Goal: Task Accomplishment & Management: Manage account settings

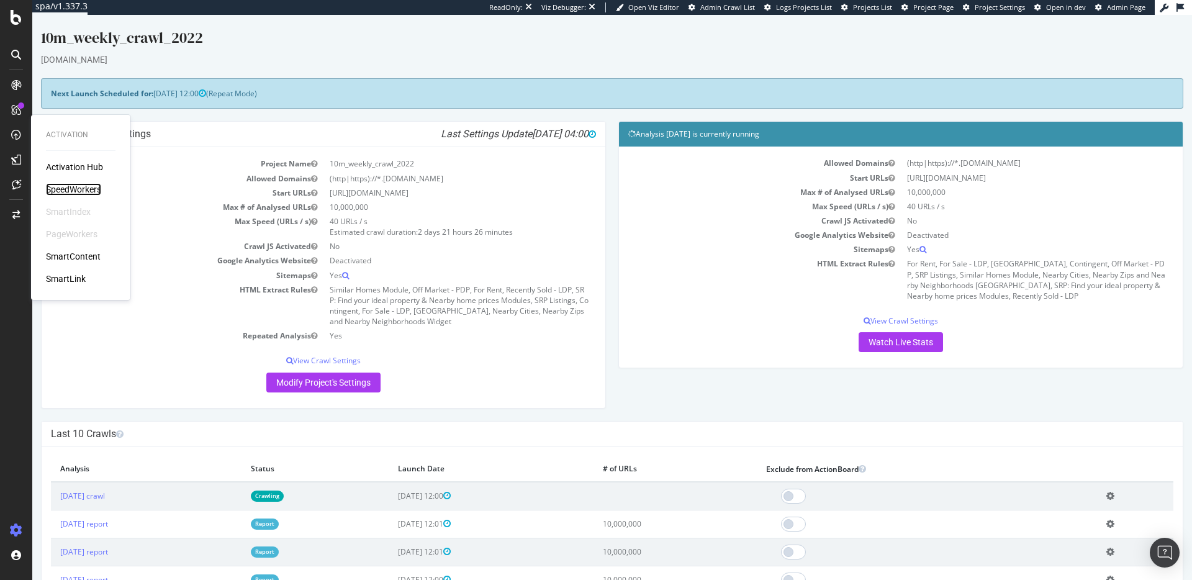
click at [69, 186] on div "SpeedWorkers" at bounding box center [73, 189] width 55 height 12
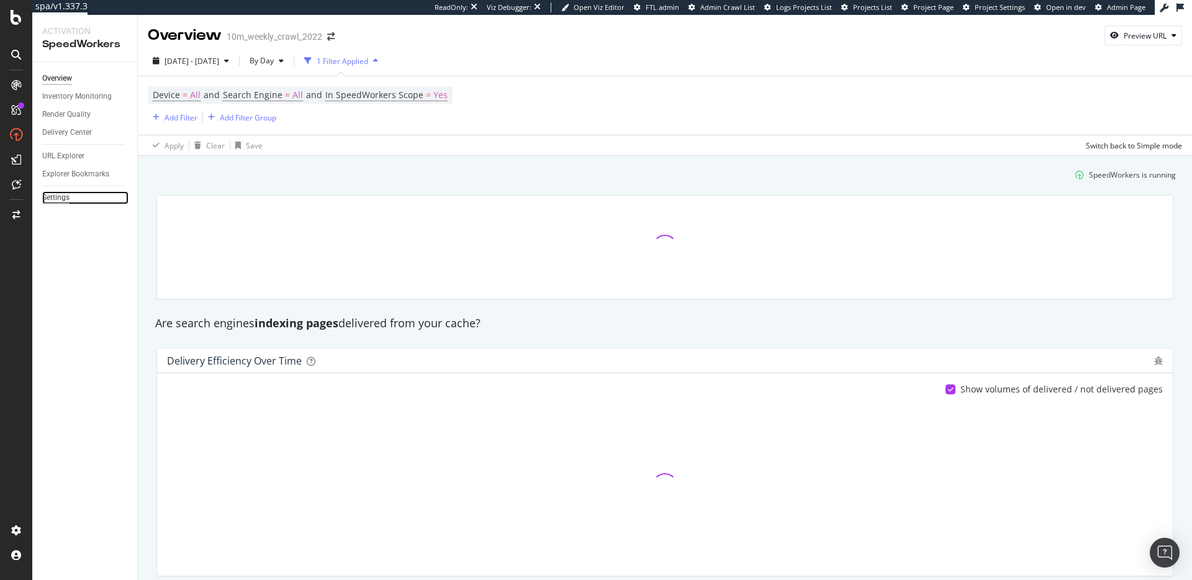
click at [61, 199] on div "Settings" at bounding box center [55, 197] width 27 height 13
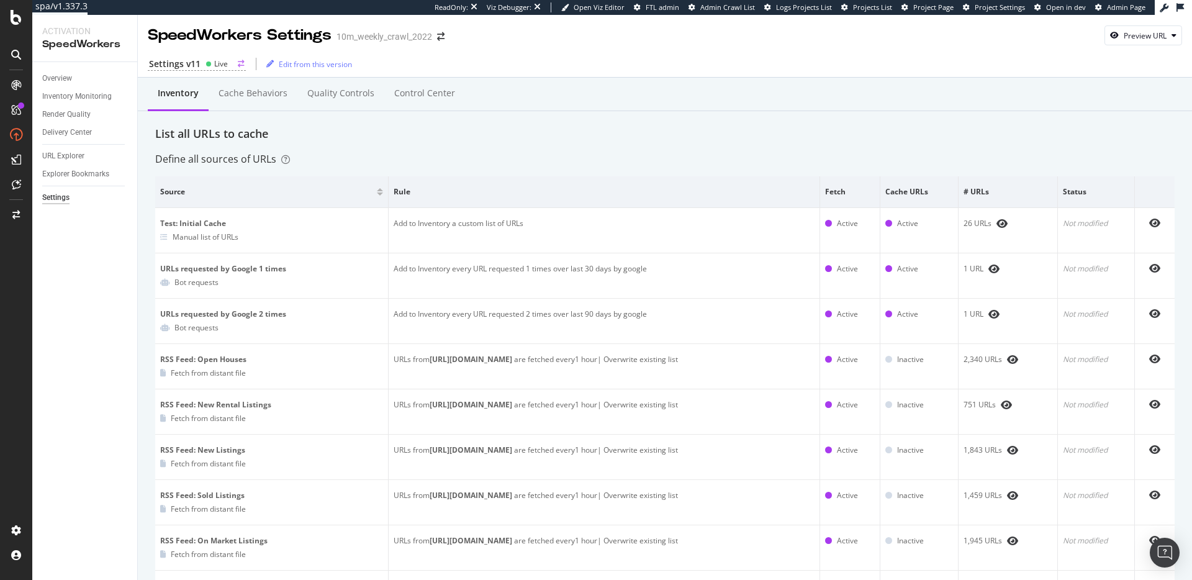
click at [218, 64] on div "Live" at bounding box center [221, 63] width 14 height 11
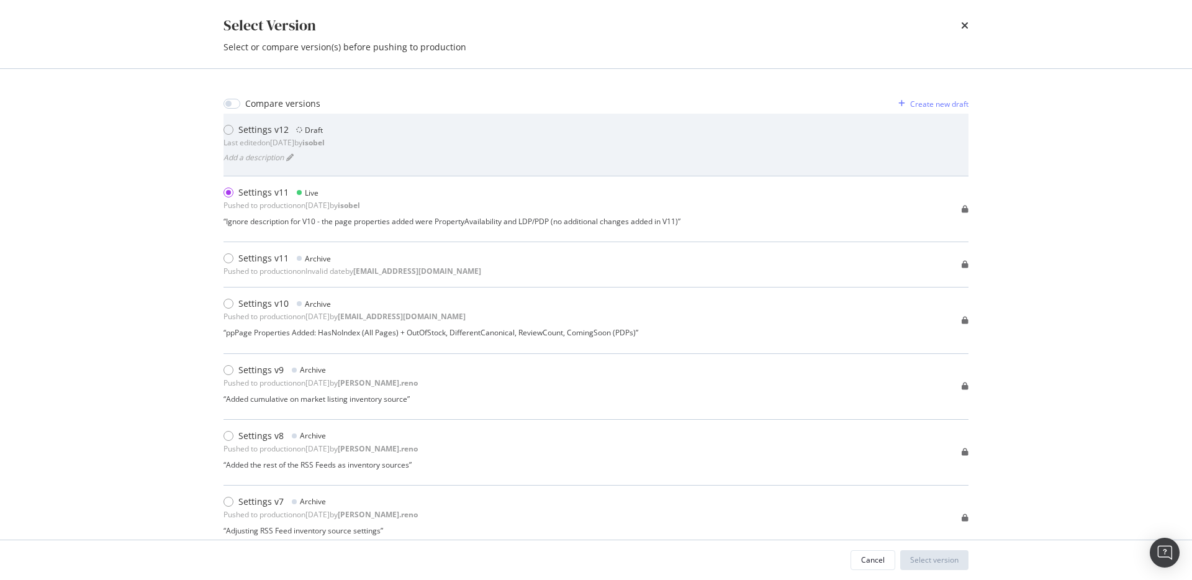
click at [436, 134] on div "Settings v12 Draft Last edited on 2025 Aug 28th by isobel Add a description" at bounding box center [596, 145] width 745 height 42
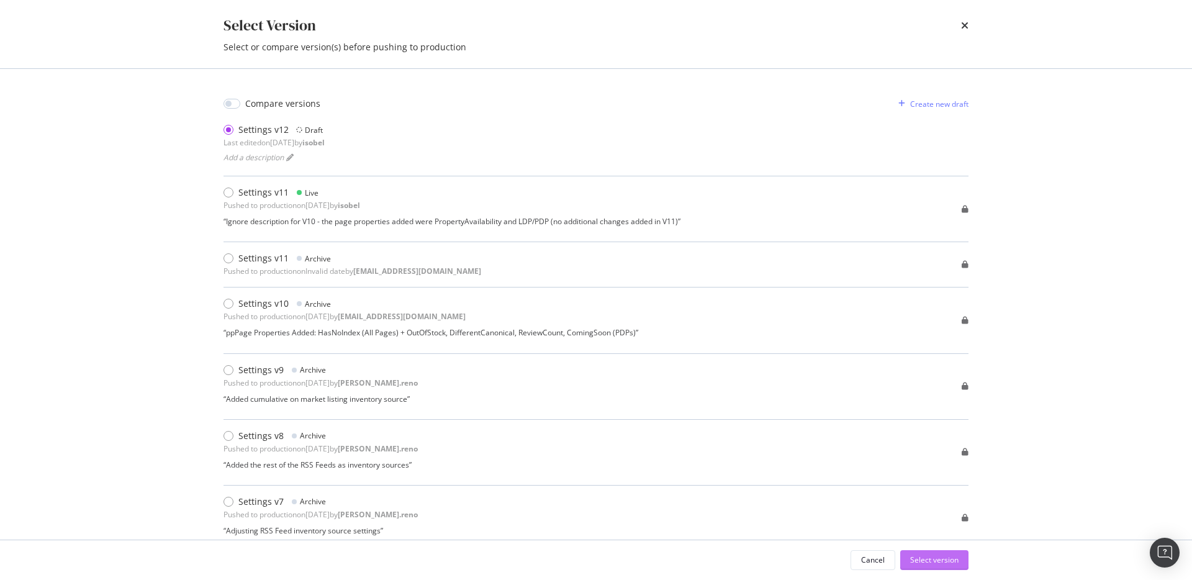
click at [947, 563] on div "Select version" at bounding box center [934, 560] width 48 height 11
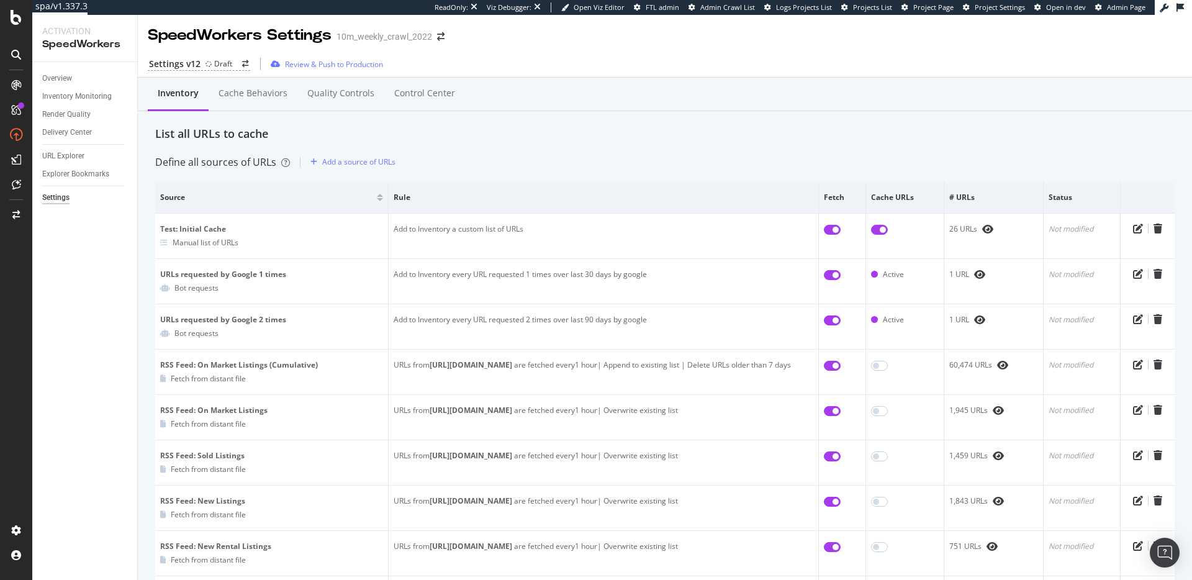
click at [262, 102] on div "Cache behaviors" at bounding box center [253, 94] width 89 height 34
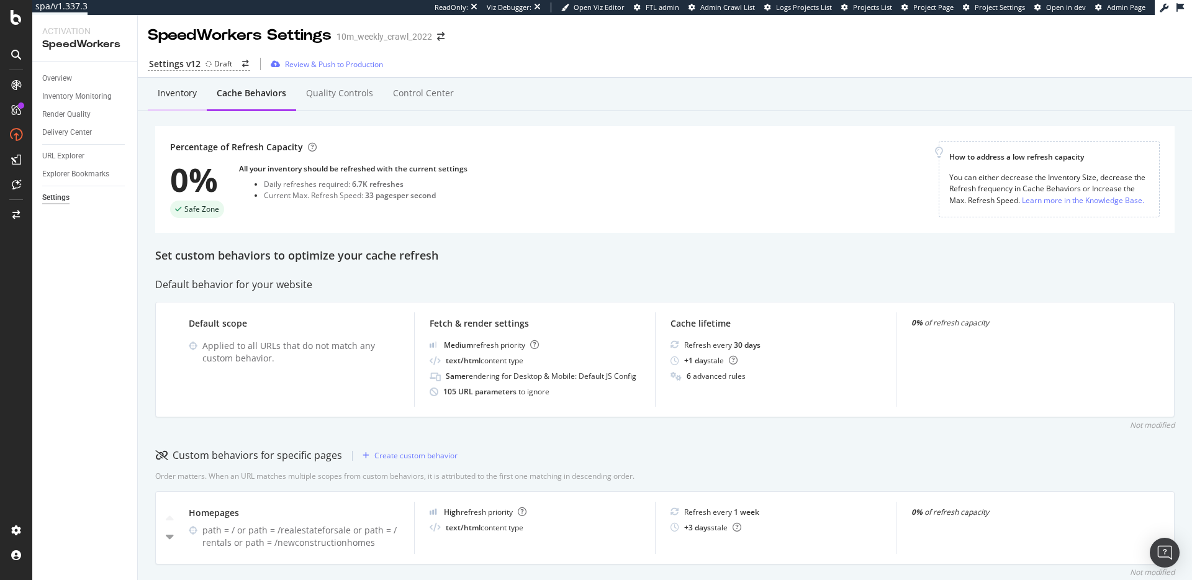
click at [160, 98] on div "Inventory" at bounding box center [177, 93] width 39 height 12
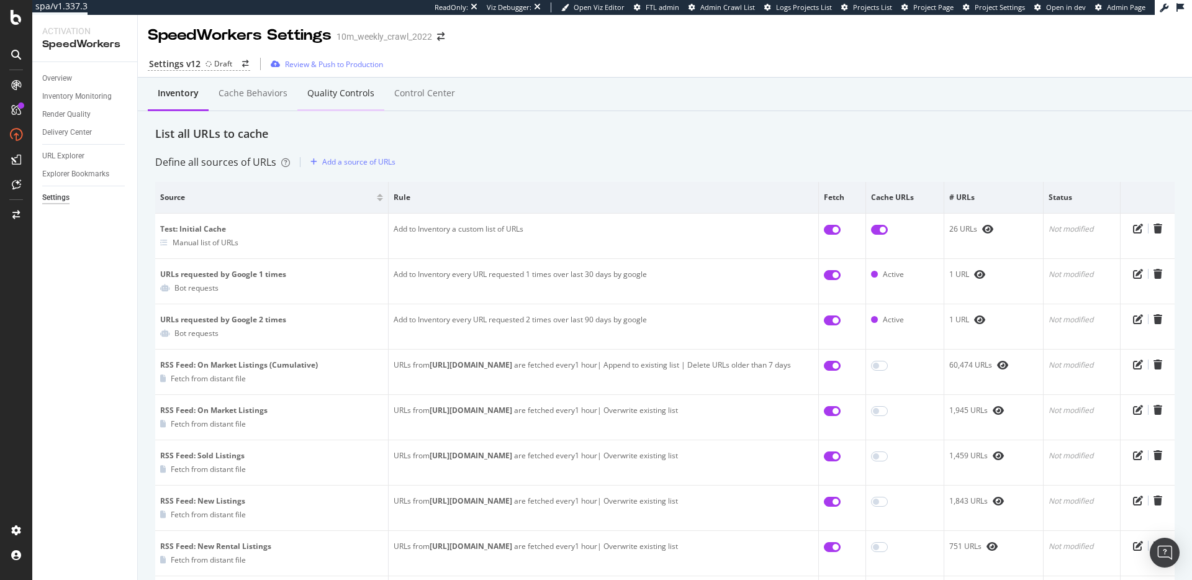
click at [336, 103] on div "Quality Controls" at bounding box center [340, 94] width 87 height 34
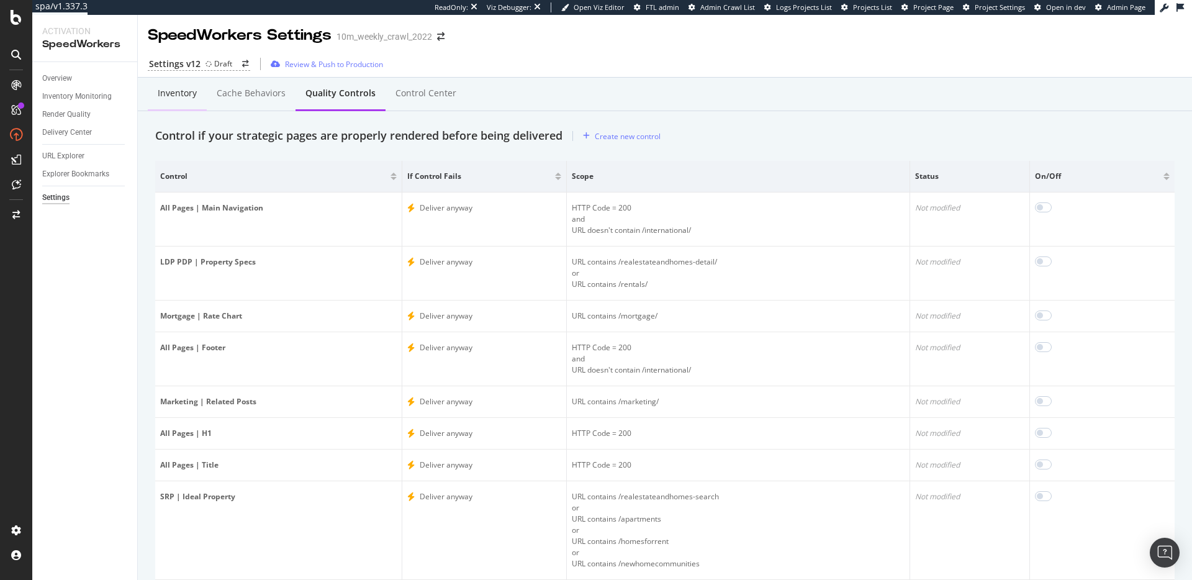
click at [161, 96] on div "Inventory" at bounding box center [177, 93] width 39 height 12
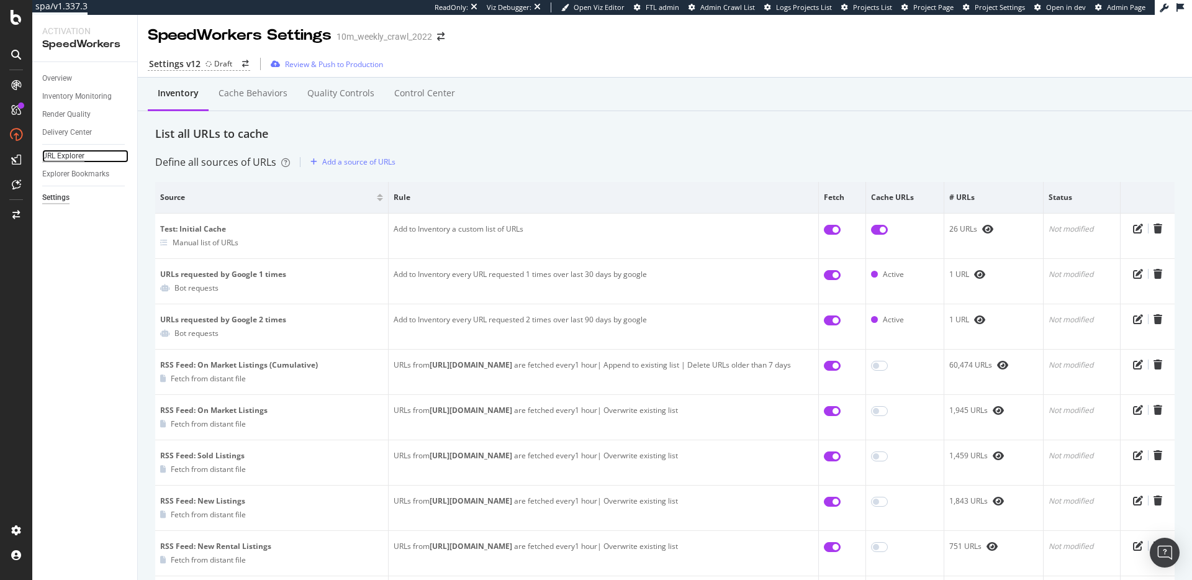
click at [66, 157] on div "URL Explorer" at bounding box center [63, 156] width 42 height 13
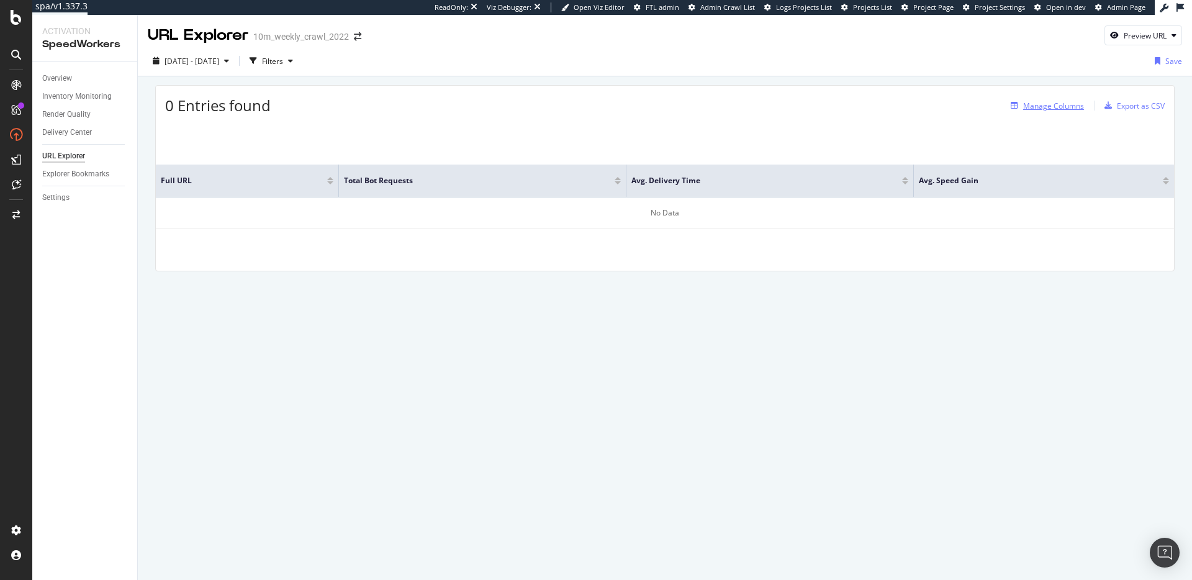
click at [1040, 101] on div "Manage Columns" at bounding box center [1054, 106] width 61 height 11
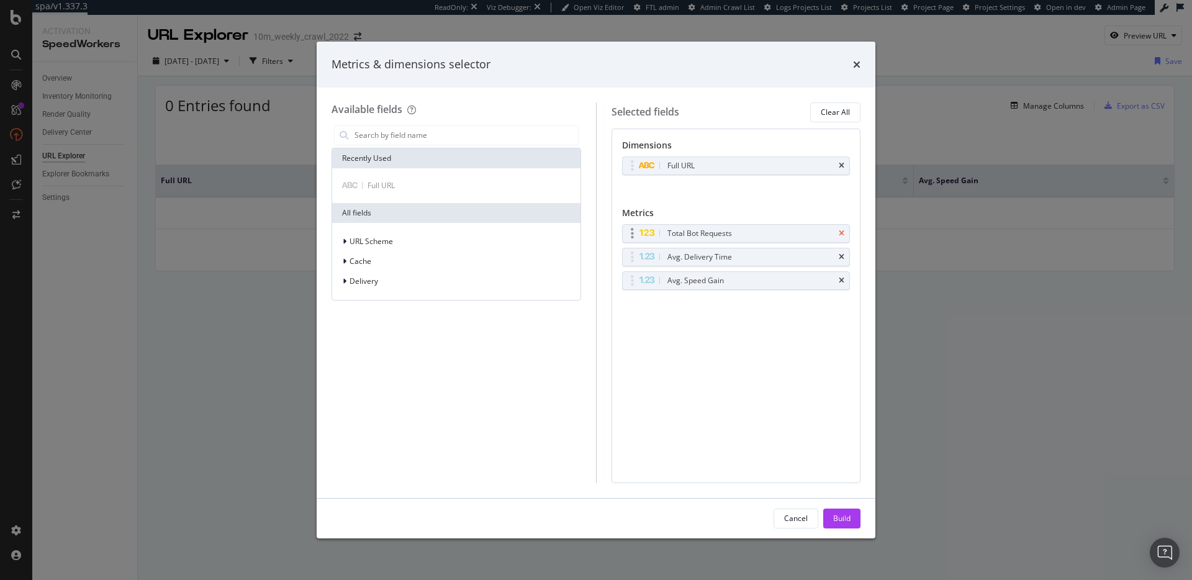
click at [843, 230] on icon "times" at bounding box center [842, 233] width 6 height 7
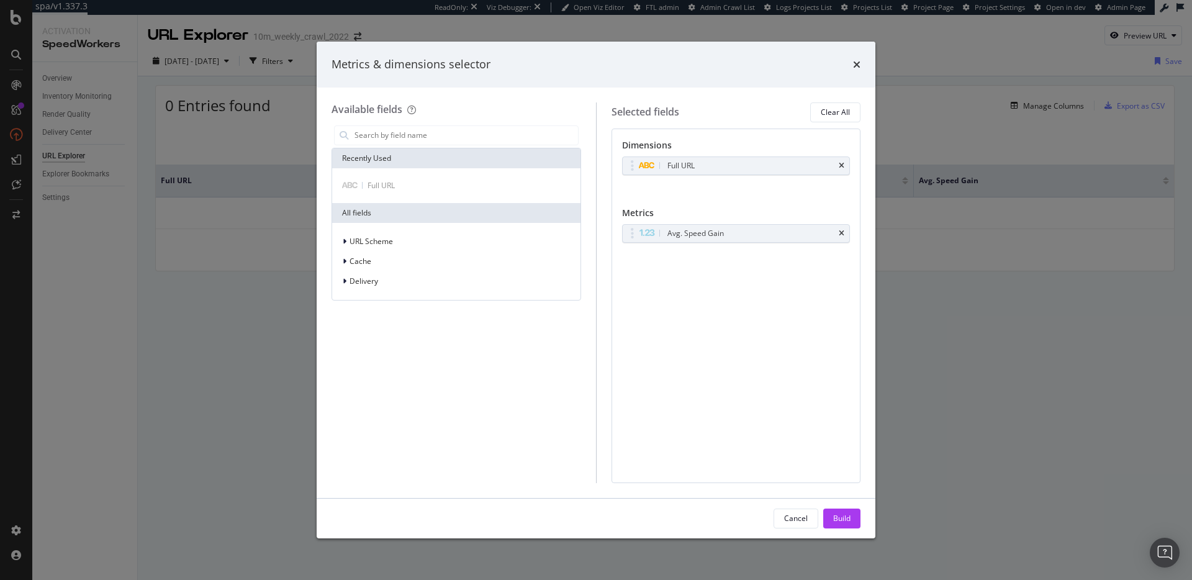
click at [843, 230] on icon "times" at bounding box center [842, 233] width 6 height 7
click at [706, 299] on div "Dimensions Full URL You can use this field as a dimension Metrics No Metric Sel…" at bounding box center [737, 306] width 250 height 355
click at [846, 520] on div "Build" at bounding box center [841, 518] width 17 height 11
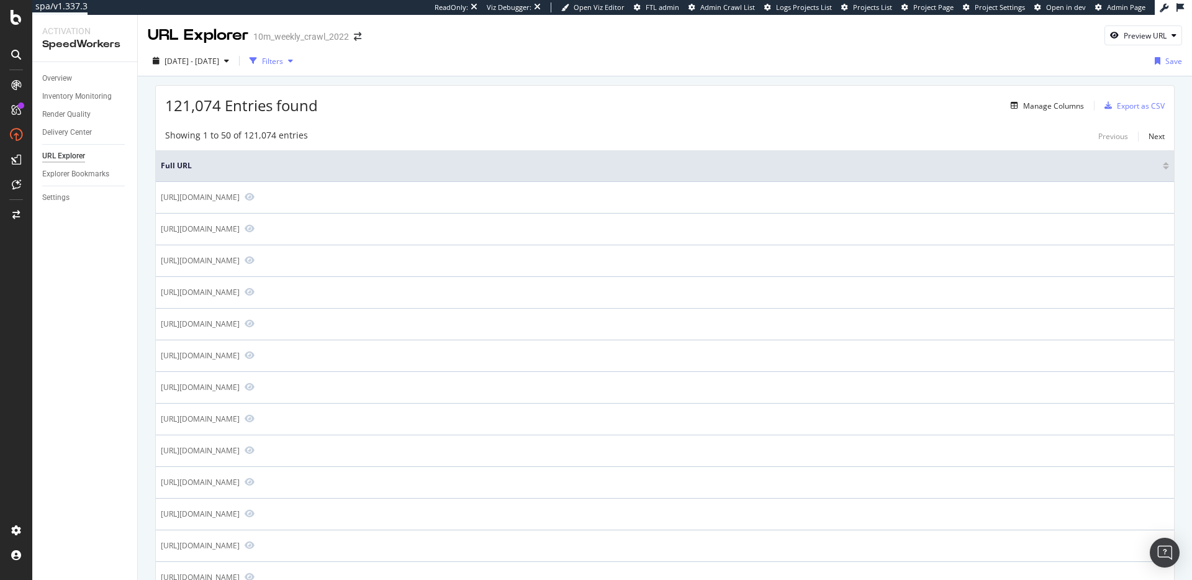
click at [283, 60] on div "Filters" at bounding box center [272, 61] width 21 height 11
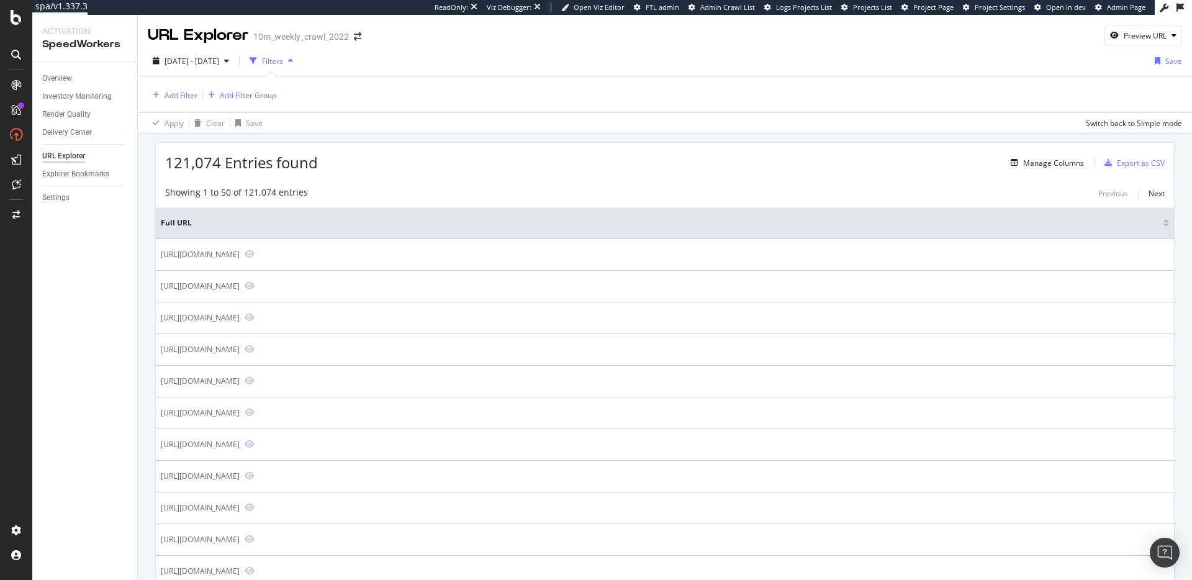
click at [435, 97] on div "Add Filter Add Filter Group" at bounding box center [665, 94] width 1035 height 36
click at [181, 96] on div "Add Filter" at bounding box center [181, 95] width 33 height 11
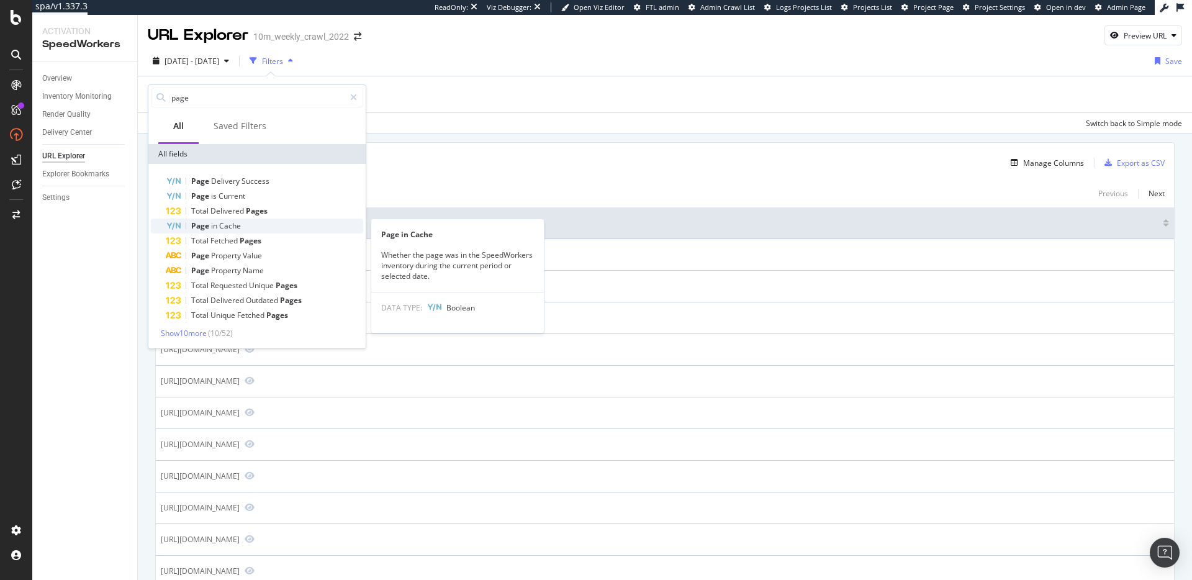
type input "page"
click at [258, 224] on div "Page in Cache" at bounding box center [265, 226] width 198 height 15
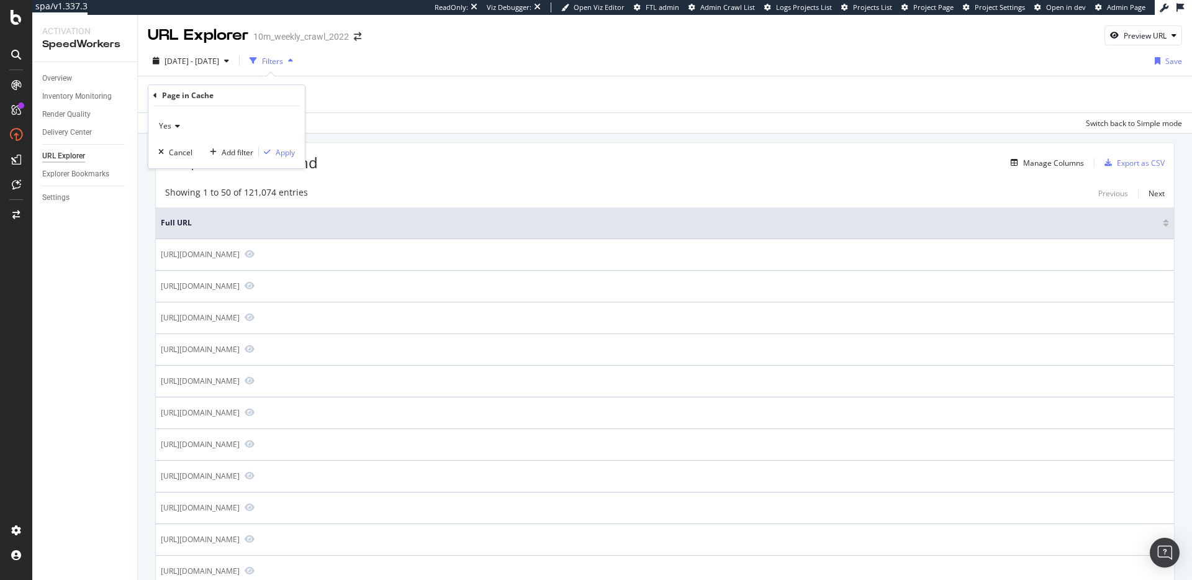
click at [177, 122] on icon at bounding box center [175, 125] width 9 height 7
click at [187, 168] on div "No" at bounding box center [227, 168] width 133 height 16
click at [286, 155] on div "Apply" at bounding box center [285, 152] width 19 height 11
click at [1060, 166] on div "Manage Columns" at bounding box center [1054, 164] width 61 height 11
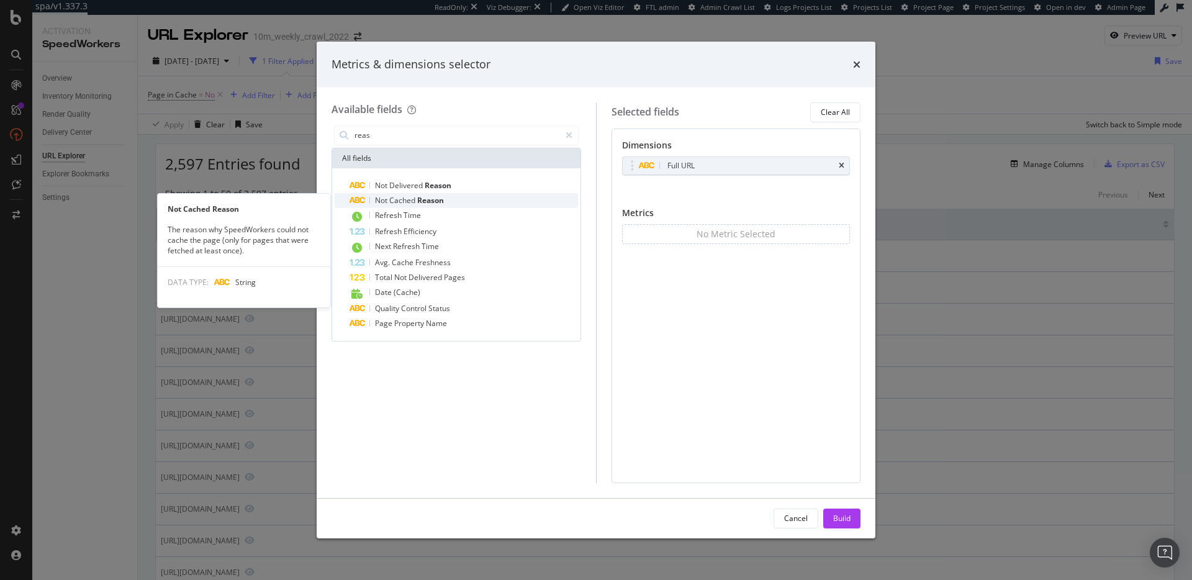
type input "reas"
click at [446, 198] on div "Not Cached Reason" at bounding box center [464, 200] width 229 height 15
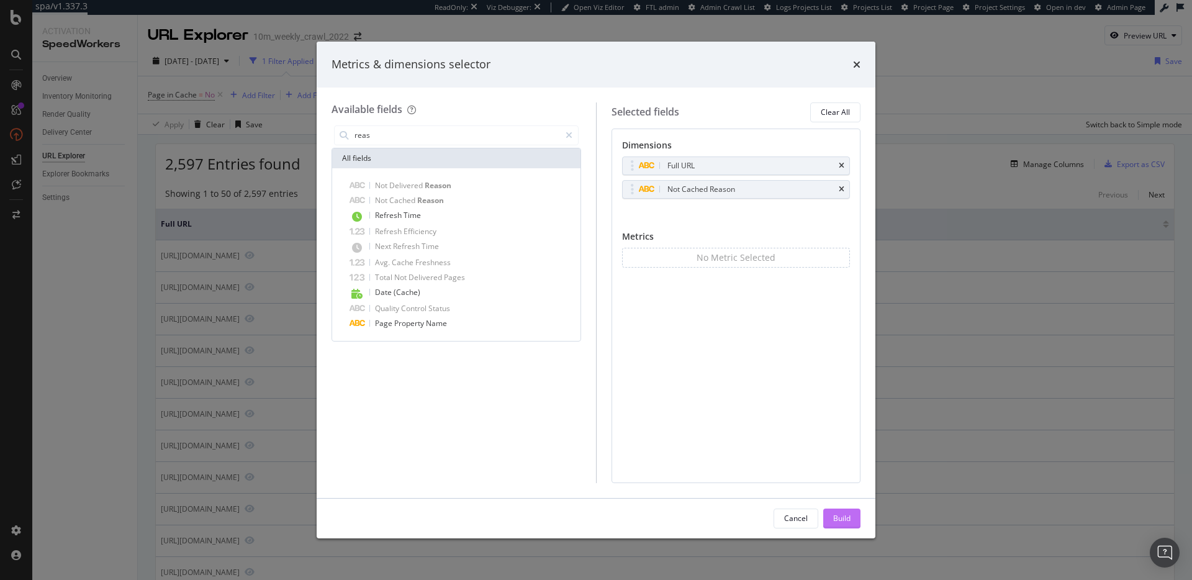
click at [838, 518] on div "Build" at bounding box center [841, 518] width 17 height 11
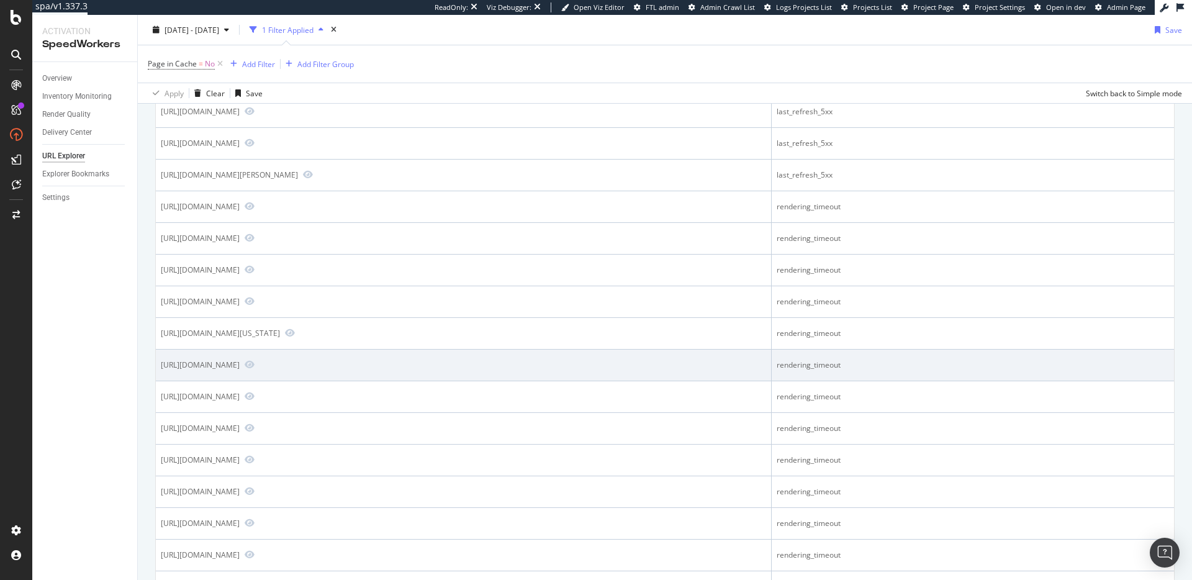
scroll to position [252, 0]
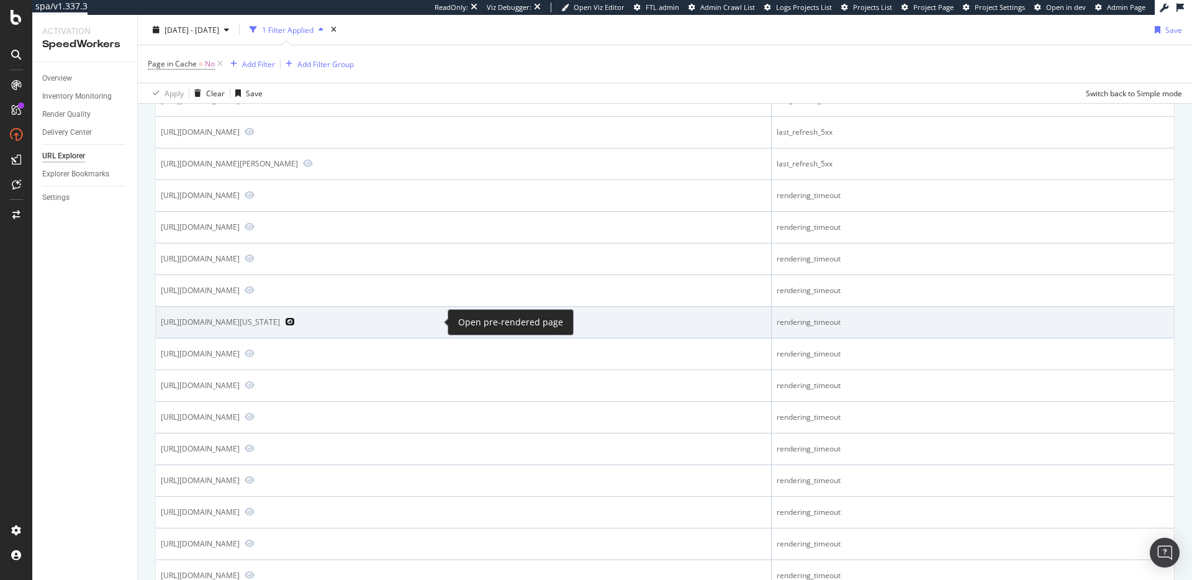
click at [295, 321] on icon "Preview https://www.realtor.com/realestateandhomes-search/Washington-County_IN" at bounding box center [290, 321] width 10 height 9
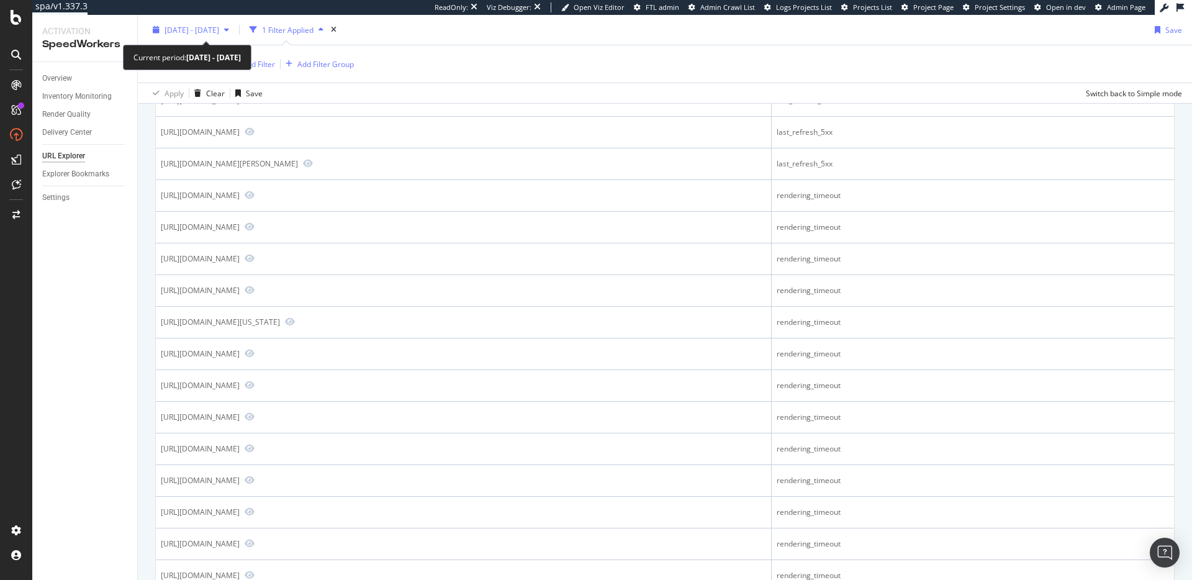
click at [229, 28] on icon "button" at bounding box center [226, 29] width 5 height 7
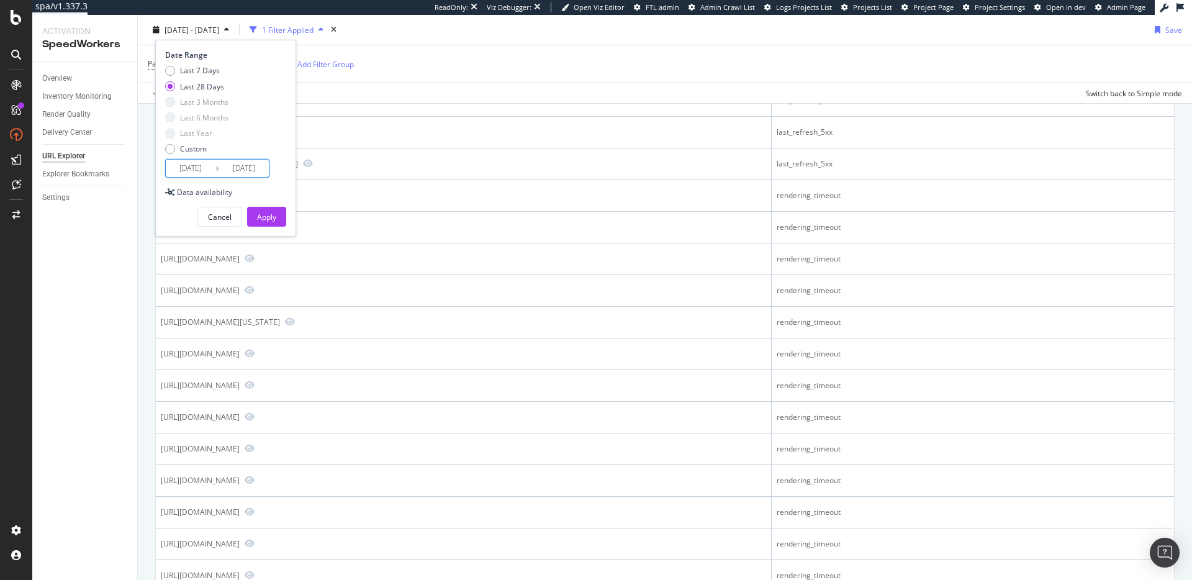
click at [208, 168] on input "2025/08/01" at bounding box center [191, 168] width 50 height 17
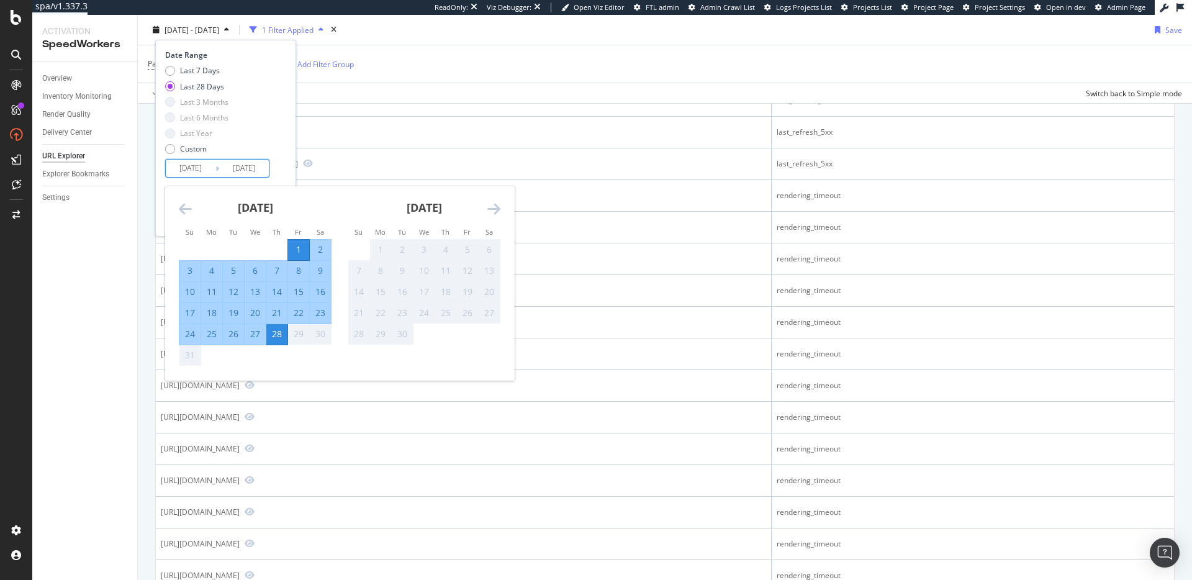
click at [277, 335] on div "28" at bounding box center [276, 334] width 21 height 12
type input "2025/08/28"
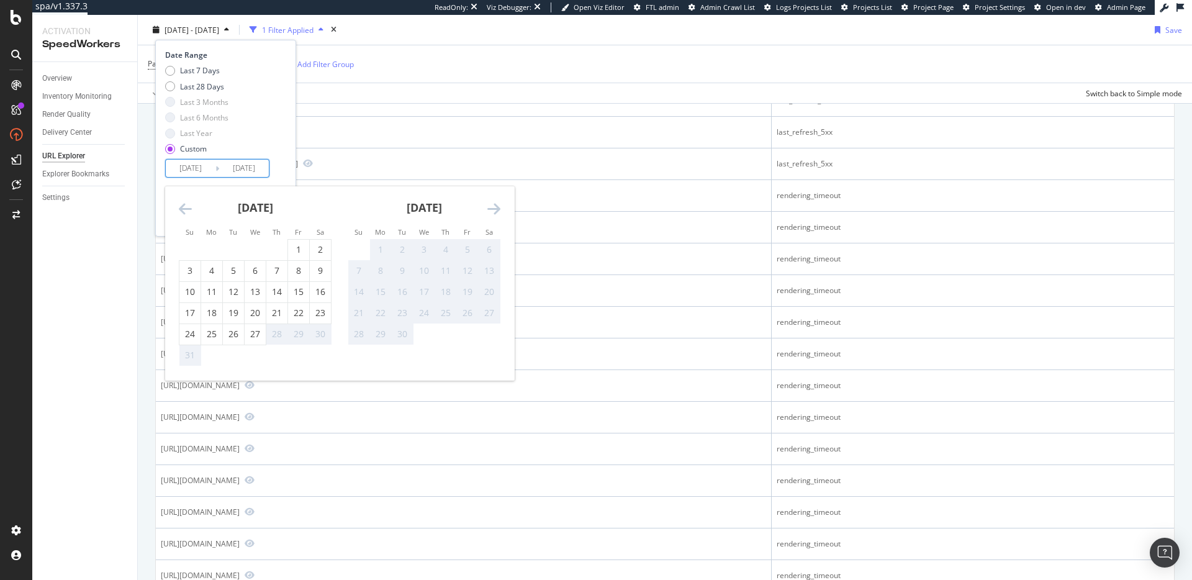
click at [277, 335] on div "28" at bounding box center [276, 334] width 21 height 12
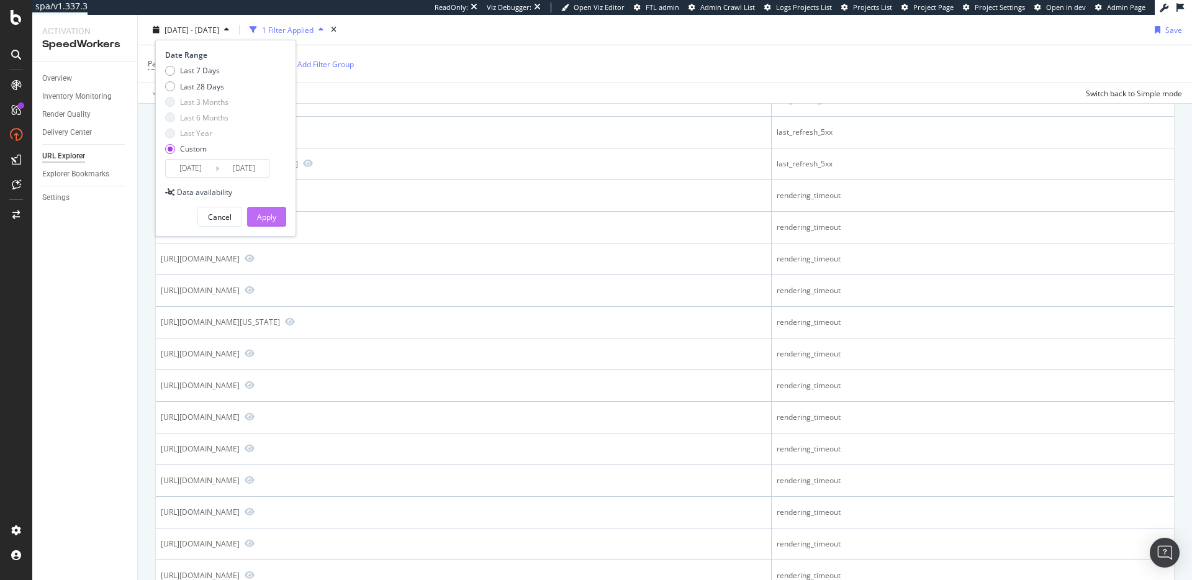
click at [281, 220] on button "Apply" at bounding box center [266, 217] width 39 height 20
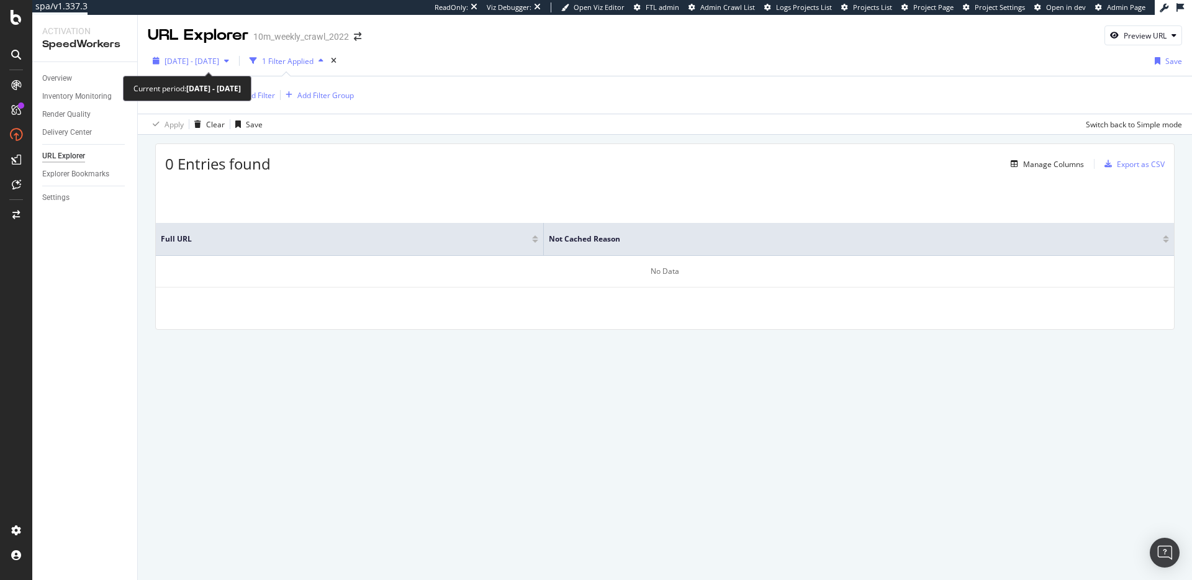
click at [219, 61] on span "2025 Aug. 28th - Aug. 28th" at bounding box center [192, 61] width 55 height 11
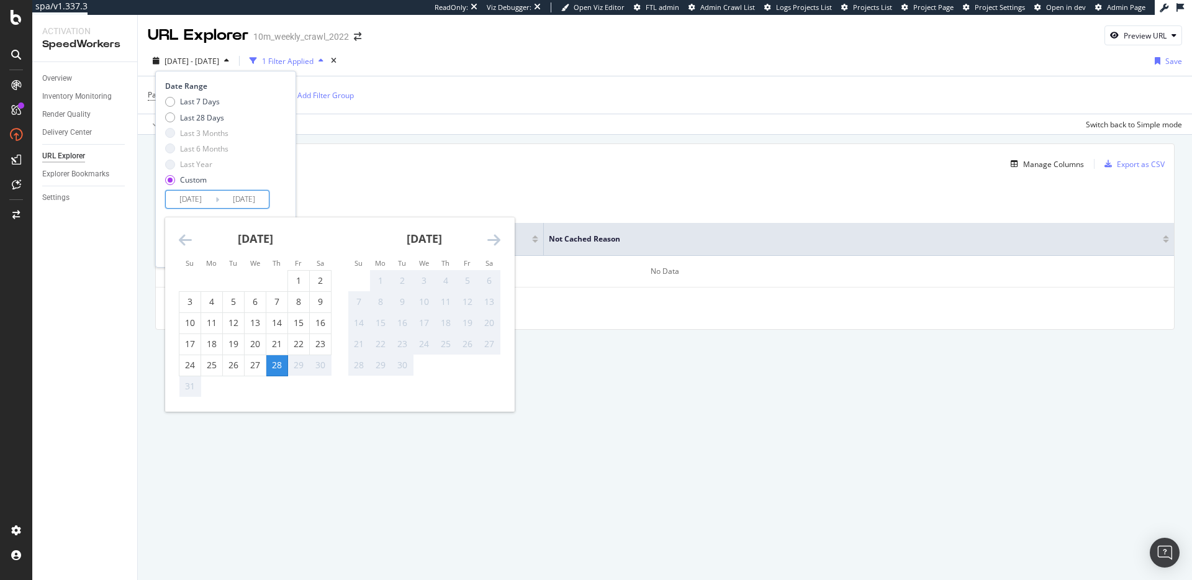
click at [206, 202] on input "2025/08/28" at bounding box center [191, 199] width 50 height 17
click at [237, 368] on div "26" at bounding box center [233, 365] width 21 height 12
type input "2025/08/26"
click at [237, 368] on div "26" at bounding box center [233, 365] width 21 height 12
type input "2025/08/26"
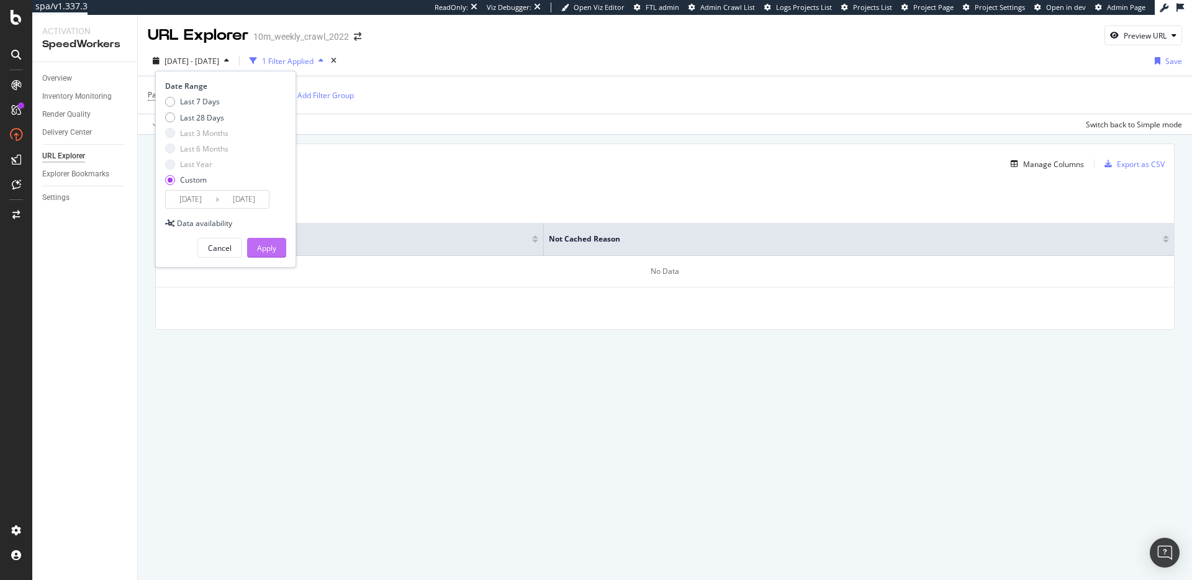
click at [275, 249] on div "Apply" at bounding box center [266, 248] width 19 height 11
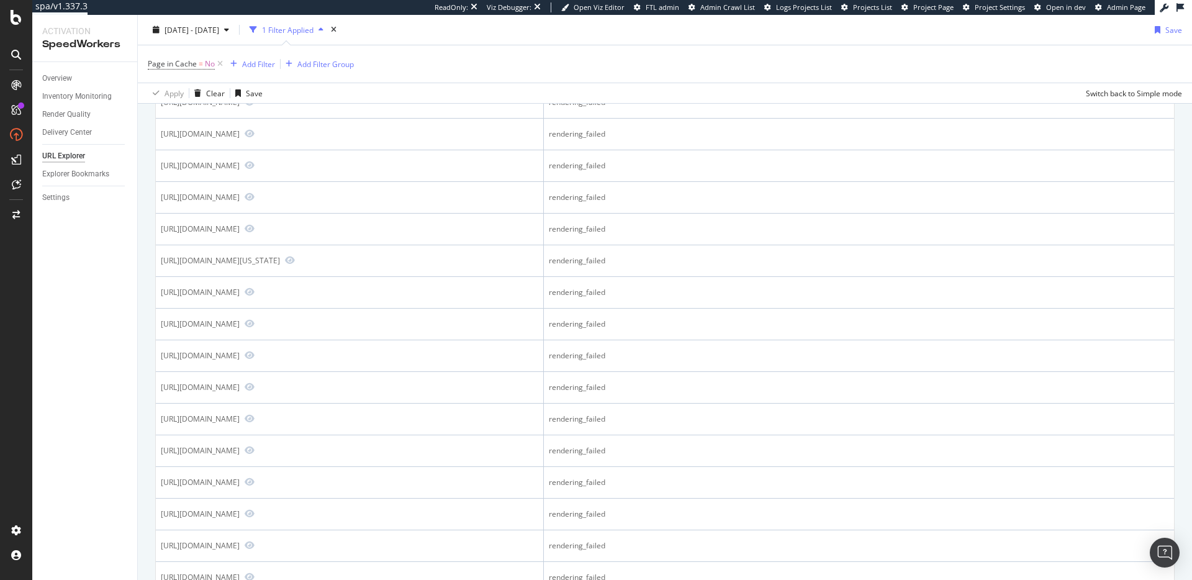
scroll to position [783, 0]
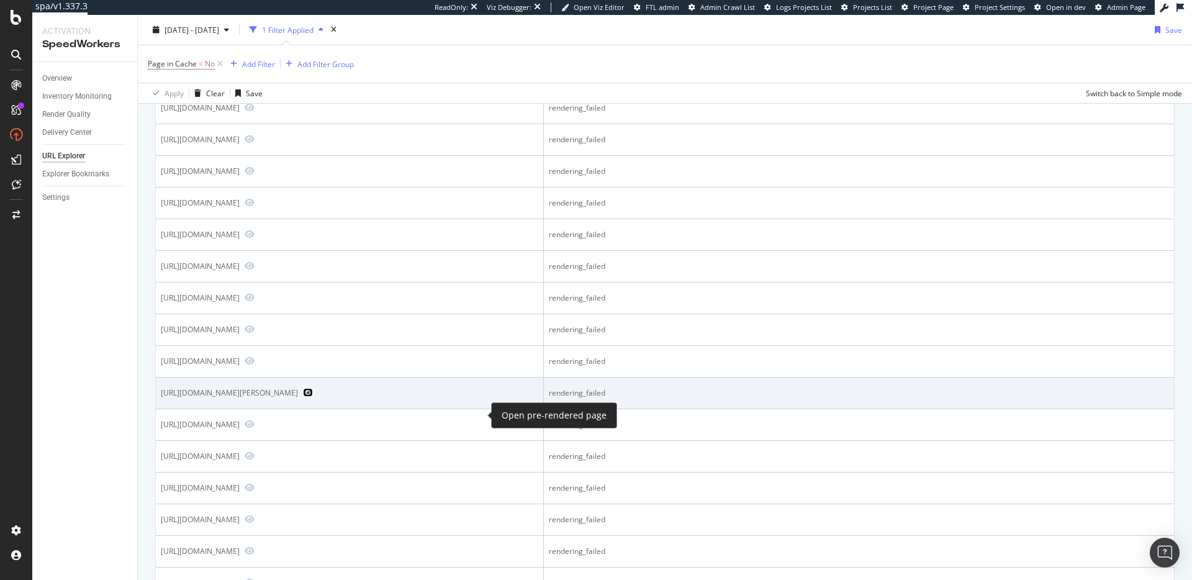
click at [313, 397] on icon "Preview https://www.realtor.com/realestateandhomes-search/Holly-Hall-Townhomes_…" at bounding box center [308, 392] width 10 height 9
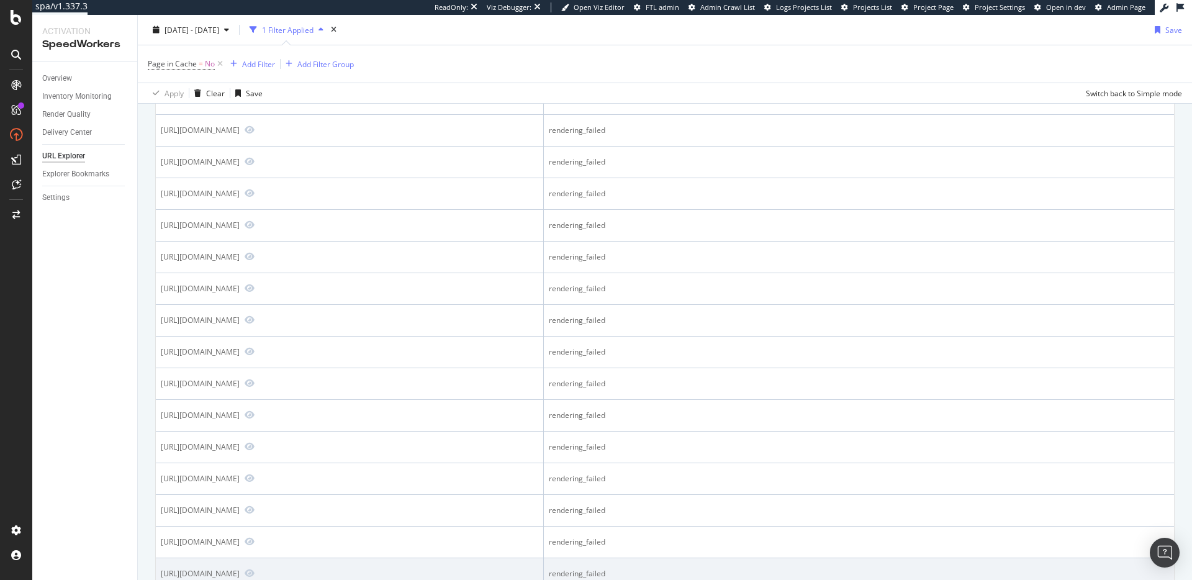
scroll to position [1339, 0]
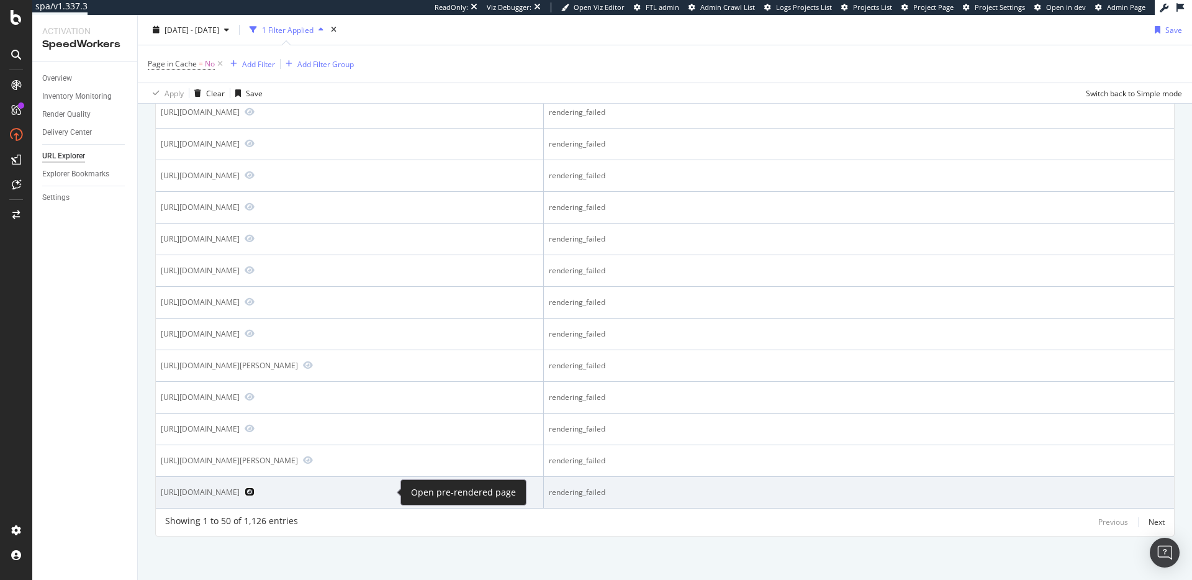
click at [255, 491] on icon "Preview https://www.realtor.com/realestateandhomes-search/Tipton_IA" at bounding box center [250, 492] width 10 height 9
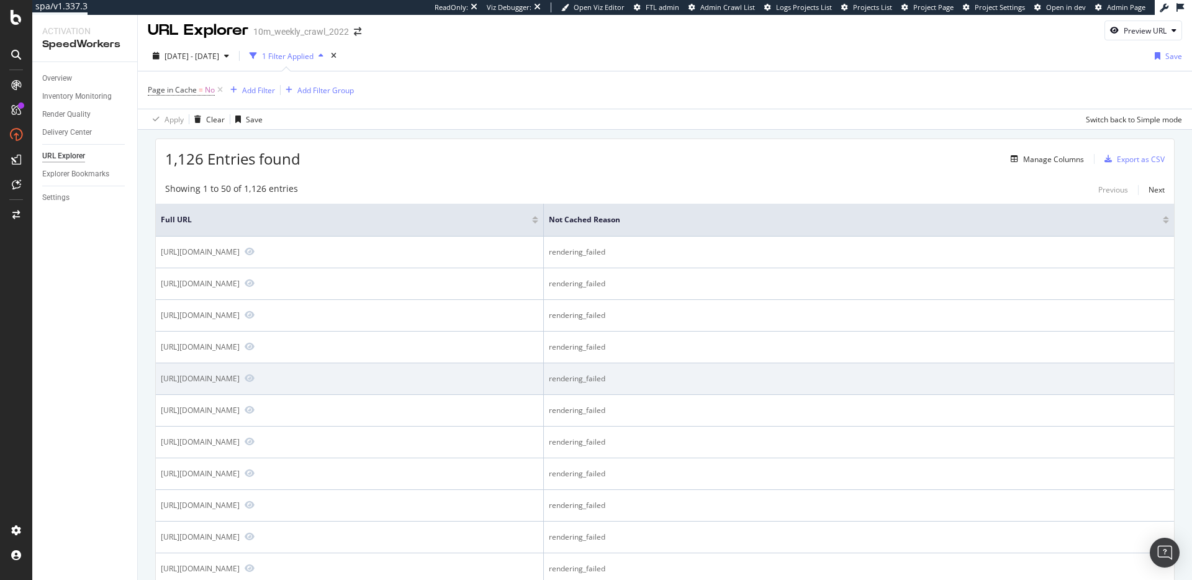
scroll to position [0, 0]
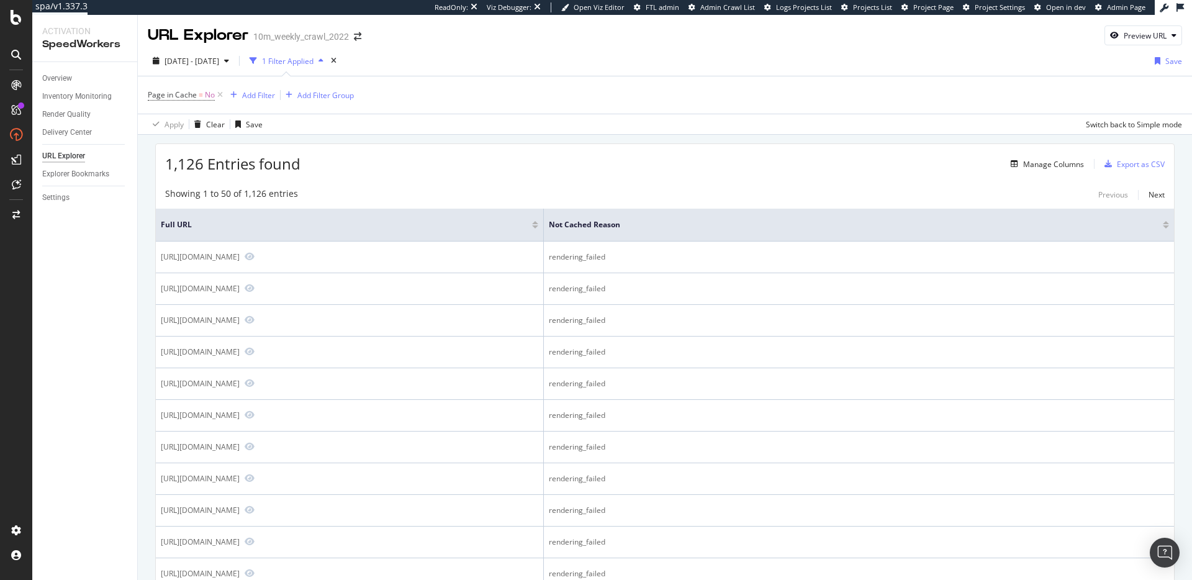
click at [448, 161] on div "1,126 Entries found Manage Columns Export as CSV" at bounding box center [665, 159] width 1019 height 30
click at [1042, 168] on div "Manage Columns" at bounding box center [1054, 164] width 61 height 11
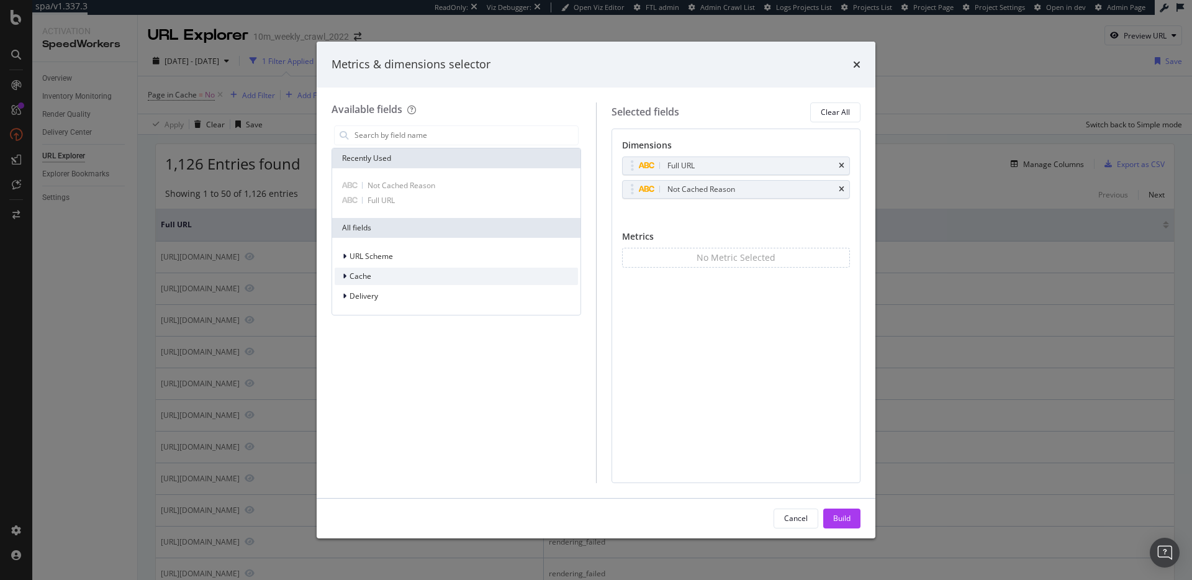
click at [373, 278] on div "Cache" at bounding box center [456, 276] width 243 height 17
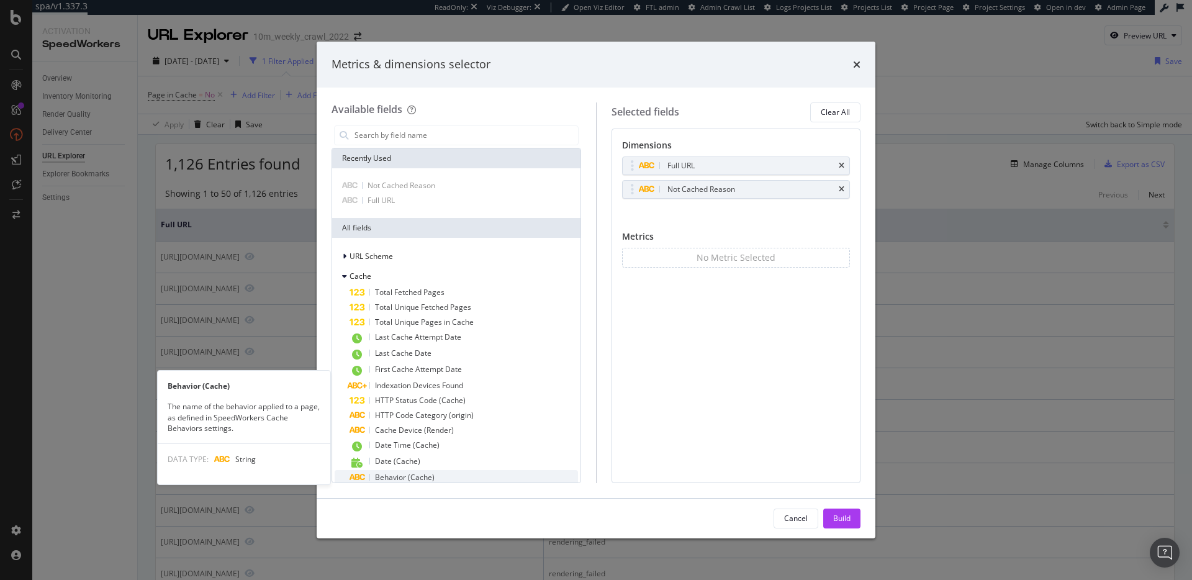
click at [417, 474] on span "Behavior (Cache)" at bounding box center [405, 477] width 60 height 11
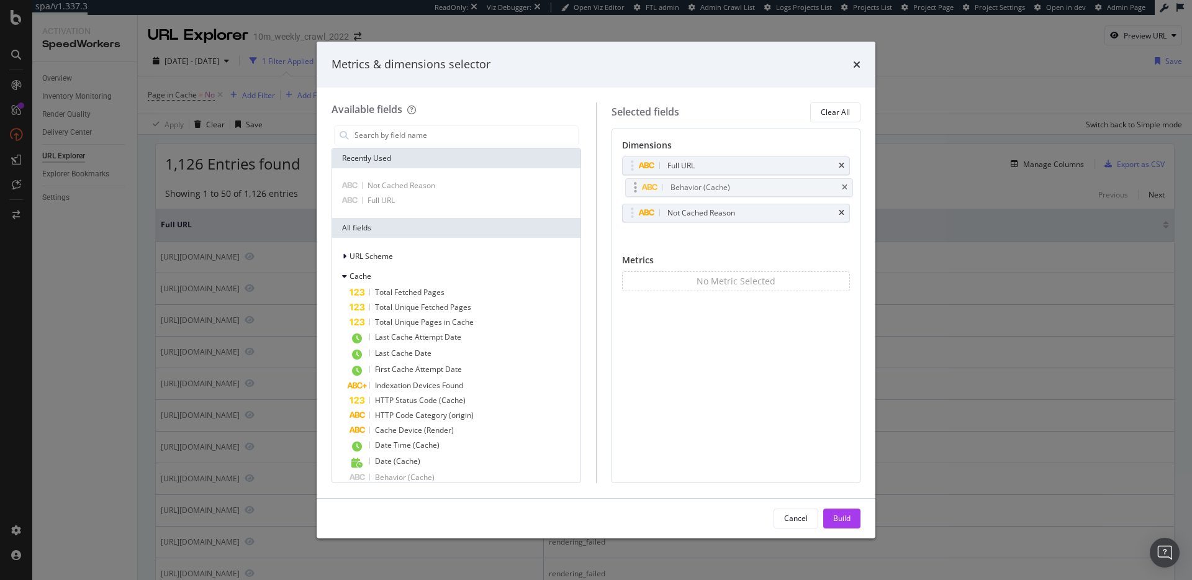
drag, startPoint x: 694, startPoint y: 214, endPoint x: 697, endPoint y: 188, distance: 26.2
click at [697, 188] on body "spa/v1.337.3 ReadOnly: Viz Debugger: Open Viz Editor FTL admin Admin Crawl List…" at bounding box center [596, 290] width 1192 height 580
click at [845, 519] on div "Build" at bounding box center [841, 518] width 17 height 11
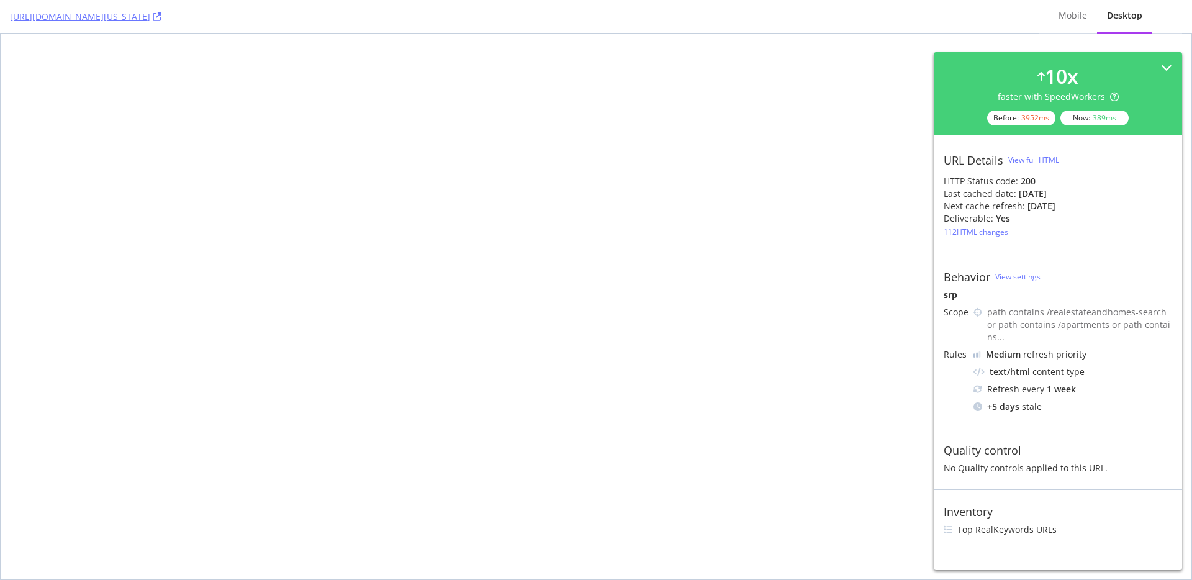
select select "studio"
select select "none"
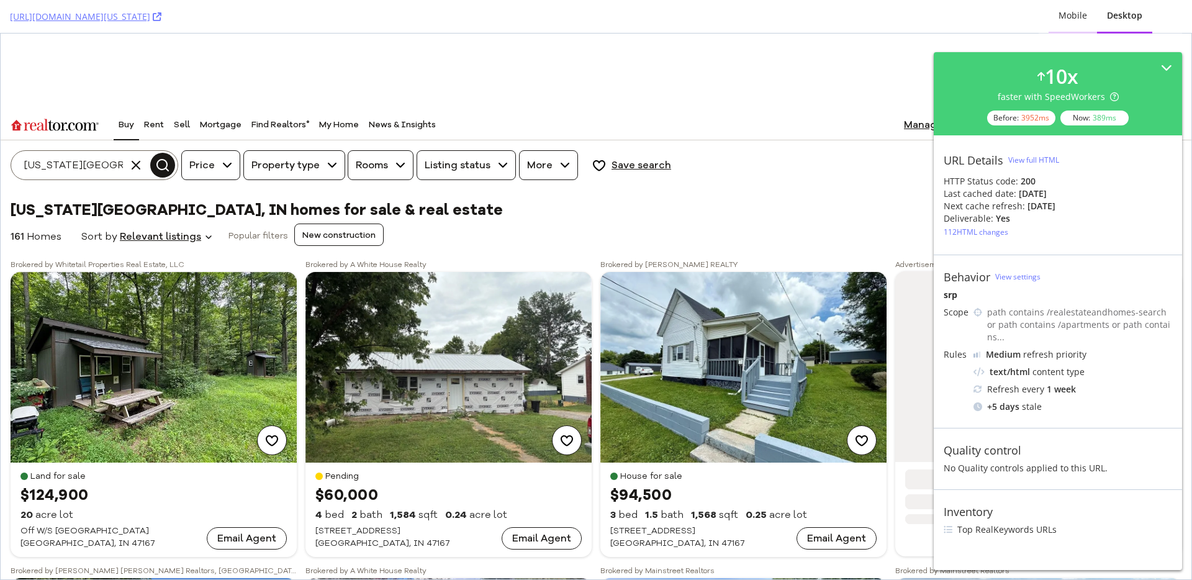
click at [1078, 23] on div "Mobile" at bounding box center [1073, 16] width 48 height 34
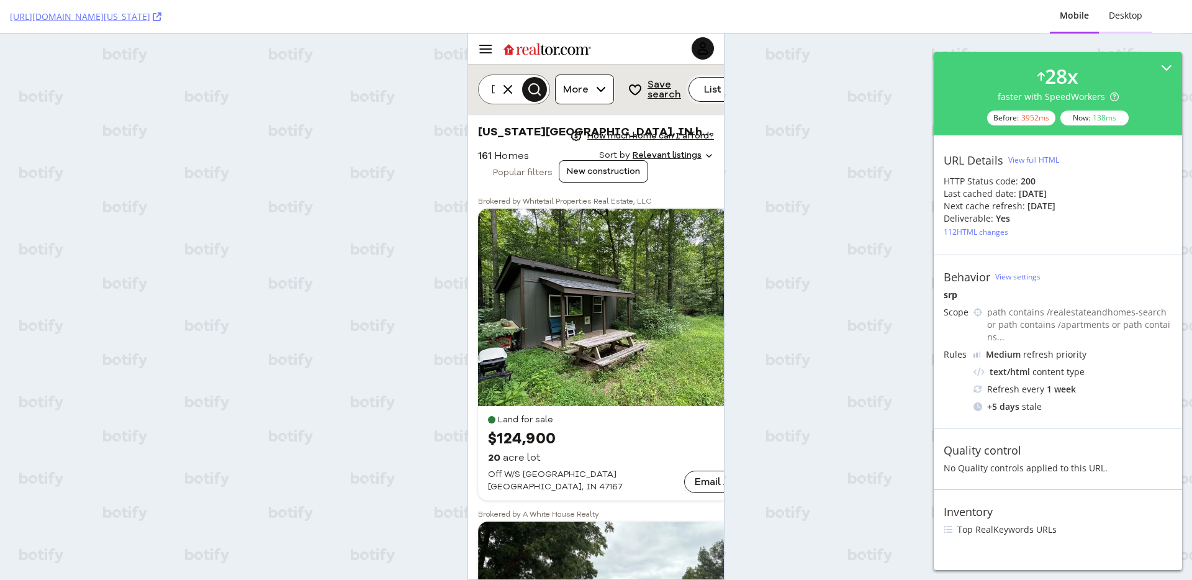
click at [1123, 19] on div "Desktop" at bounding box center [1126, 15] width 34 height 12
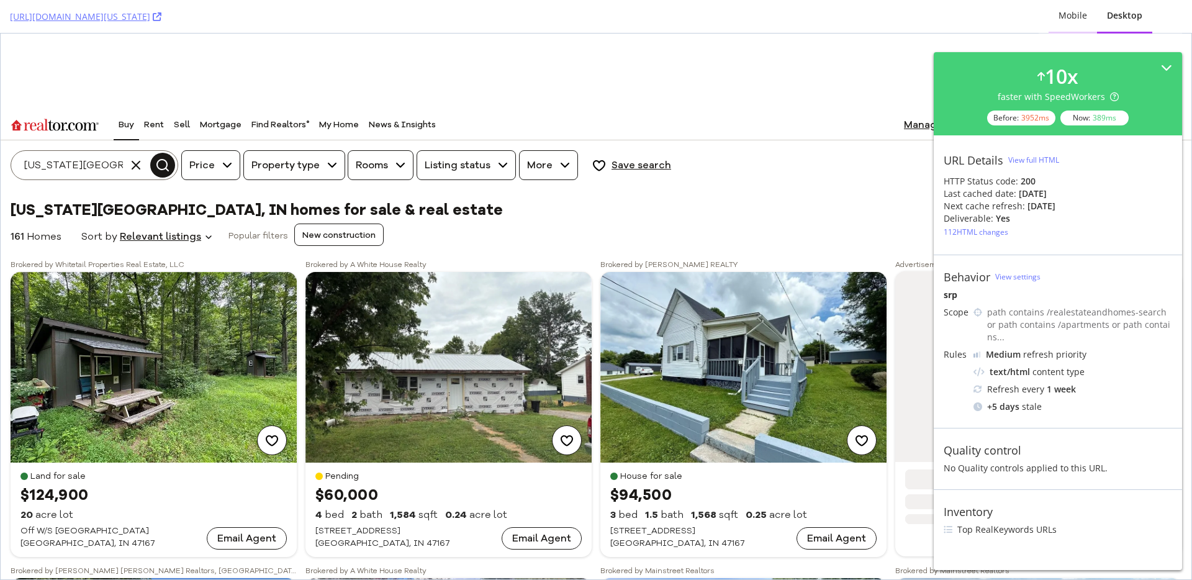
click at [1091, 14] on div "Mobile" at bounding box center [1073, 16] width 48 height 34
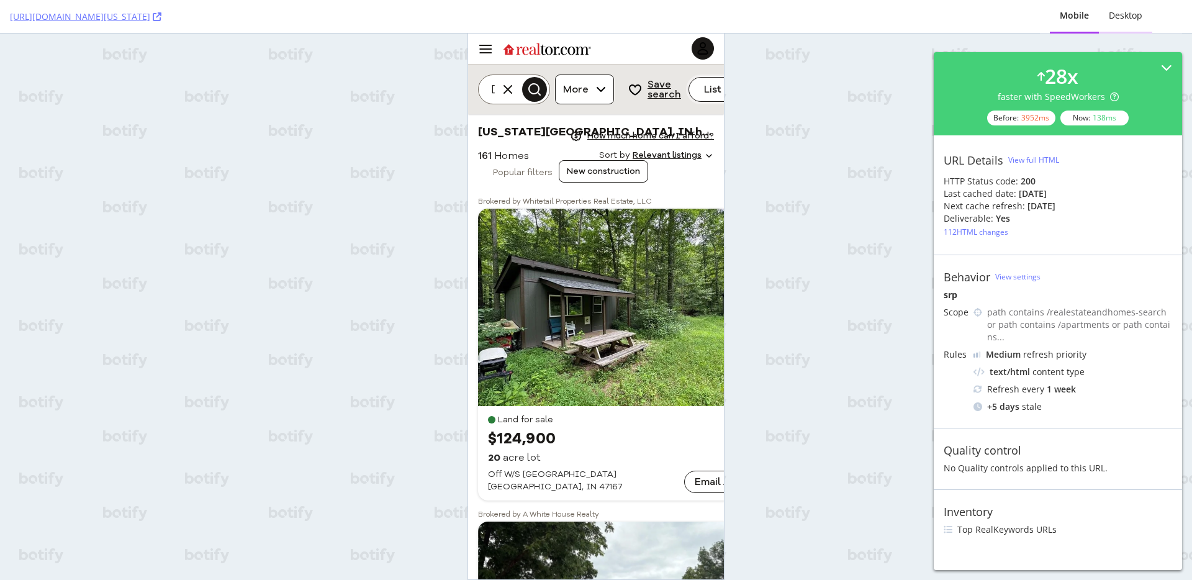
click at [1138, 19] on div "Desktop" at bounding box center [1126, 15] width 34 height 12
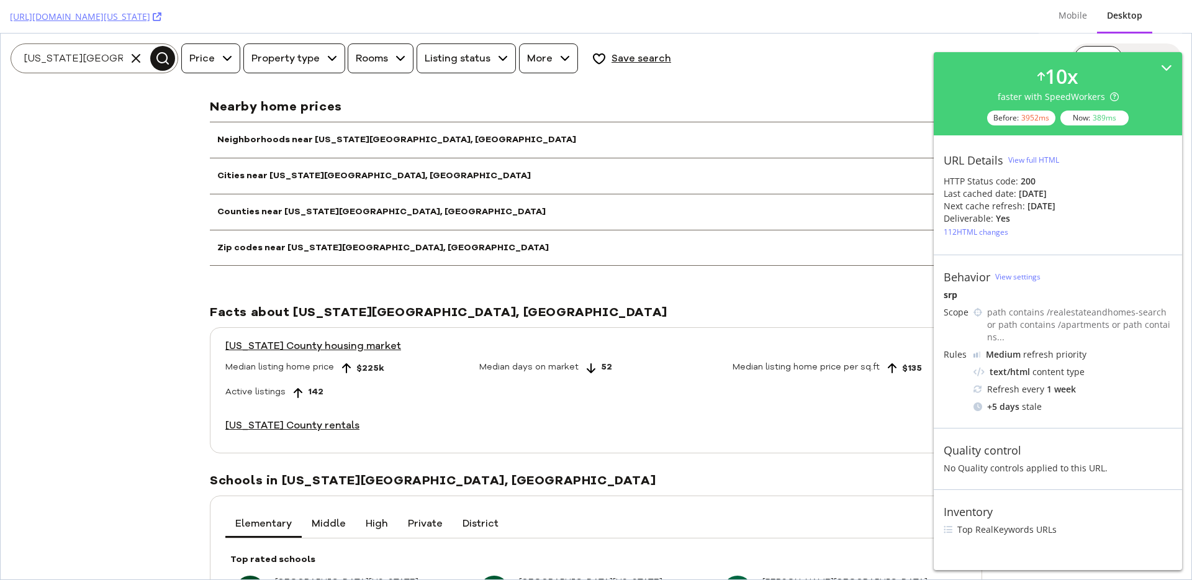
scroll to position [5270, 0]
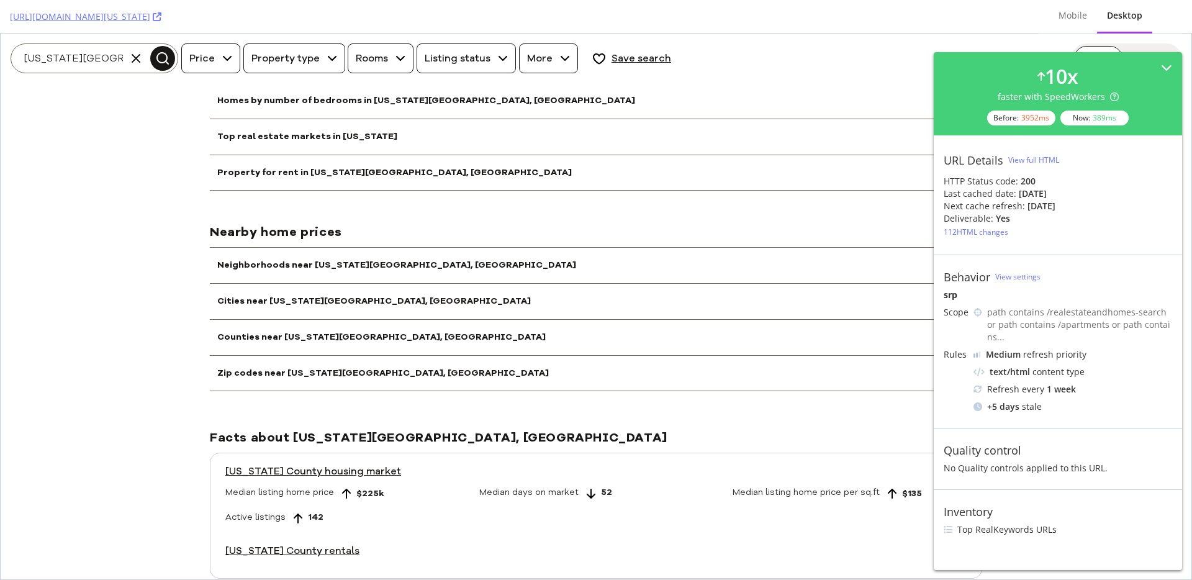
click at [353, 295] on h3 "Cities near Washington County, IN" at bounding box center [374, 301] width 314 height 12
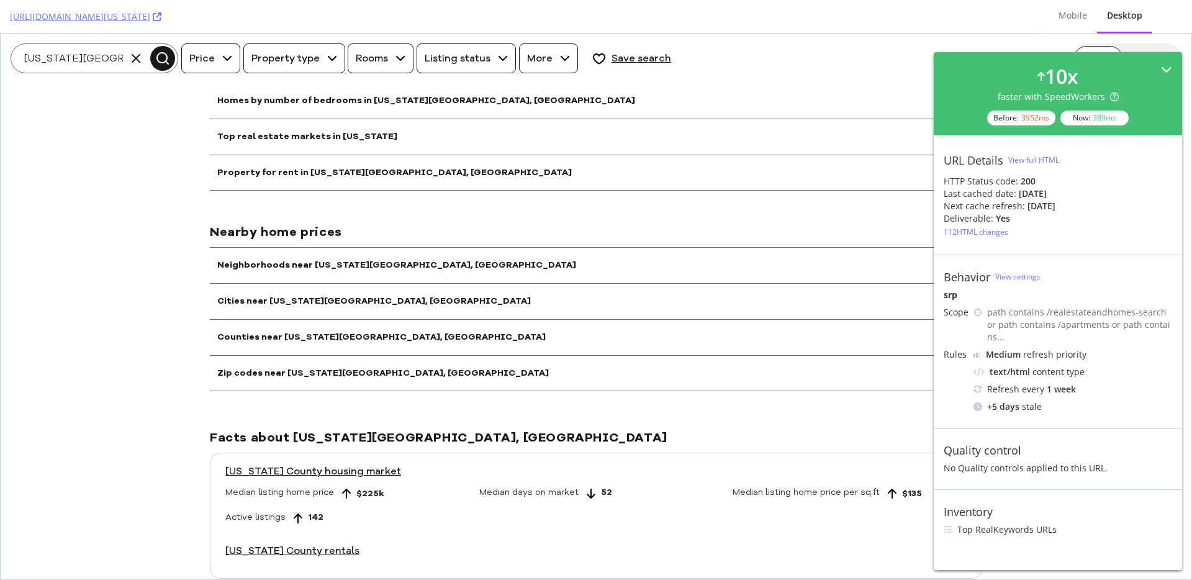
click at [1170, 73] on icon at bounding box center [1166, 69] width 11 height 11
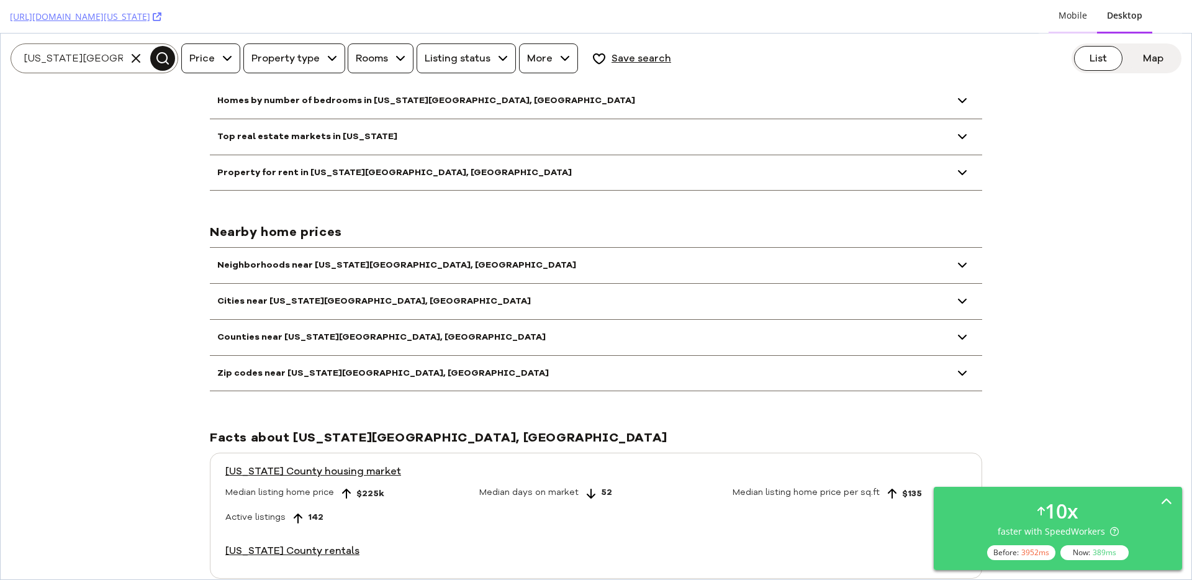
click at [1089, 24] on div "Mobile" at bounding box center [1073, 16] width 48 height 34
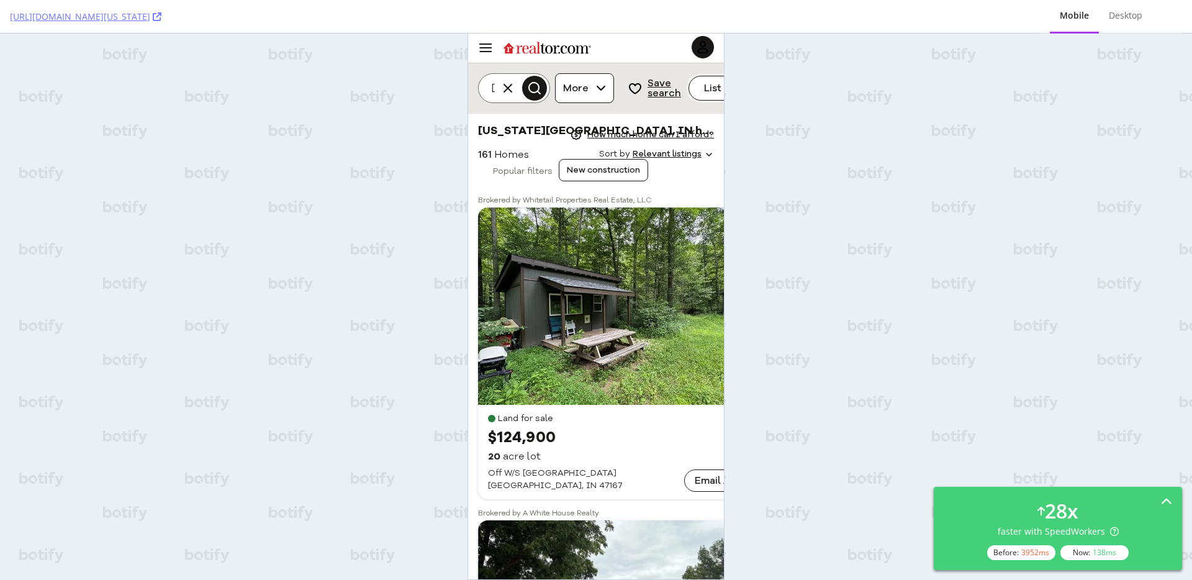
scroll to position [0, 0]
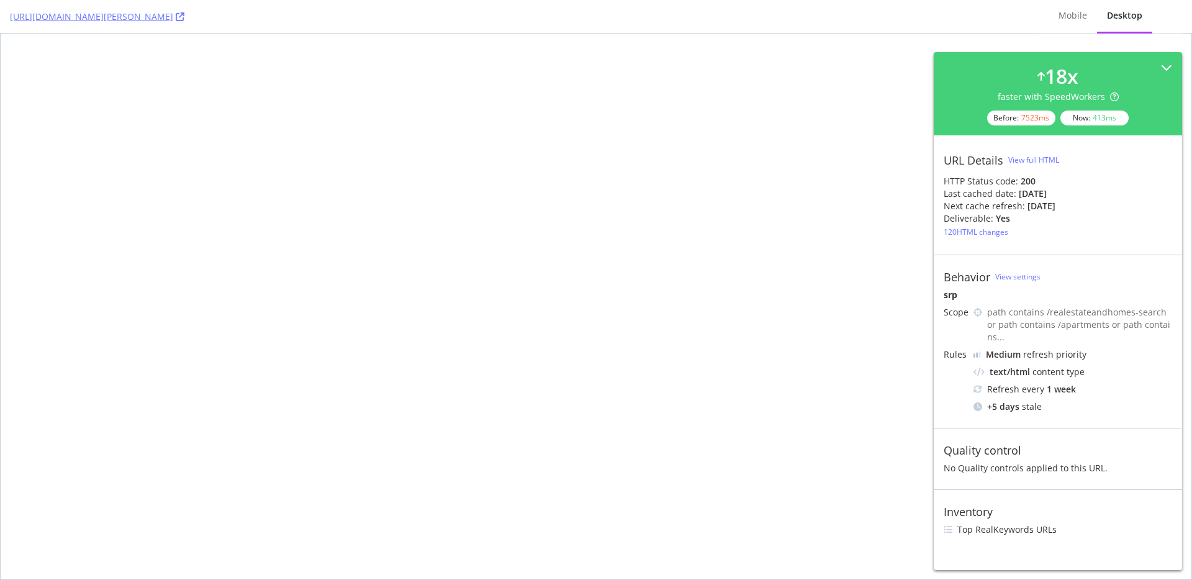
select select "studio"
select select "none"
select select "studio"
select select "none"
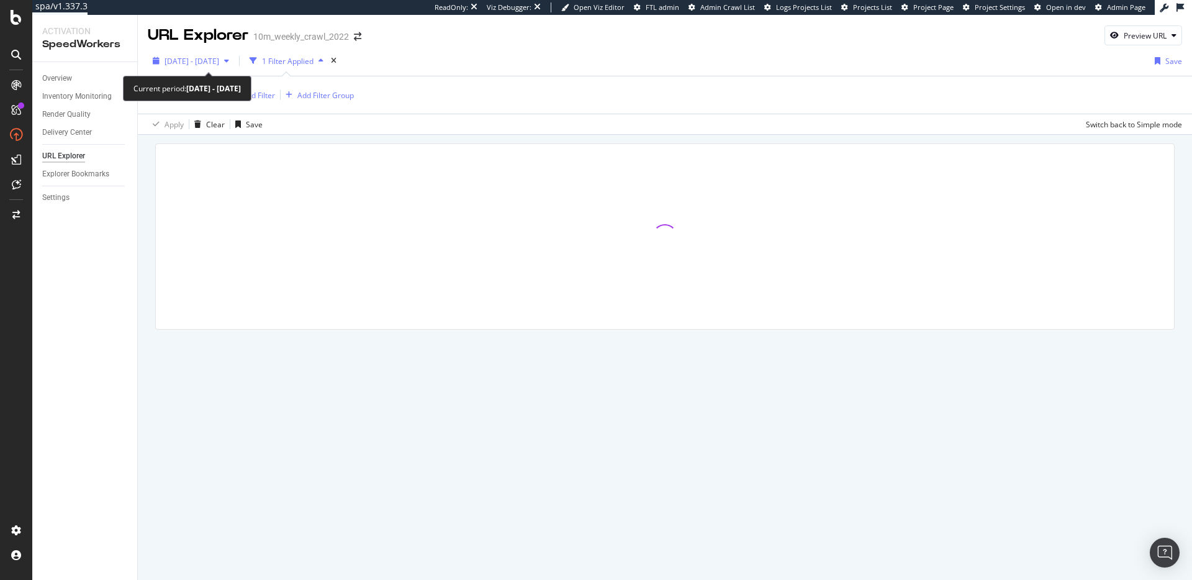
click at [206, 57] on span "[DATE] - [DATE]" at bounding box center [192, 61] width 55 height 11
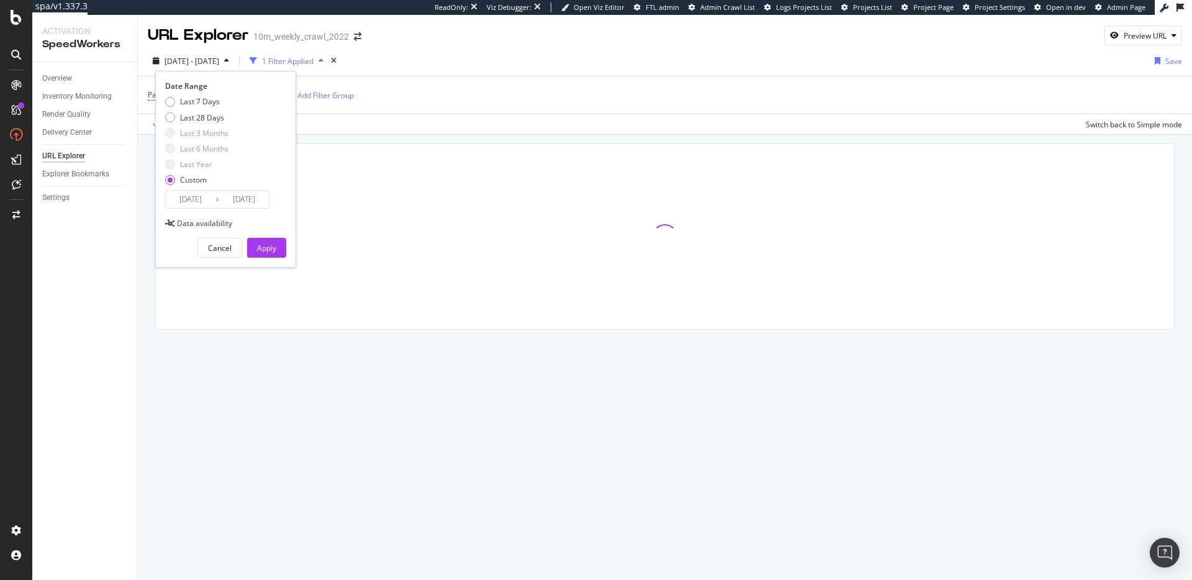
click at [241, 193] on input "[DATE]" at bounding box center [244, 199] width 50 height 17
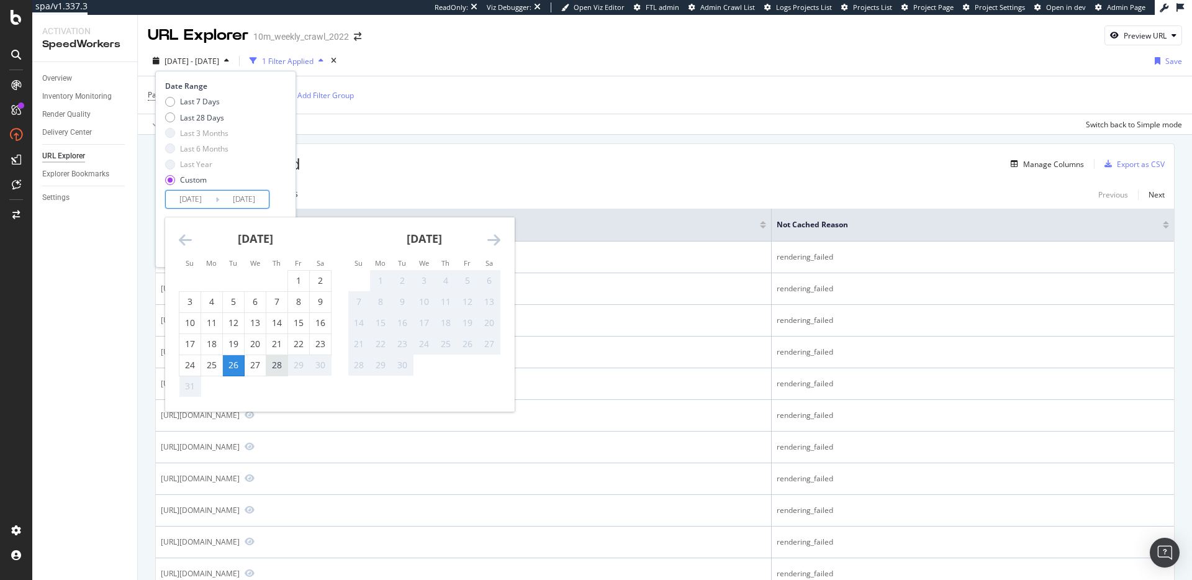
click at [276, 368] on div "28" at bounding box center [276, 365] width 21 height 12
type input "[DATE]"
click at [211, 199] on input "[DATE]" at bounding box center [191, 199] width 50 height 17
click at [277, 366] on div "28" at bounding box center [276, 365] width 21 height 12
type input "[DATE]"
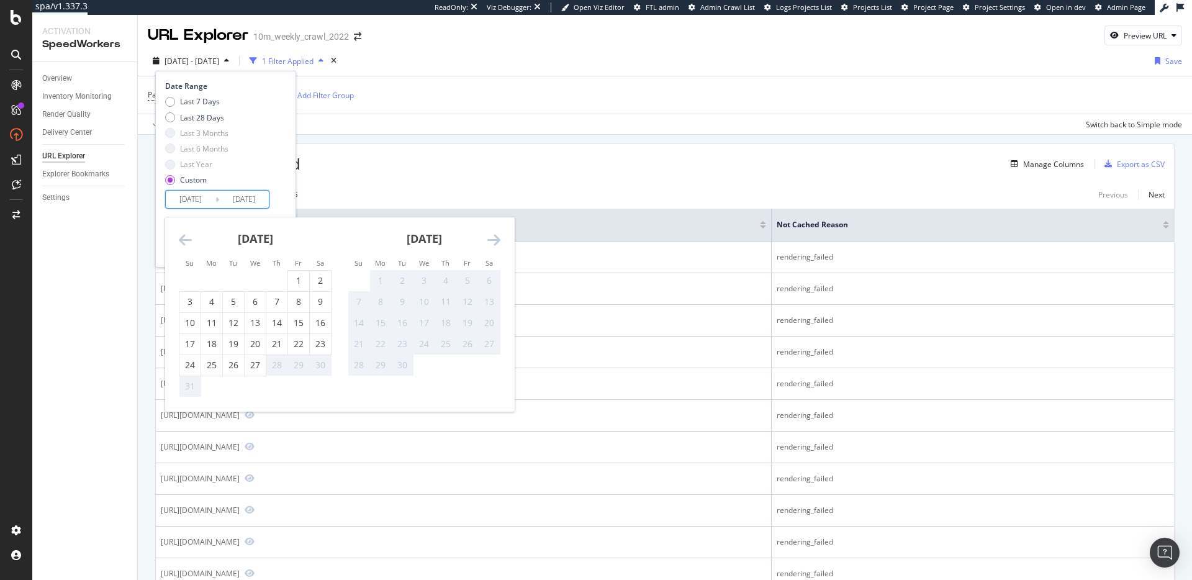
click at [284, 193] on div "Date Range Last 7 Days Last 28 Days Last 3 Months Last 6 Months Last Year Custo…" at bounding box center [225, 145] width 121 height 128
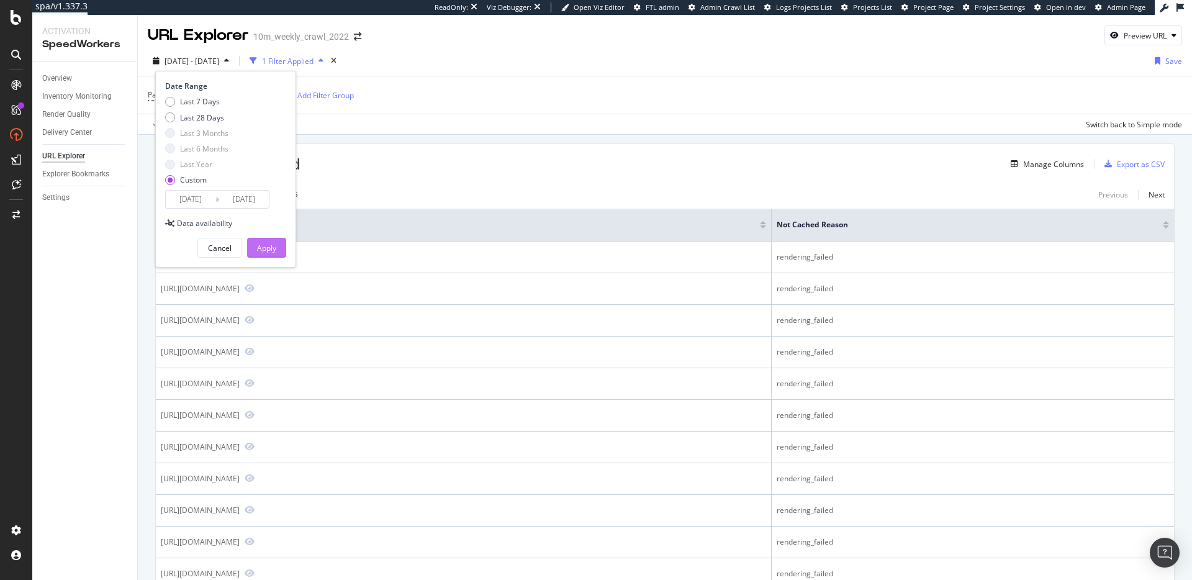
click at [276, 248] on div "Apply" at bounding box center [266, 248] width 19 height 11
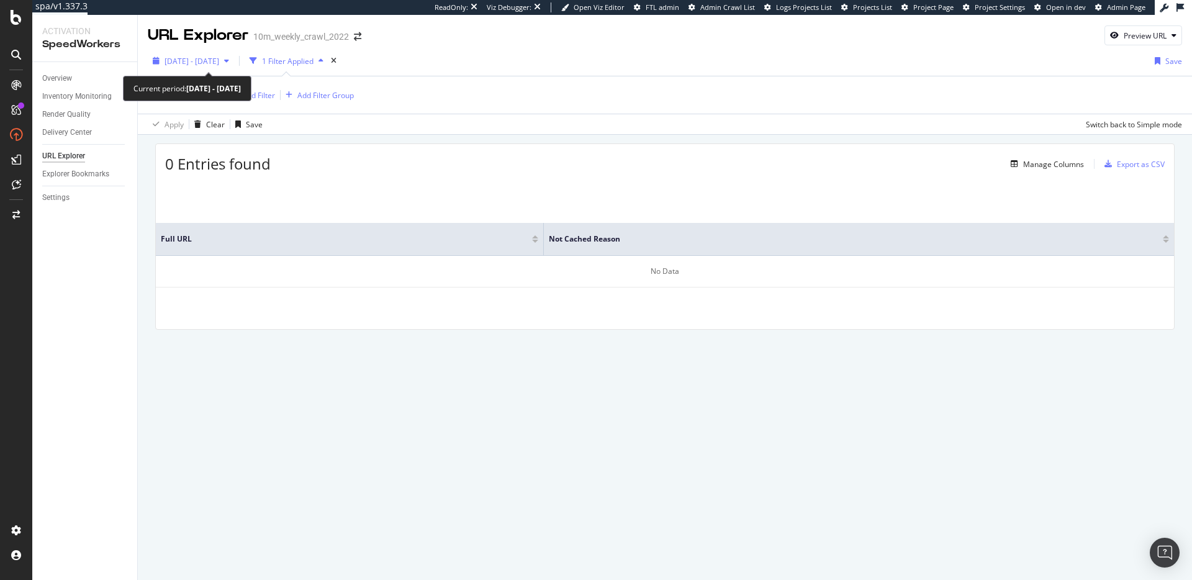
click at [219, 65] on span "[DATE] - [DATE]" at bounding box center [192, 61] width 55 height 11
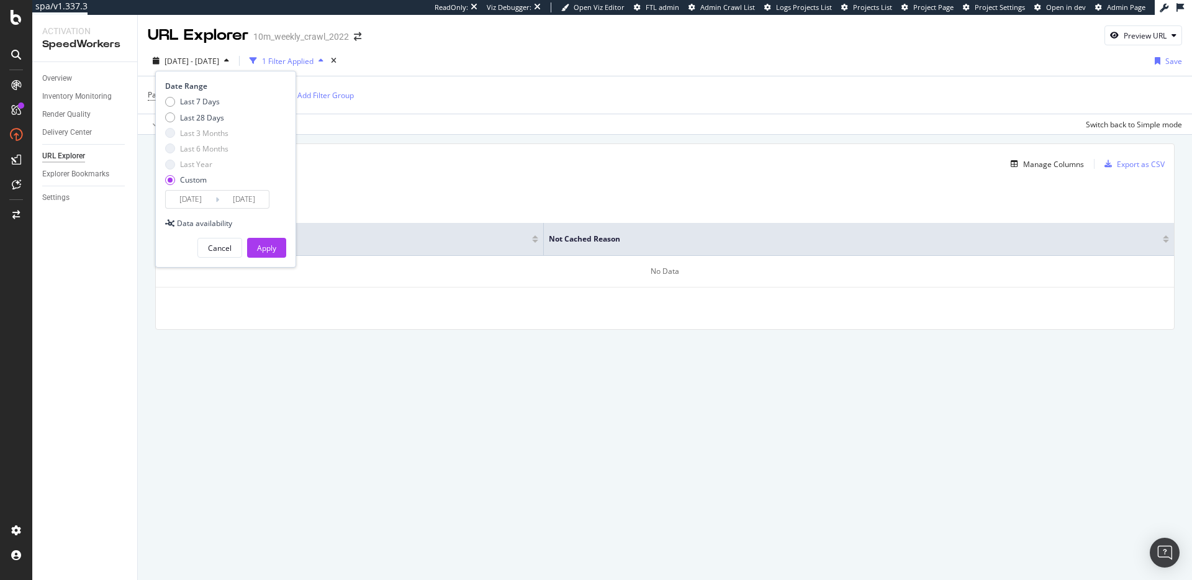
click at [211, 200] on input "[DATE]" at bounding box center [191, 199] width 50 height 17
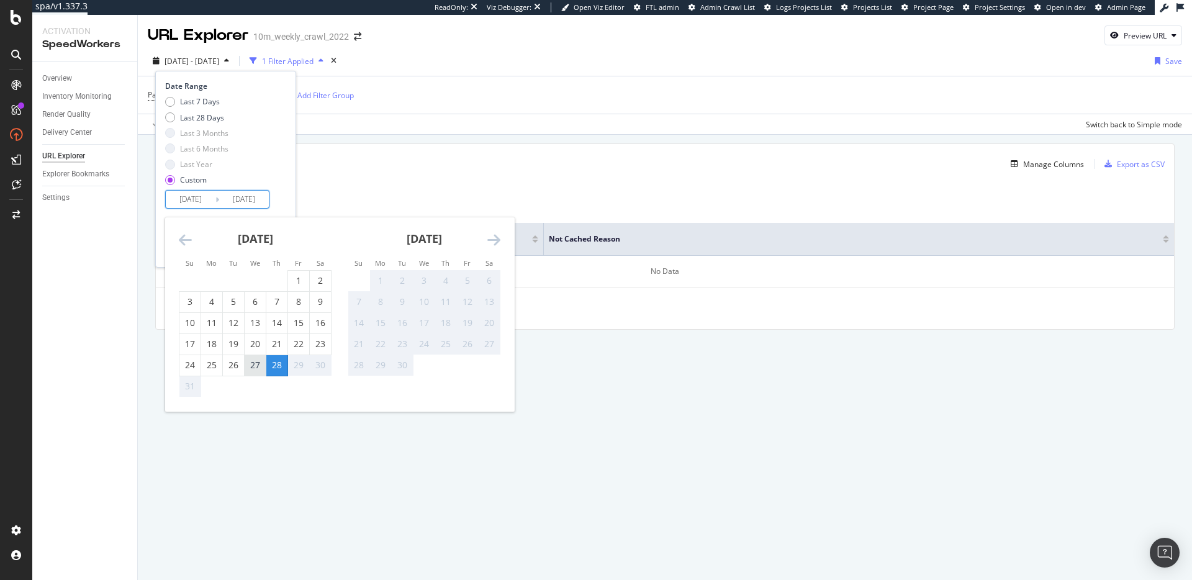
click at [260, 366] on div "27" at bounding box center [255, 365] width 21 height 12
type input "[DATE]"
click at [260, 366] on div "27" at bounding box center [255, 365] width 21 height 12
type input "[DATE]"
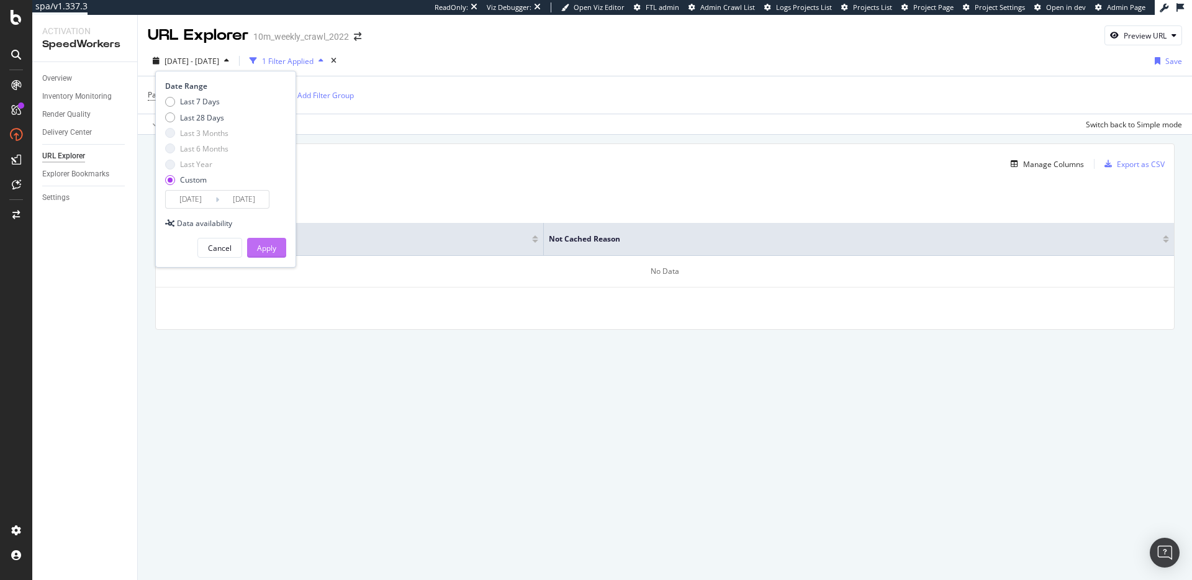
click at [264, 247] on div "Apply" at bounding box center [266, 248] width 19 height 11
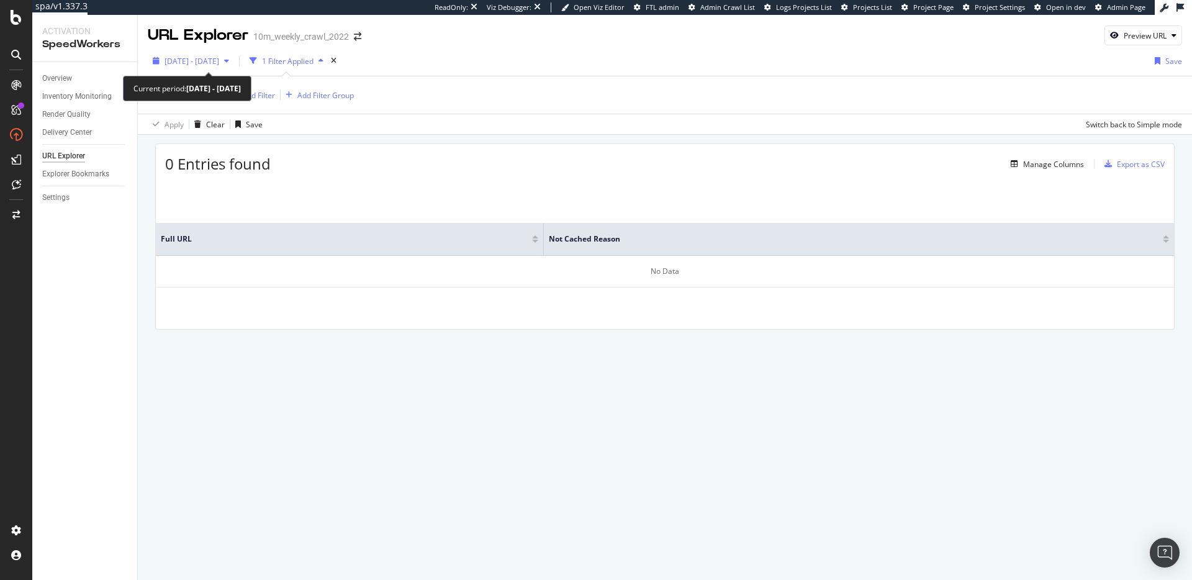
click at [219, 61] on span "[DATE] - [DATE]" at bounding box center [192, 61] width 55 height 11
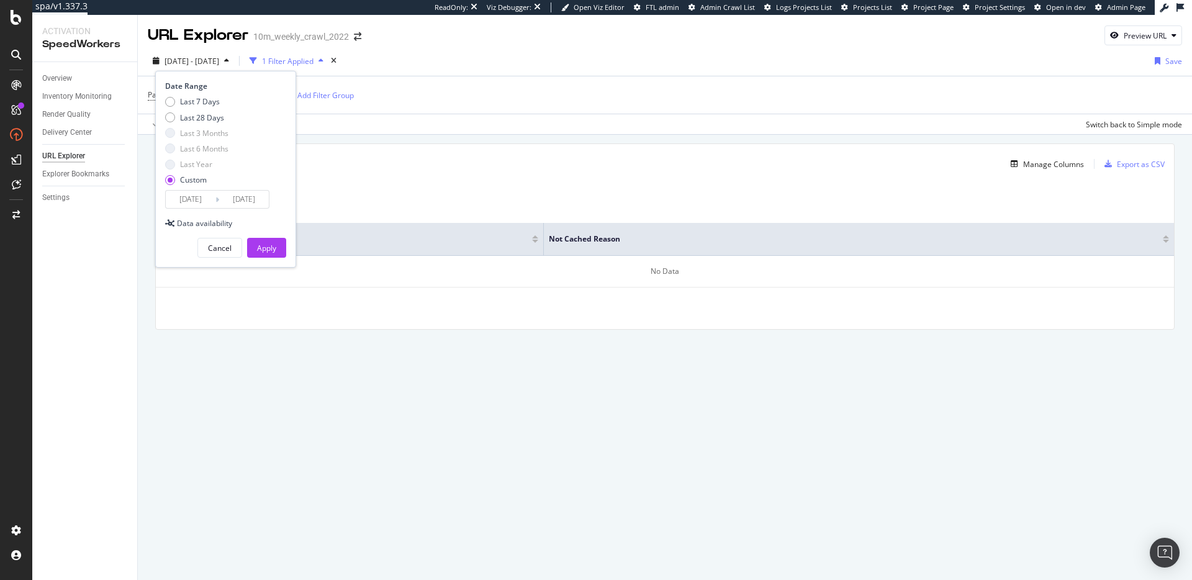
click at [233, 201] on input "[DATE]" at bounding box center [244, 199] width 50 height 17
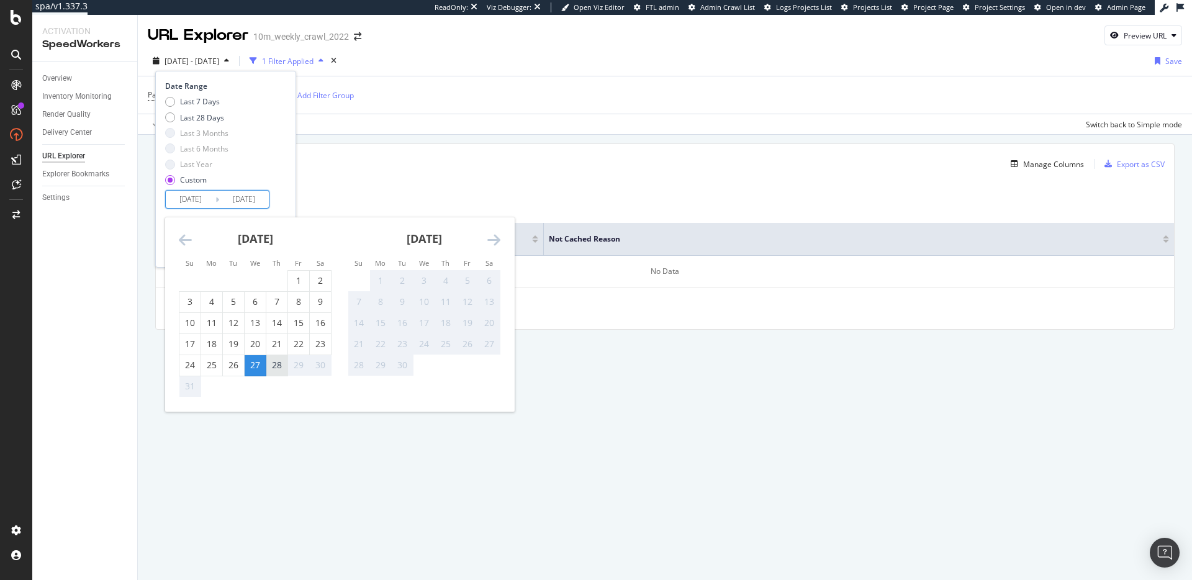
click at [278, 369] on div "28" at bounding box center [276, 365] width 21 height 12
type input "[DATE]"
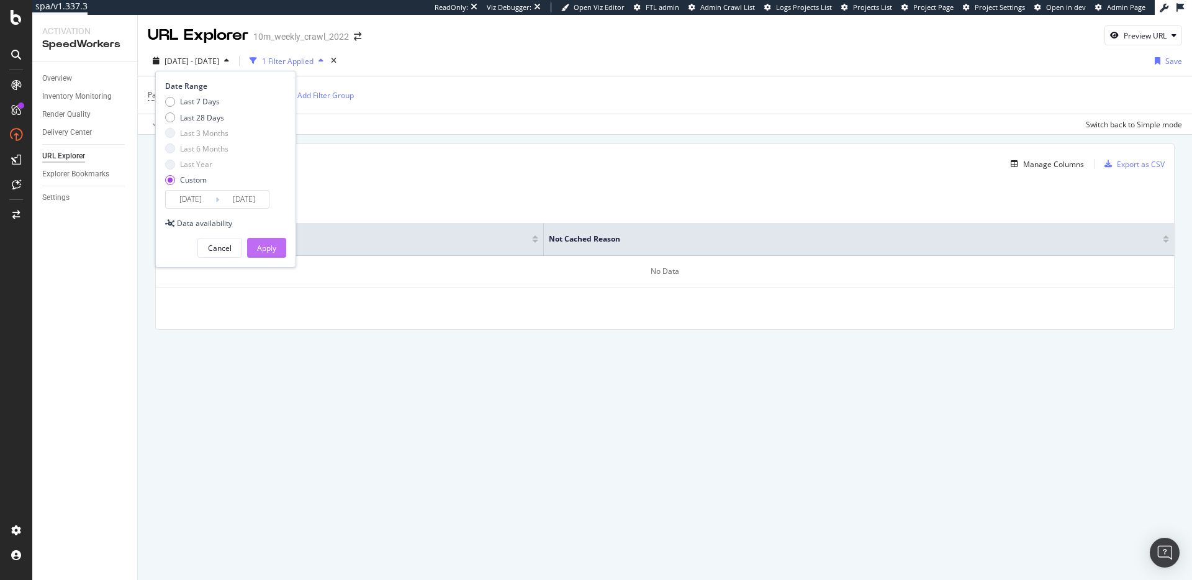
click at [270, 250] on div "Apply" at bounding box center [266, 248] width 19 height 11
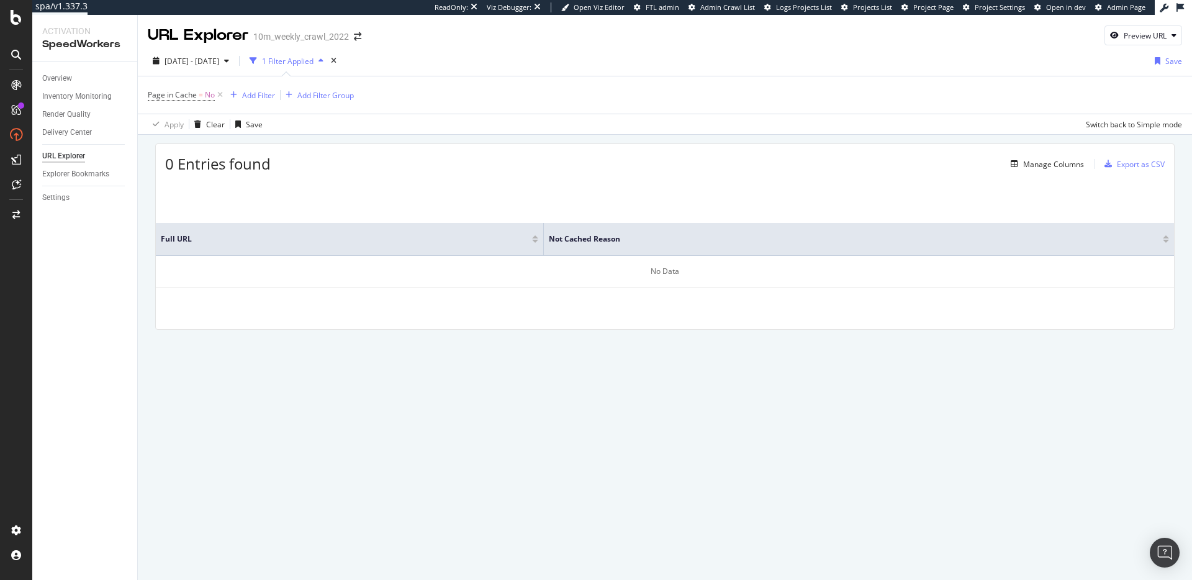
click at [470, 180] on div "0 Entries found Manage Columns Export as CSV Full URL Not Cached Reason No Data" at bounding box center [665, 236] width 1020 height 186
click at [61, 196] on div "Settings" at bounding box center [55, 197] width 27 height 13
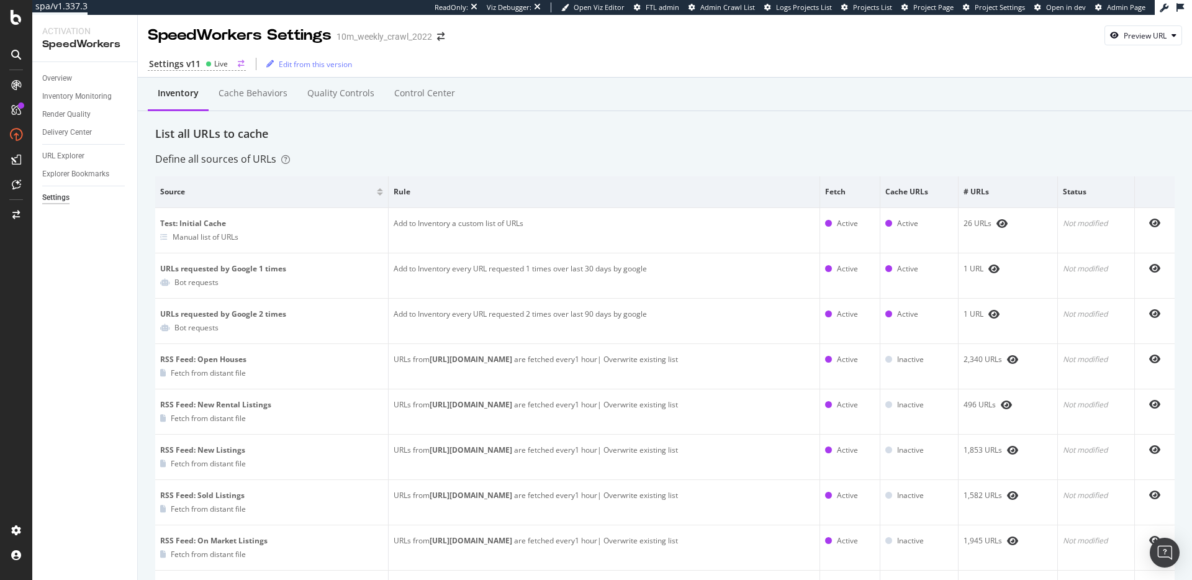
click at [227, 62] on div "Settings v11 Live" at bounding box center [197, 64] width 98 height 13
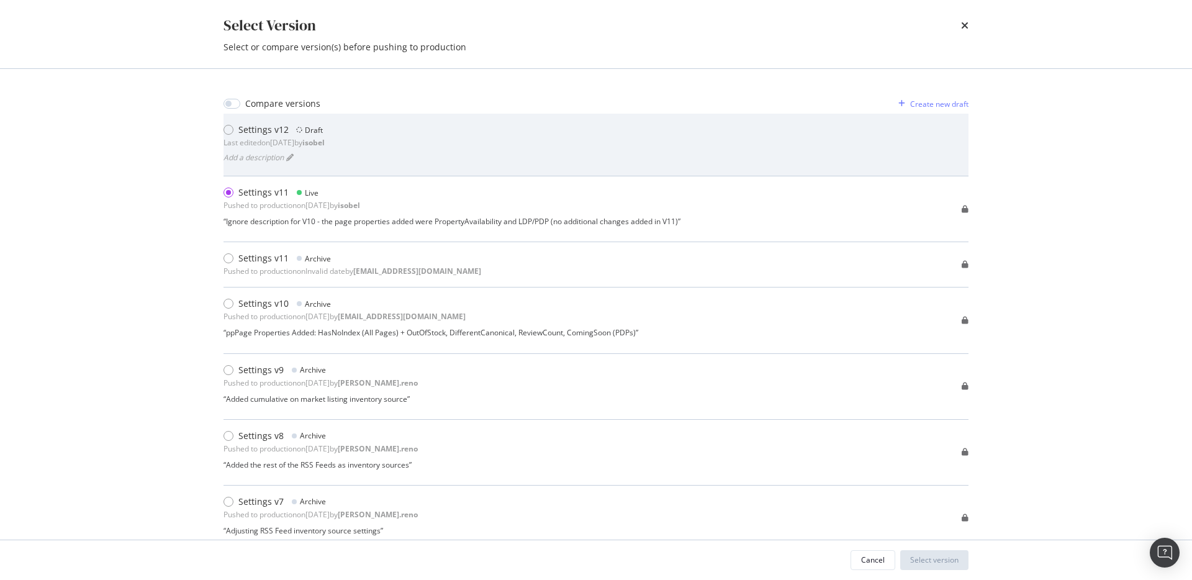
click at [434, 146] on div "Settings v12 Draft Last edited on 2025 Aug 28th by isobel Add a description" at bounding box center [596, 145] width 745 height 42
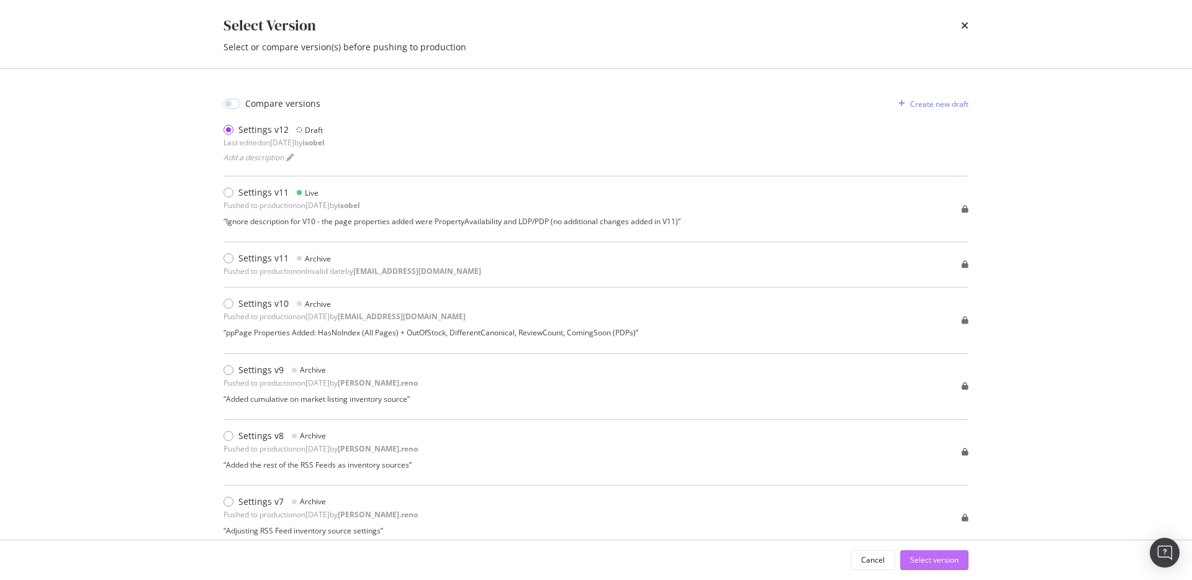
click at [935, 563] on div "Select version" at bounding box center [934, 560] width 48 height 11
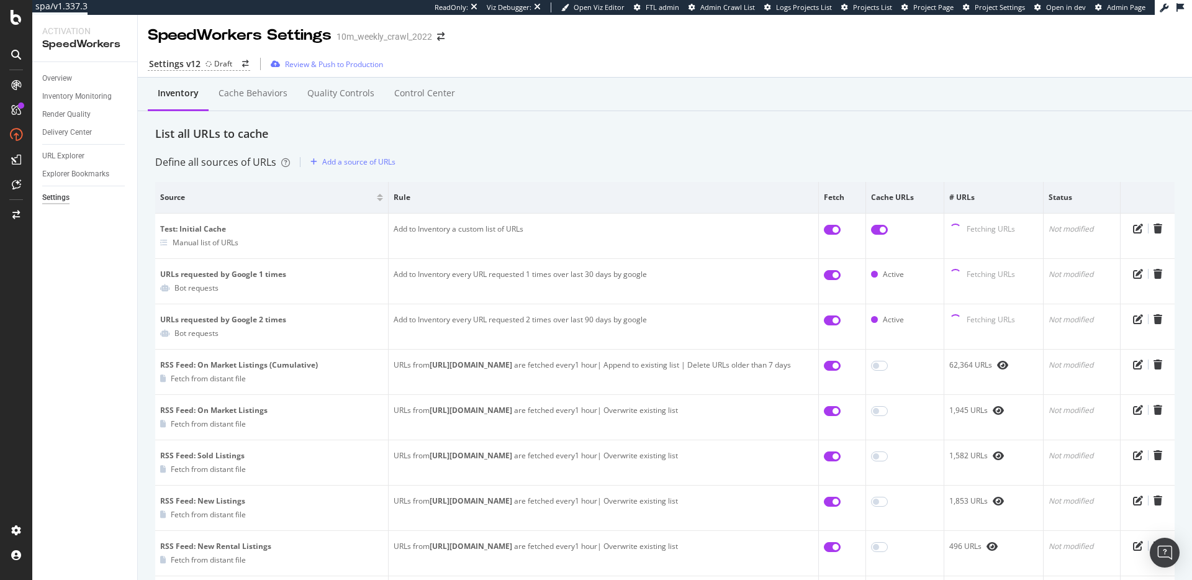
click at [366, 120] on div "Inventory Cache behaviors Quality Controls Control Center" at bounding box center [665, 106] width 1020 height 40
click at [366, 124] on div "Inventory Cache behaviors Quality Controls Control Center" at bounding box center [665, 106] width 1020 height 40
click at [348, 63] on div "Review & Push to Production" at bounding box center [334, 64] width 98 height 11
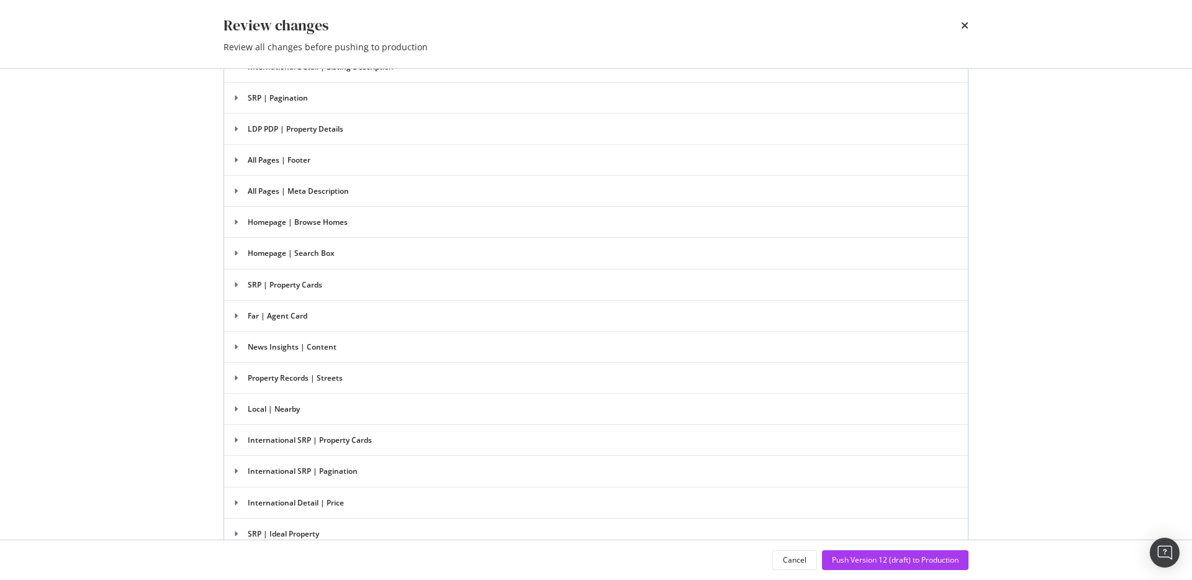
scroll to position [1681, 0]
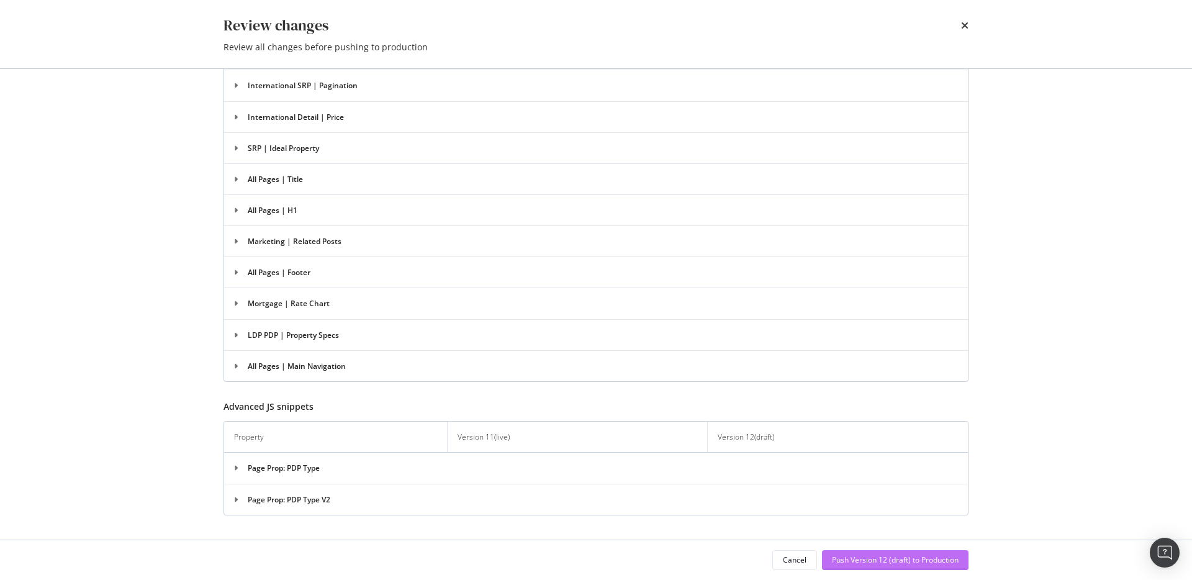
click at [870, 556] on div "Push Version 12 (draft) to Production" at bounding box center [895, 560] width 127 height 11
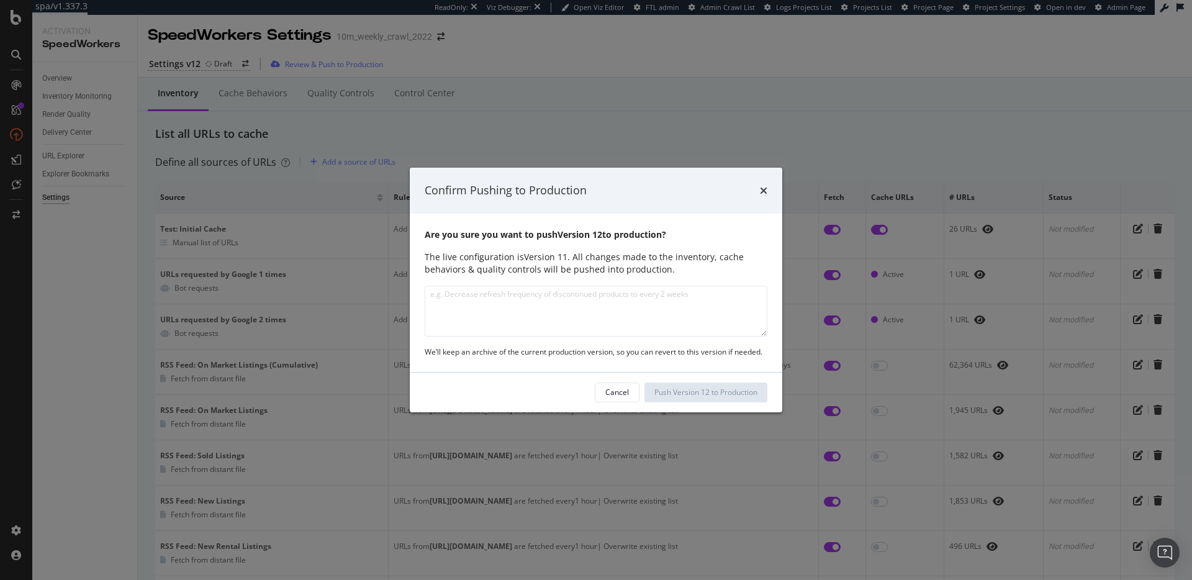
click at [601, 301] on textarea "modal" at bounding box center [596, 311] width 343 height 51
type textarea "Adjusted"
click at [632, 320] on textarea "Extended render timeout limit" at bounding box center [596, 311] width 343 height 51
click at [593, 301] on textarea "Extended render timeout limit" at bounding box center [596, 311] width 343 height 51
type textarea "Extended render timeout limit"
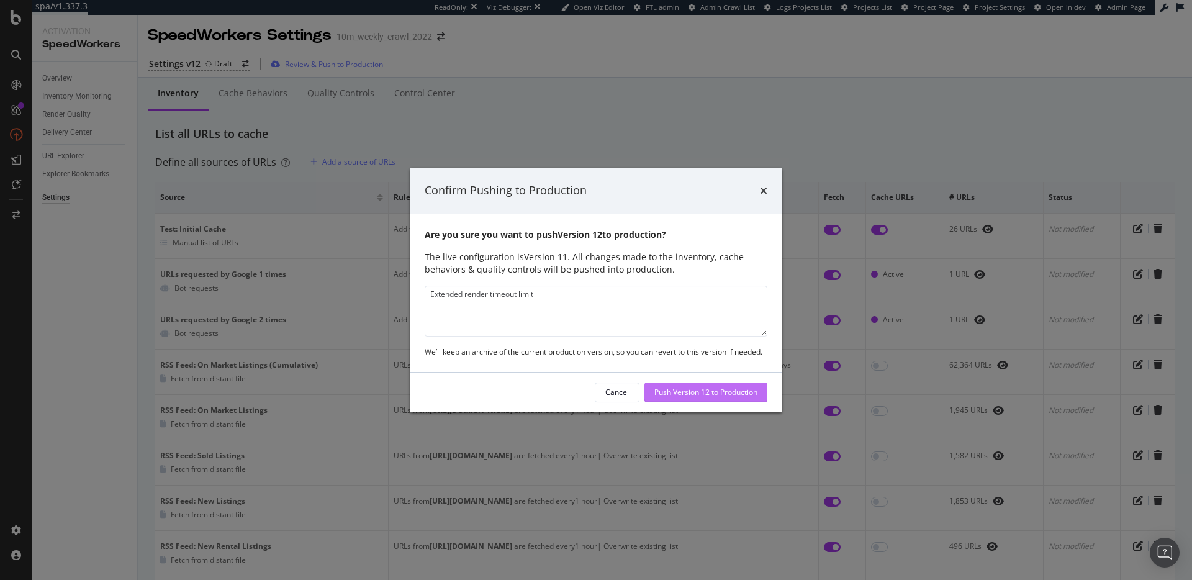
click at [717, 394] on div "Push Version 12 to Production" at bounding box center [706, 392] width 103 height 11
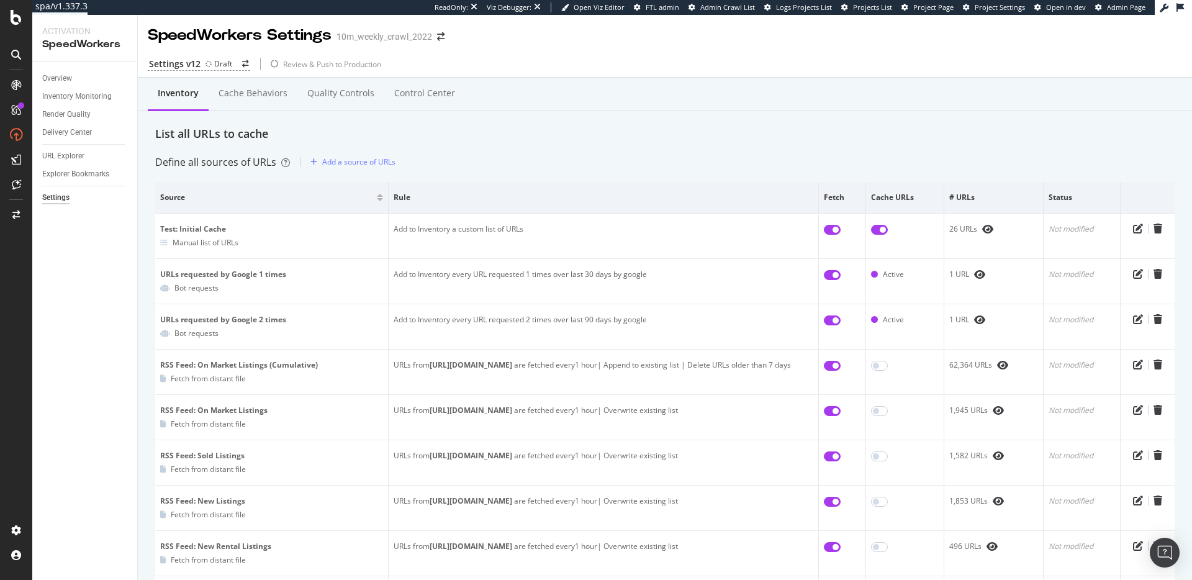
click at [634, 112] on div "Inventory Cache behaviors Quality Controls Control Center" at bounding box center [665, 106] width 1020 height 40
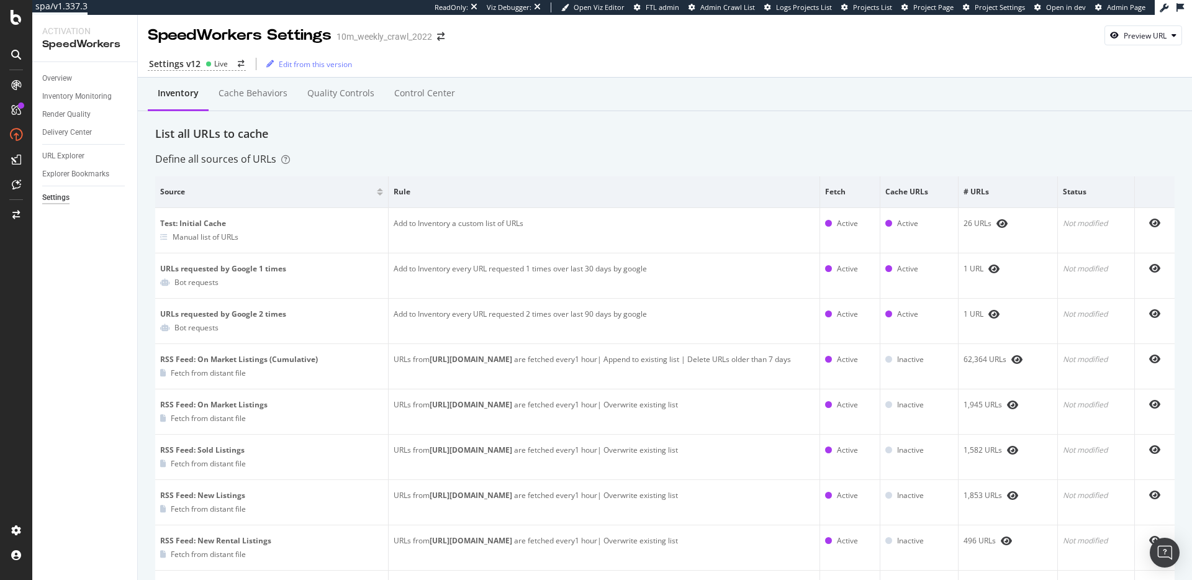
click at [358, 141] on div "List all URLs to cache" at bounding box center [665, 134] width 1020 height 16
click at [531, 126] on div "List all URLs to cache" at bounding box center [665, 134] width 1020 height 16
click at [434, 124] on div "Inventory Cache behaviors Quality Controls Control Center" at bounding box center [665, 106] width 1020 height 40
click at [208, 161] on div "Define all sources of URLs" at bounding box center [222, 159] width 135 height 14
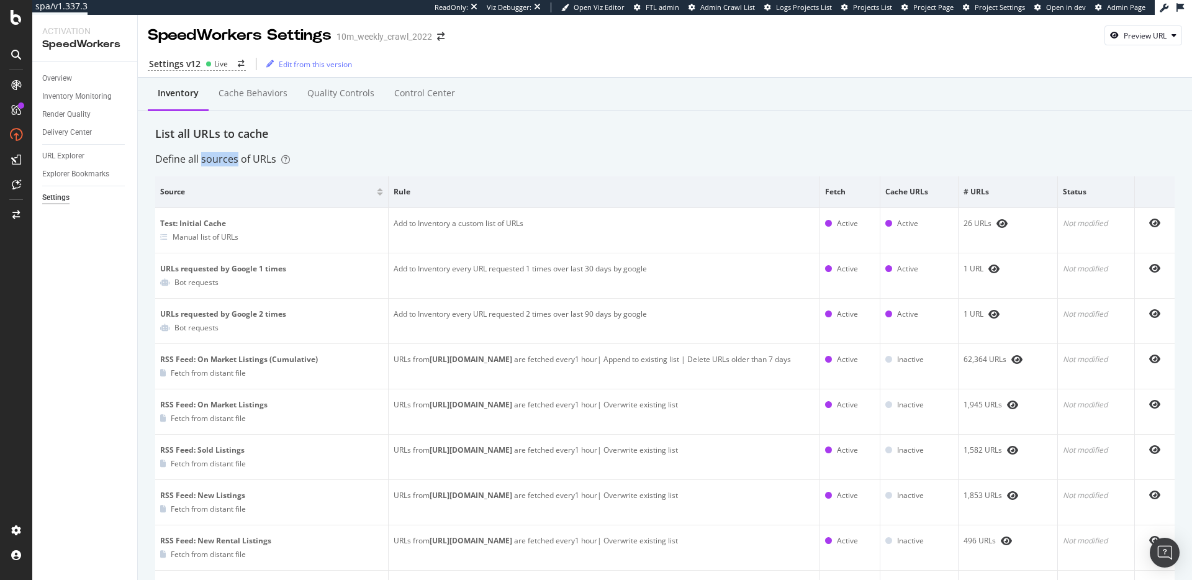
click at [208, 161] on div "Define all sources of URLs" at bounding box center [222, 159] width 135 height 14
click at [486, 140] on div "List all URLs to cache" at bounding box center [665, 134] width 1020 height 16
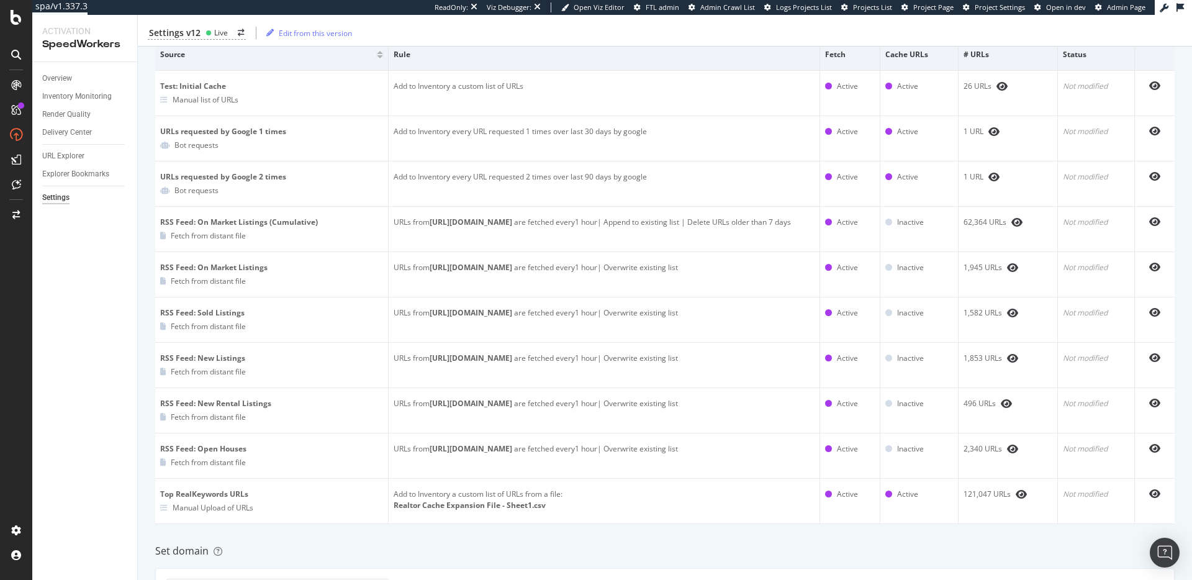
scroll to position [0, 0]
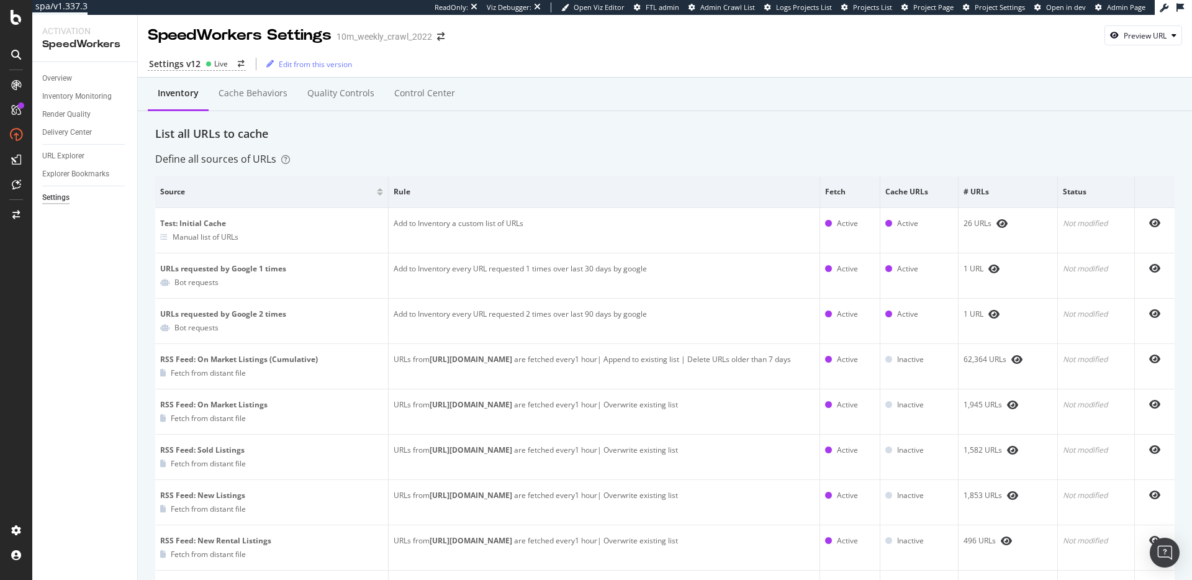
click at [83, 98] on div "Inventory Monitoring" at bounding box center [77, 96] width 70 height 13
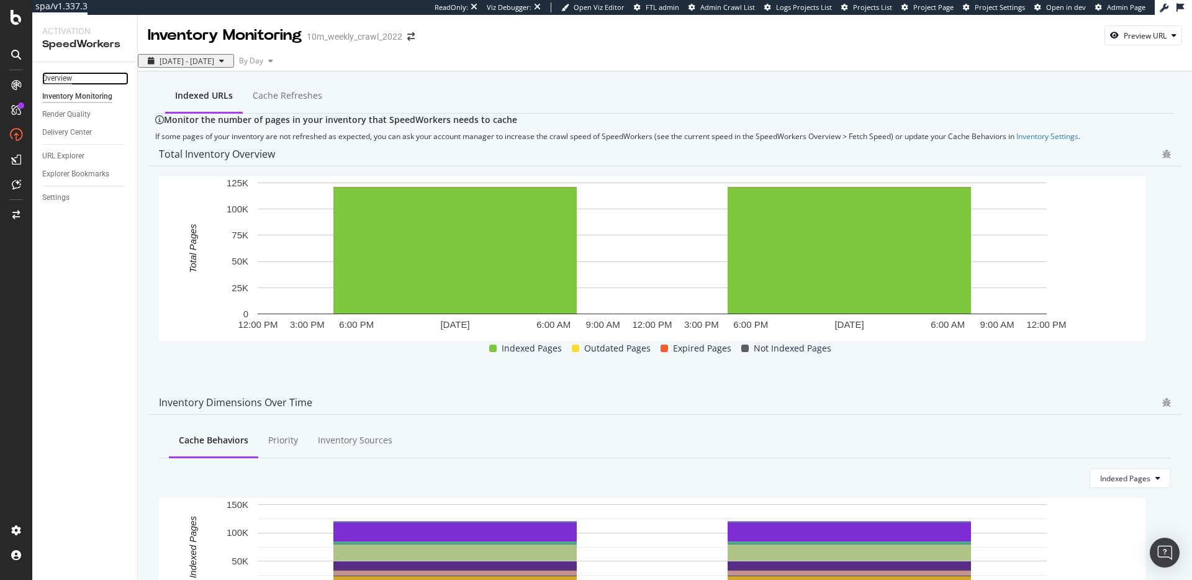
click at [60, 80] on div "Overview" at bounding box center [57, 78] width 30 height 13
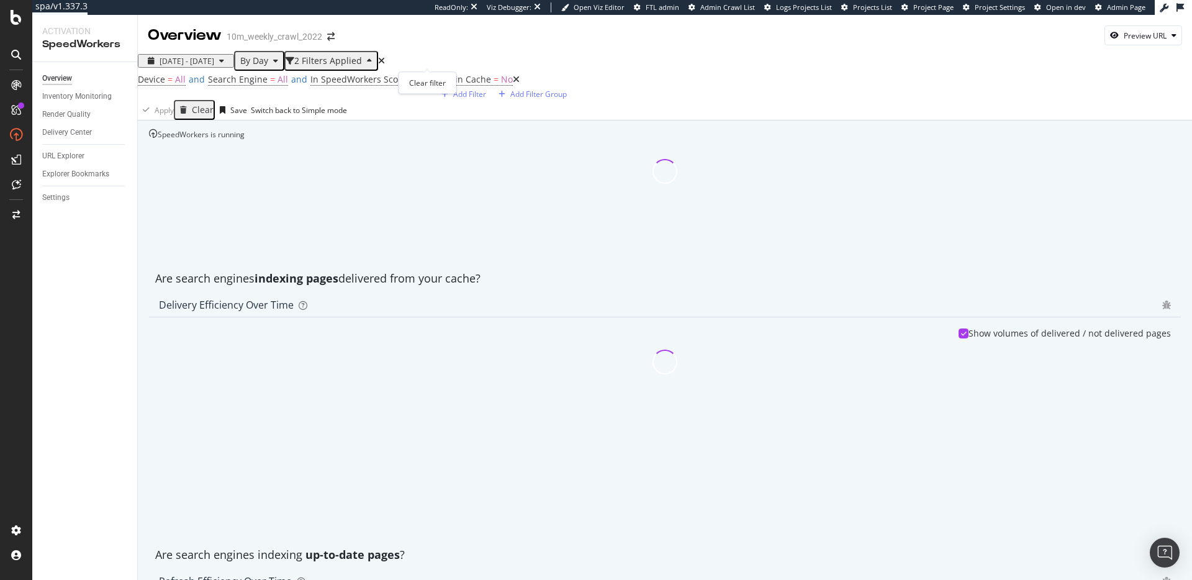
click at [385, 61] on icon "times" at bounding box center [381, 61] width 7 height 9
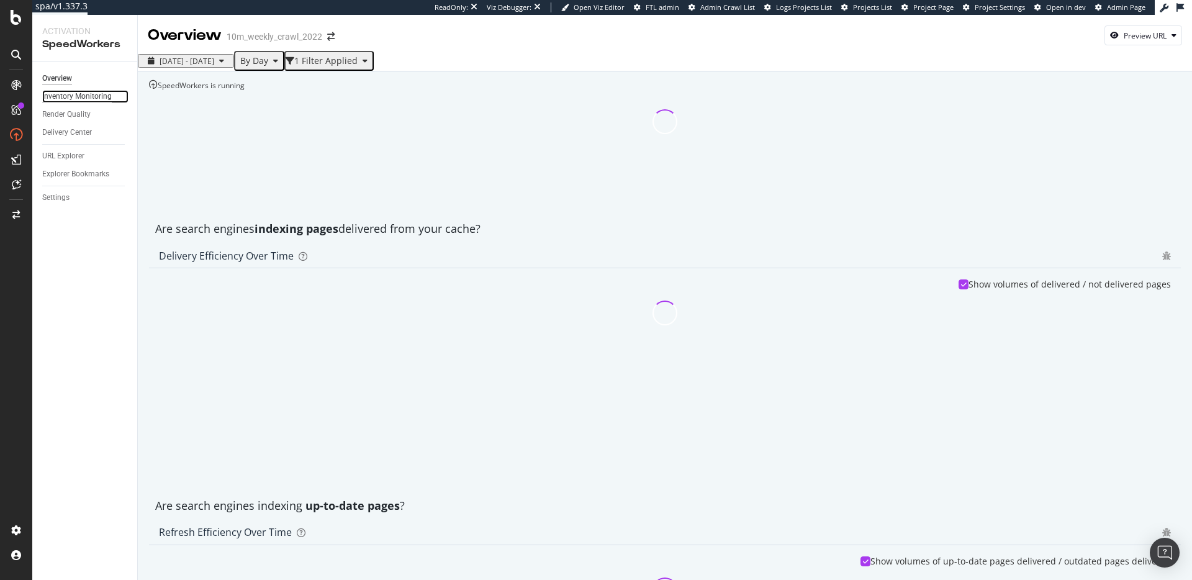
click at [63, 95] on div "Inventory Monitoring" at bounding box center [77, 96] width 70 height 13
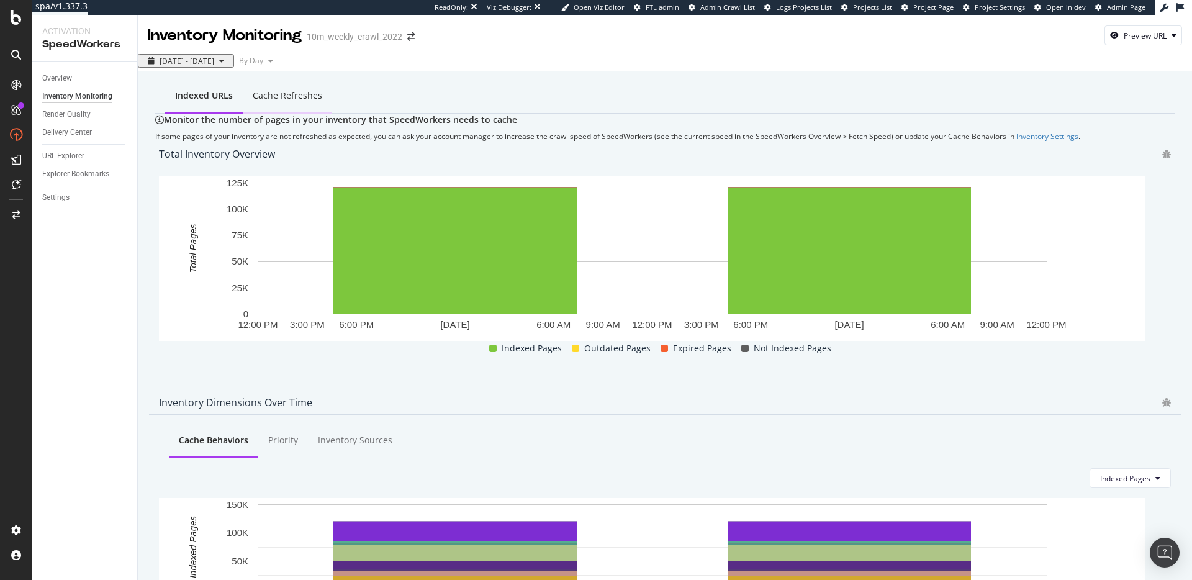
click at [259, 107] on div "Cache refreshes" at bounding box center [287, 96] width 89 height 34
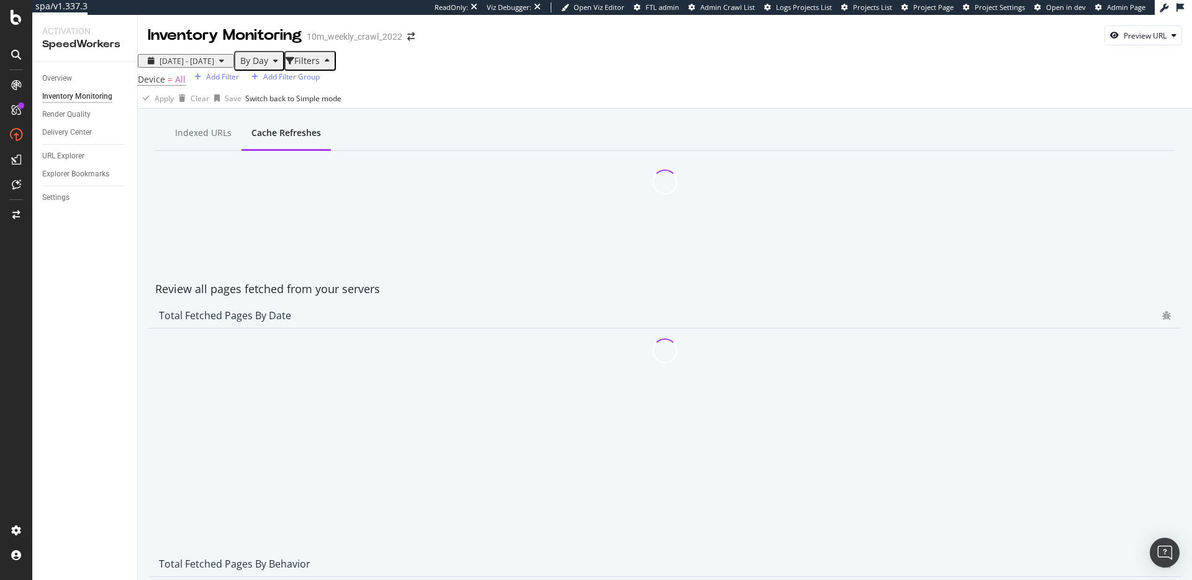
click at [278, 61] on icon "button" at bounding box center [275, 60] width 5 height 7
click at [313, 84] on span "By Hour" at bounding box center [297, 85] width 33 height 11
click at [534, 151] on div "Indexed URLs Cache refreshes" at bounding box center [665, 134] width 1020 height 34
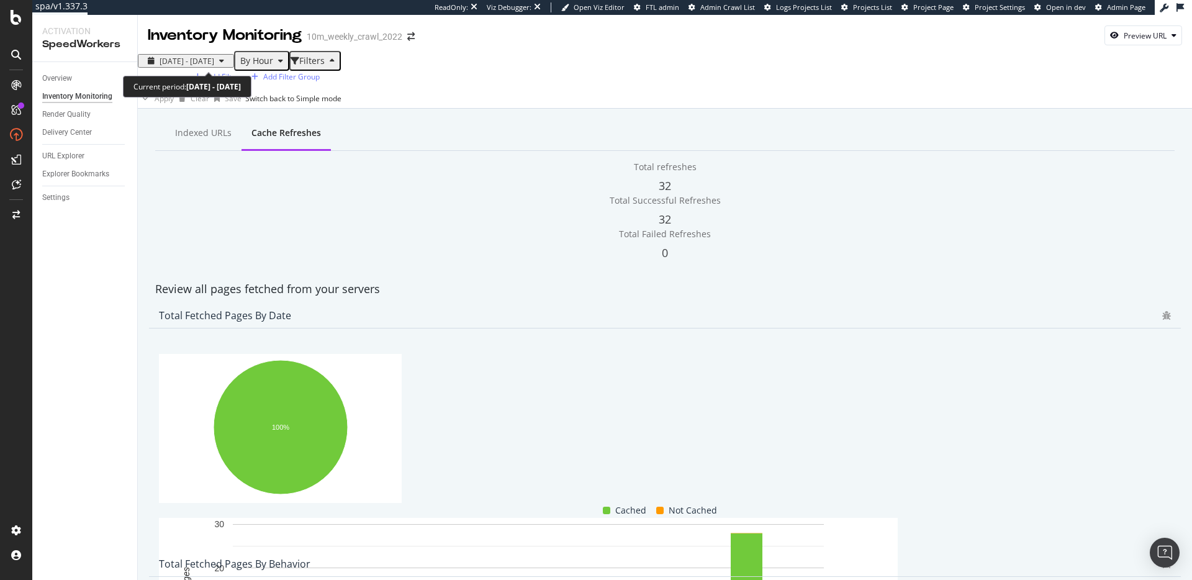
click at [214, 65] on span "2025 Aug. 27th - Aug. 28th" at bounding box center [187, 61] width 55 height 11
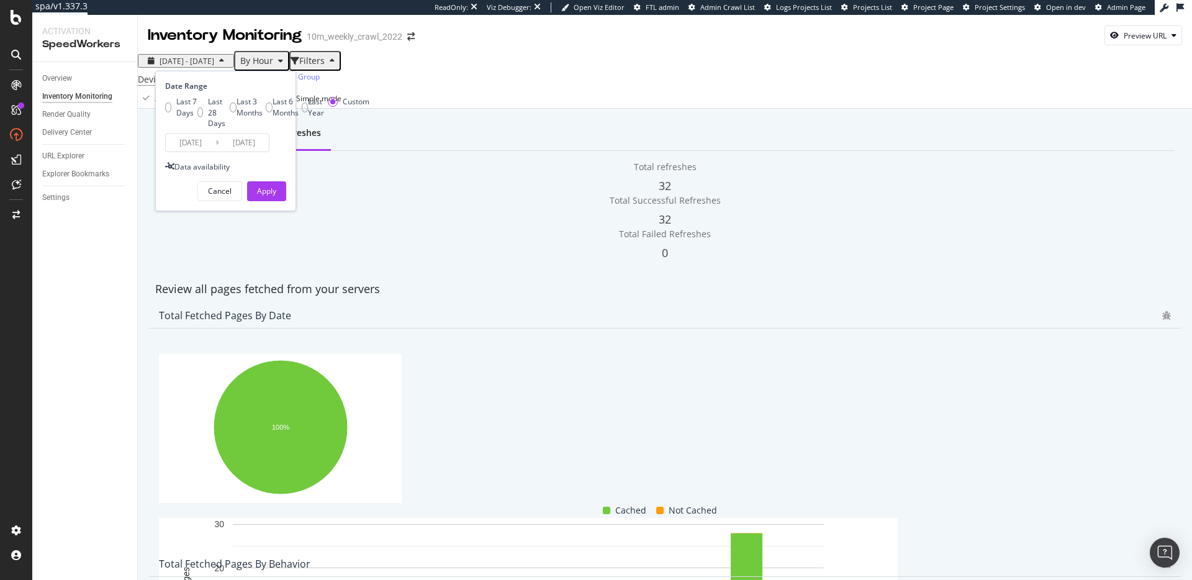
click at [261, 152] on input "2025/08/28" at bounding box center [244, 142] width 50 height 17
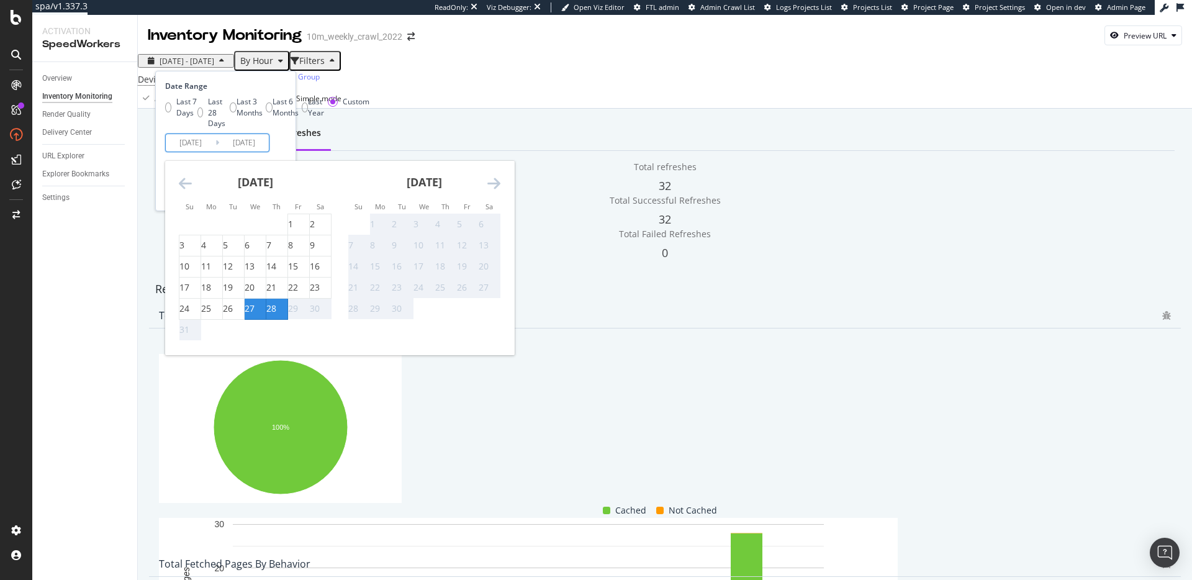
click at [406, 151] on div "Indexed URLs Cache refreshes" at bounding box center [665, 134] width 1020 height 34
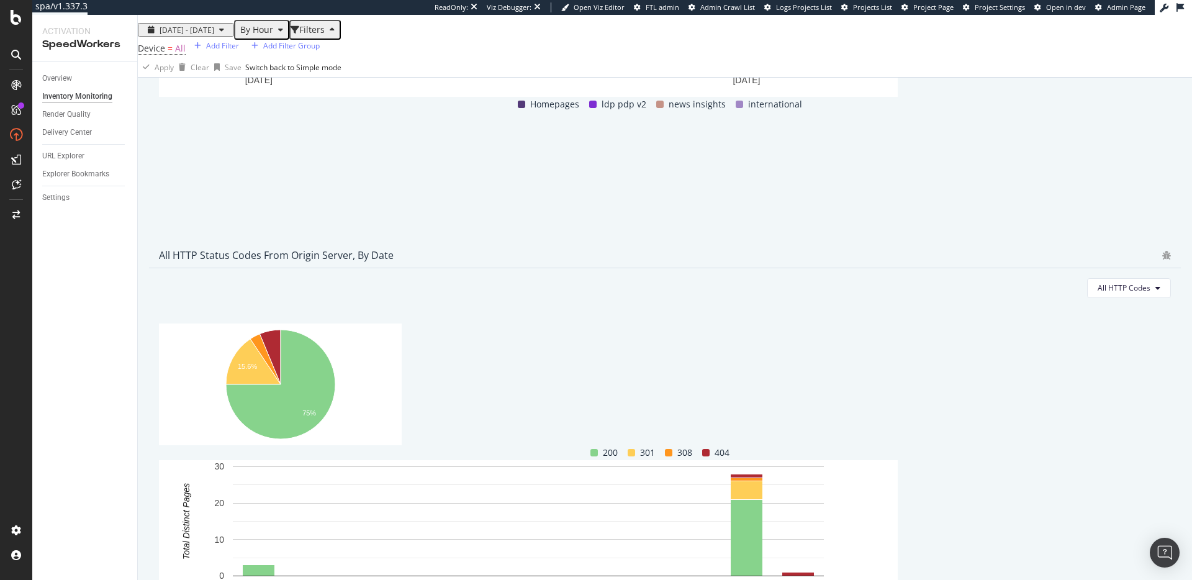
scroll to position [843, 0]
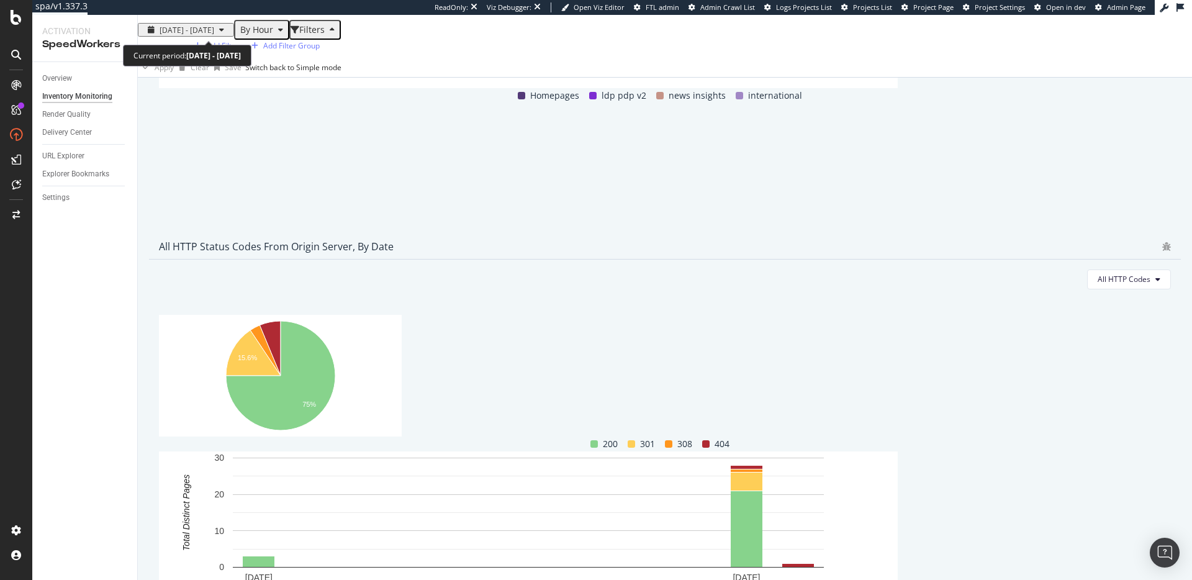
click at [229, 31] on div "button" at bounding box center [221, 29] width 15 height 7
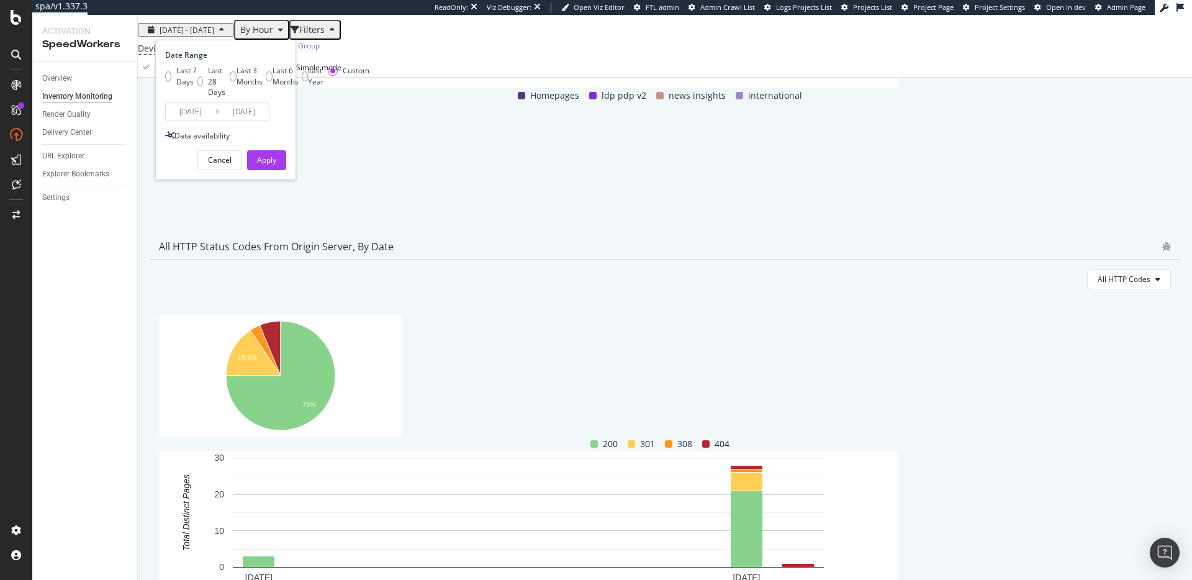
click at [188, 120] on input "2025/08/27" at bounding box center [191, 111] width 50 height 17
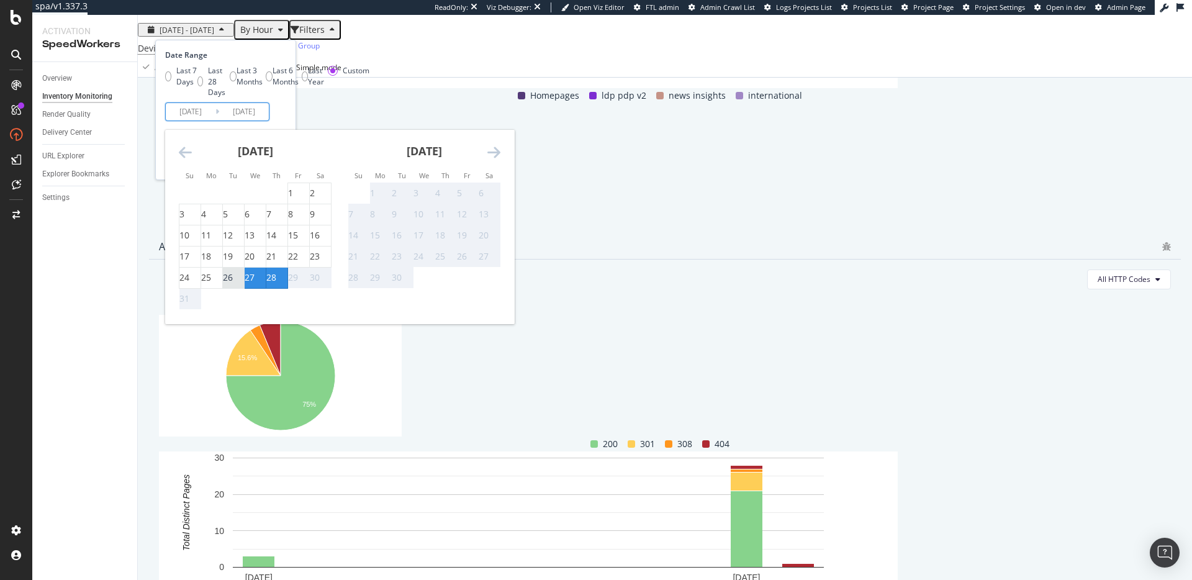
click at [232, 284] on div "26" at bounding box center [228, 277] width 10 height 12
type input "2025/08/26"
click at [279, 121] on div "Date Range Last 7 Days Last 28 Days Last 3 Months Last 6 Months Last Year Custo…" at bounding box center [224, 85] width 118 height 71
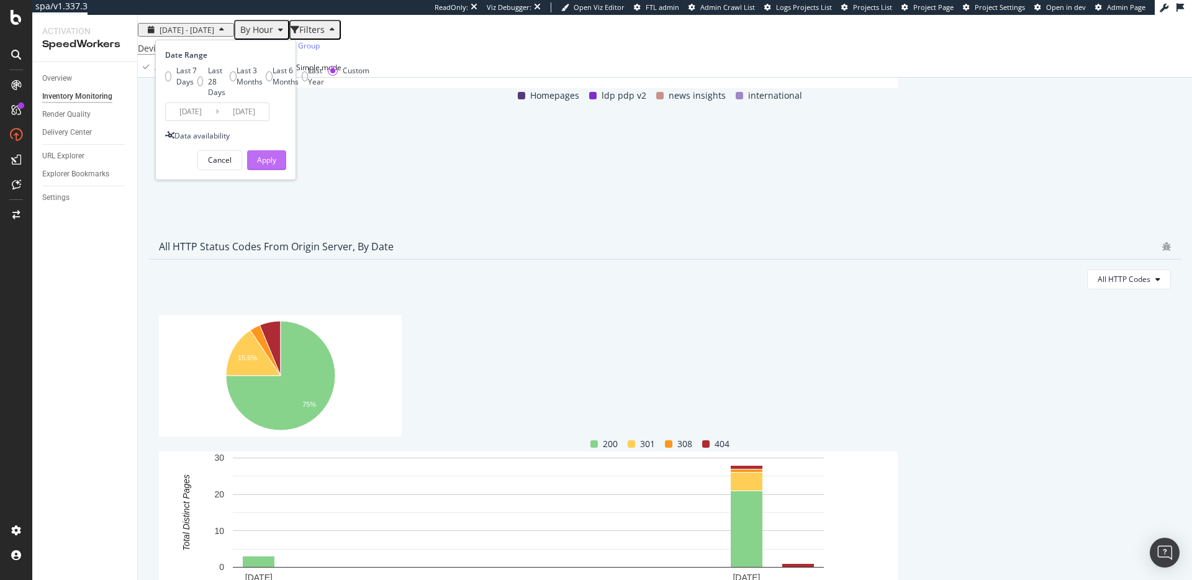
click at [260, 165] on div "Apply" at bounding box center [266, 160] width 19 height 11
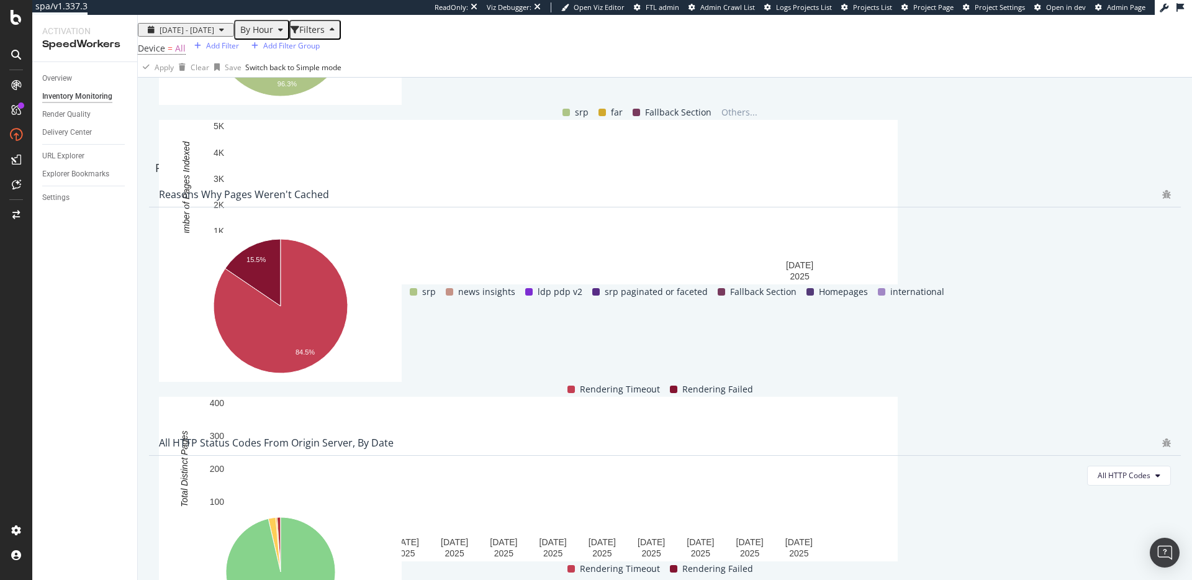
scroll to position [843, 0]
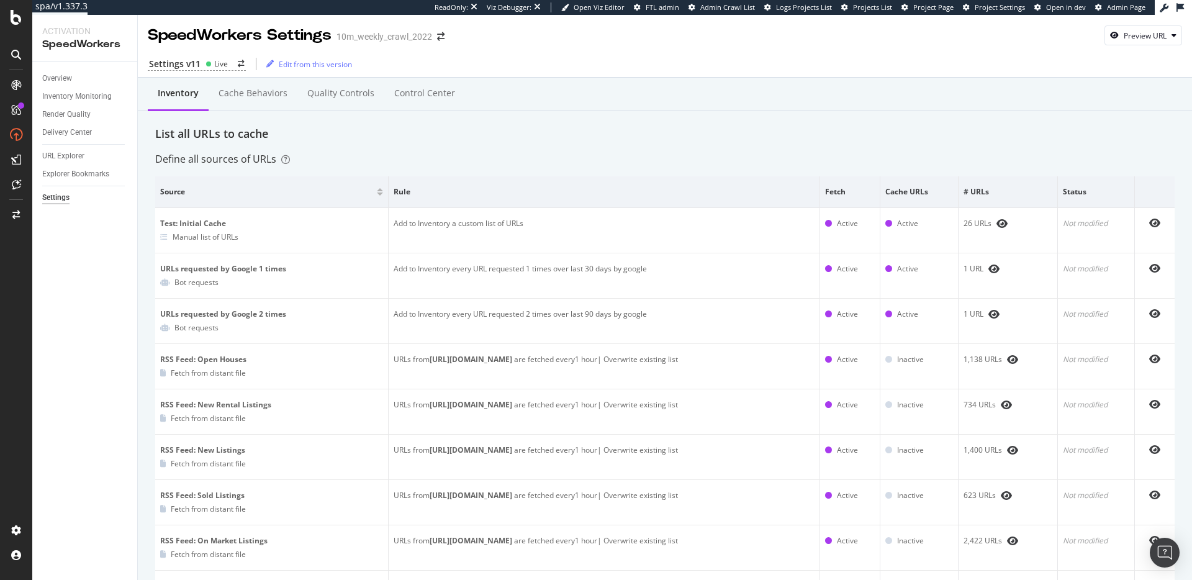
click at [471, 137] on div "List all URLs to cache" at bounding box center [665, 134] width 1020 height 16
click at [649, 113] on div "Inventory Cache behaviors Quality Controls Control Center" at bounding box center [665, 106] width 1020 height 40
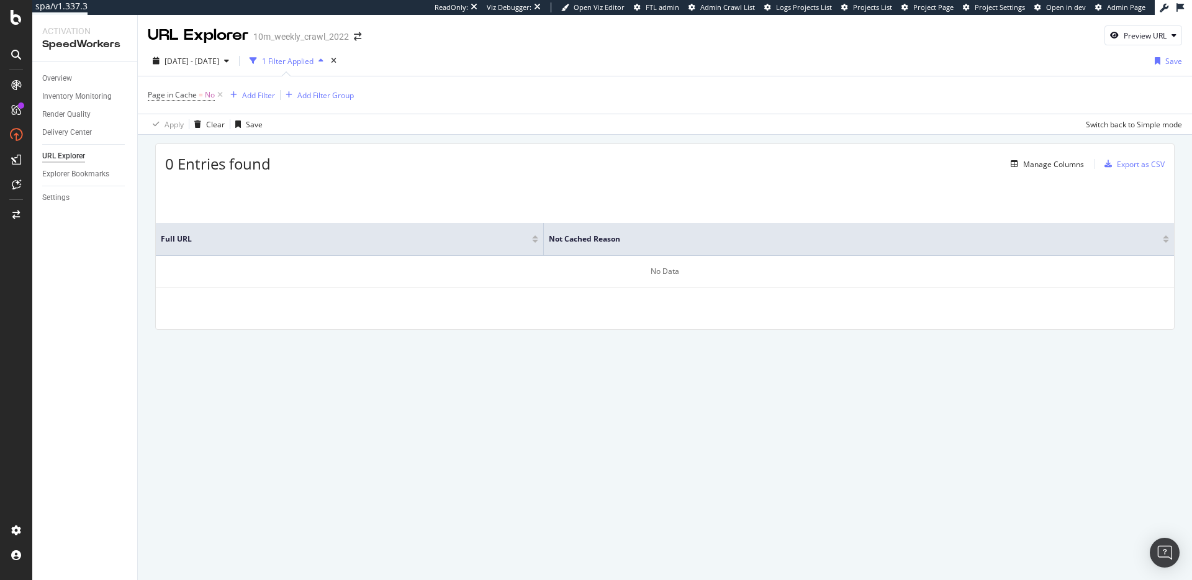
click at [792, 98] on div "Page in Cache = No Add Filter Add Filter Group" at bounding box center [665, 94] width 1035 height 37
click at [679, 181] on div "Full URL Not Cached Reason No Data" at bounding box center [665, 255] width 1019 height 148
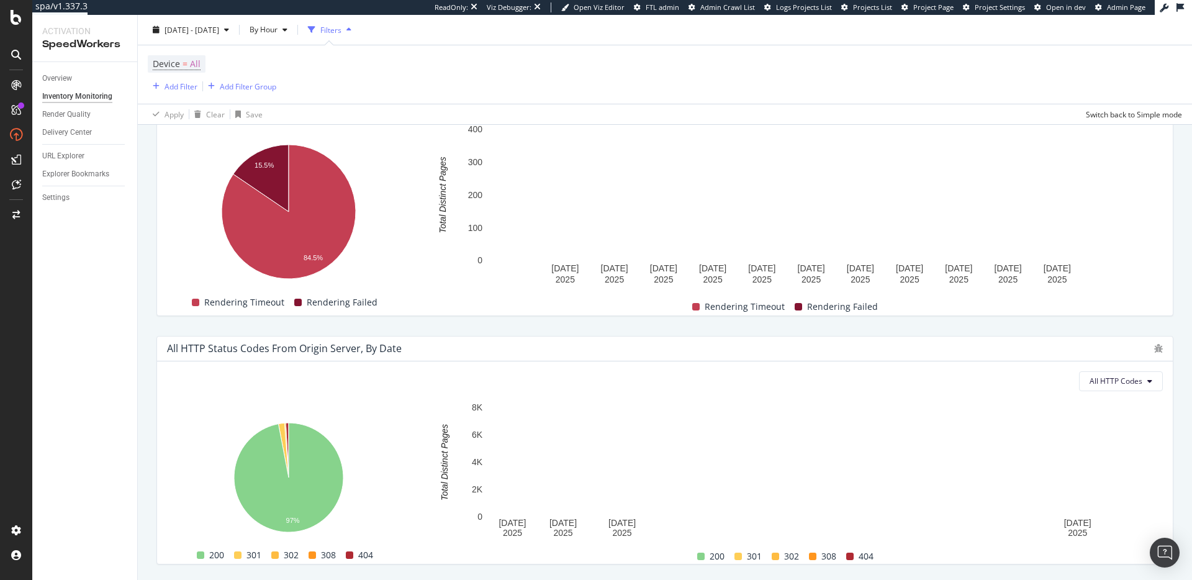
scroll to position [843, 0]
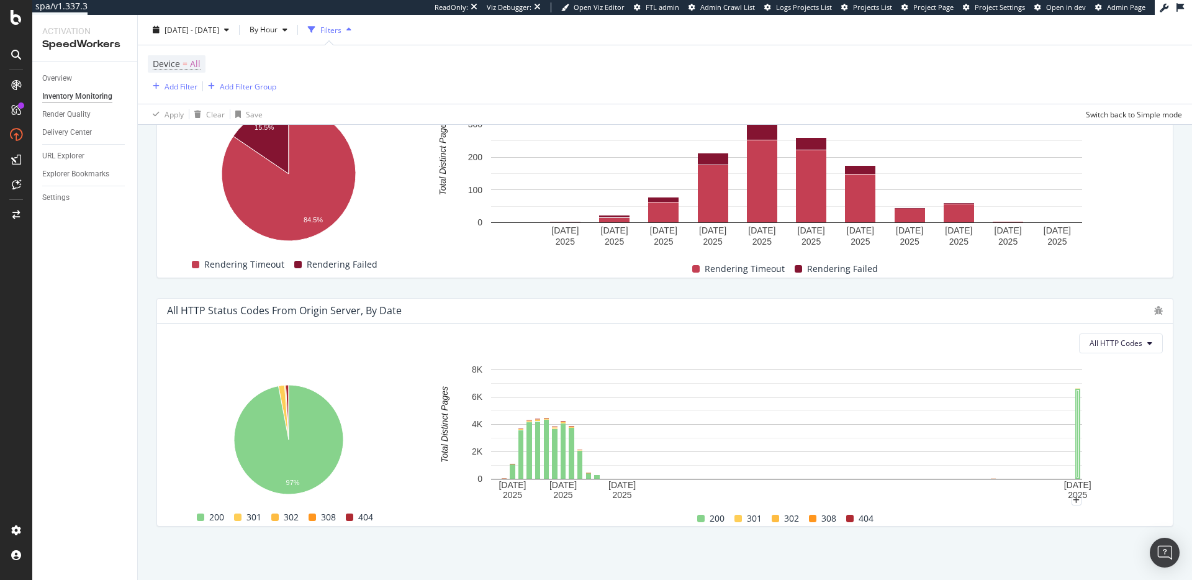
click at [1125, 437] on rect "A chart." at bounding box center [786, 431] width 739 height 137
click at [1132, 435] on rect "A chart." at bounding box center [786, 431] width 739 height 137
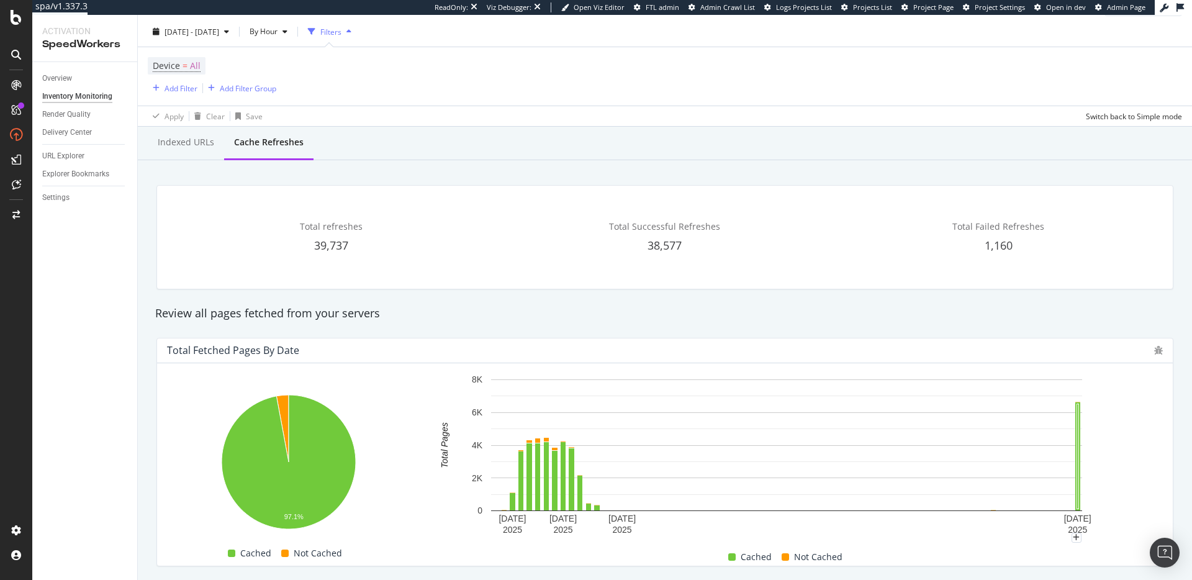
scroll to position [0, 0]
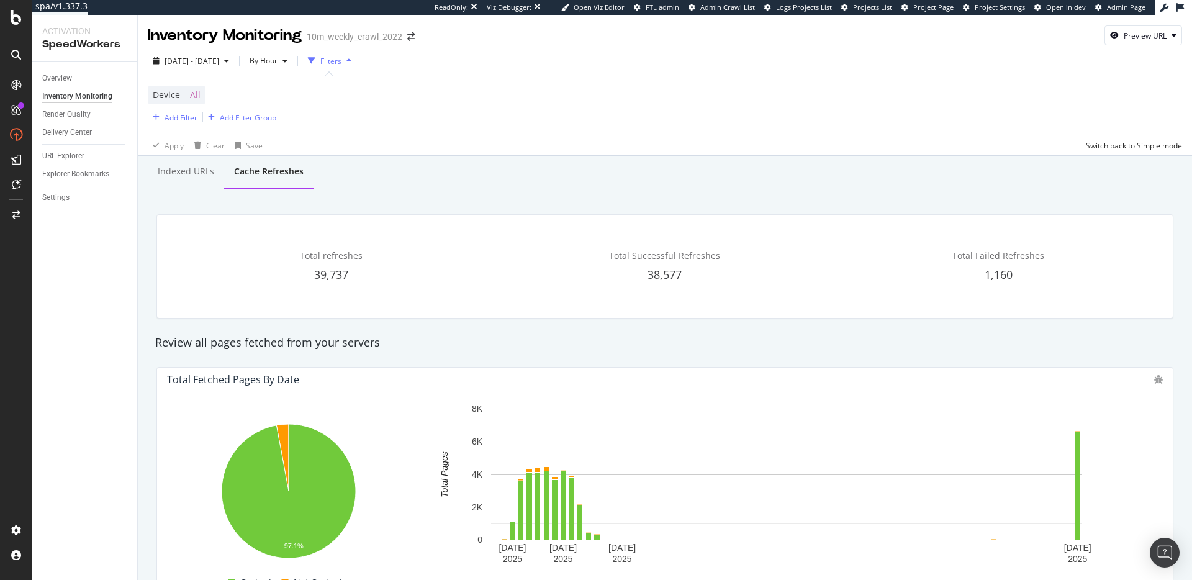
click at [545, 183] on div "Indexed URLs Cache refreshes" at bounding box center [665, 173] width 1055 height 34
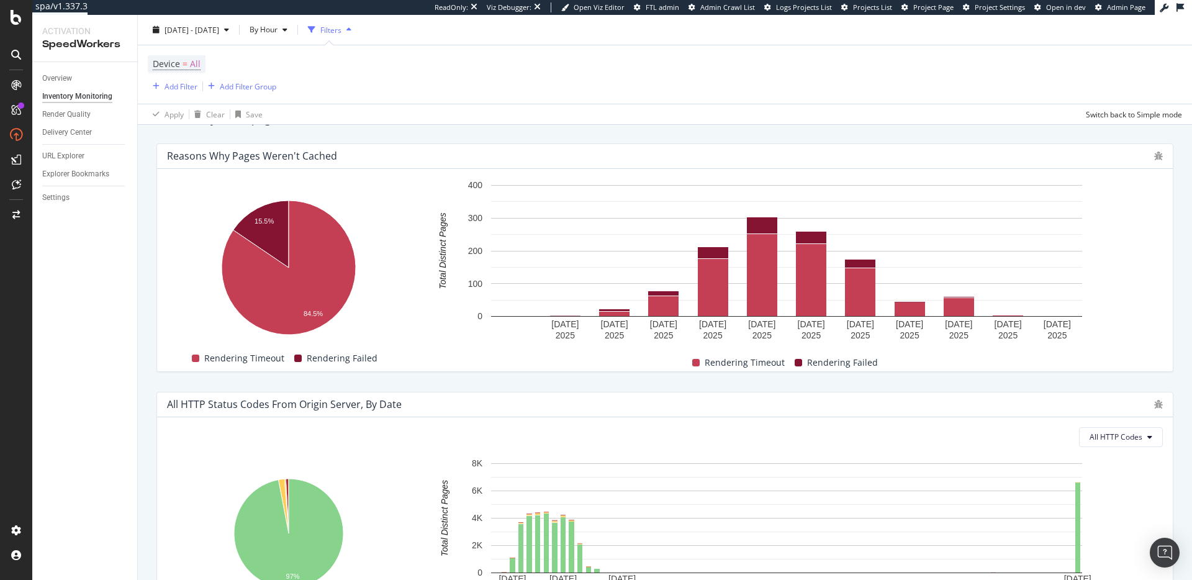
scroll to position [843, 0]
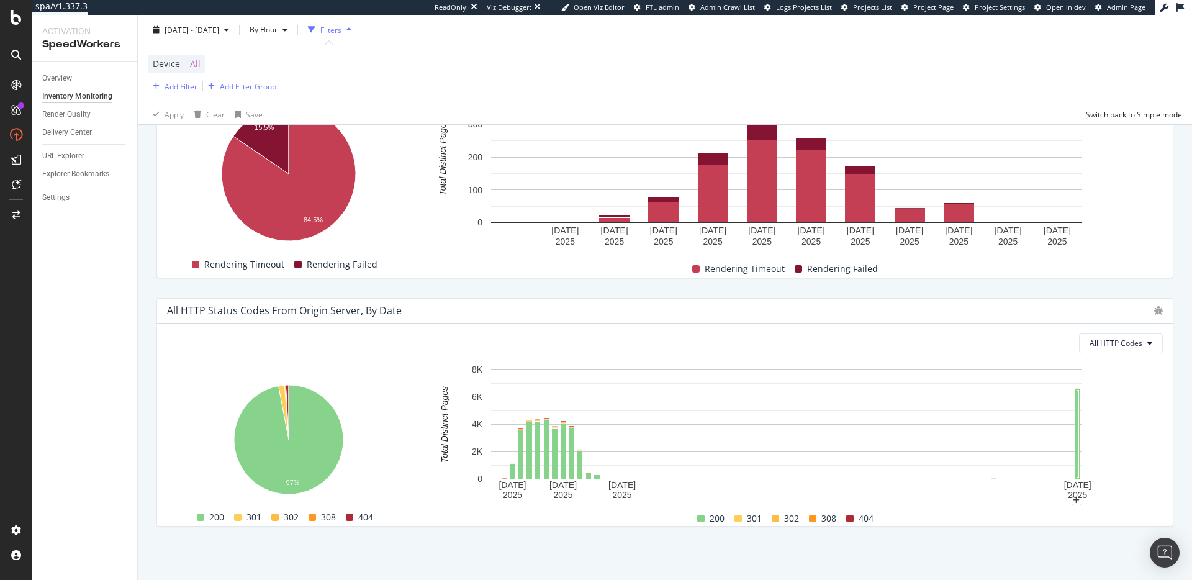
click at [1112, 440] on rect "A chart." at bounding box center [786, 431] width 739 height 137
click at [1139, 402] on rect "A chart." at bounding box center [786, 431] width 739 height 137
